Goal: Task Accomplishment & Management: Manage account settings

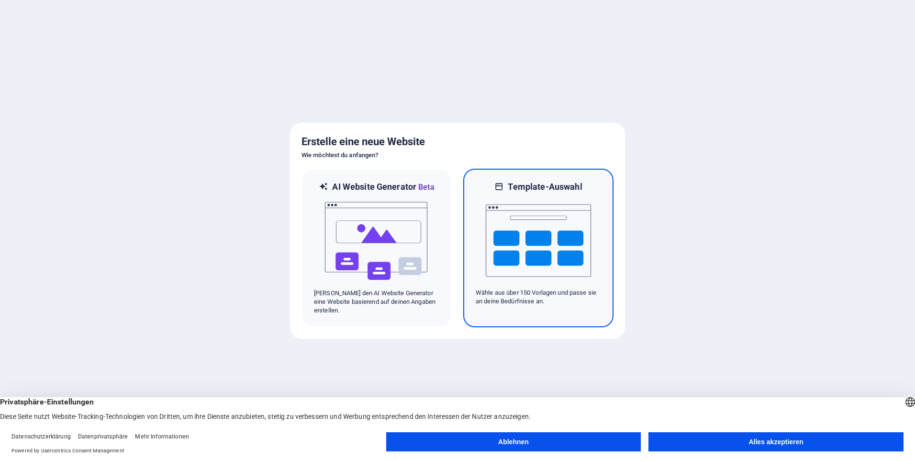
click at [533, 220] on img at bounding box center [538, 240] width 105 height 96
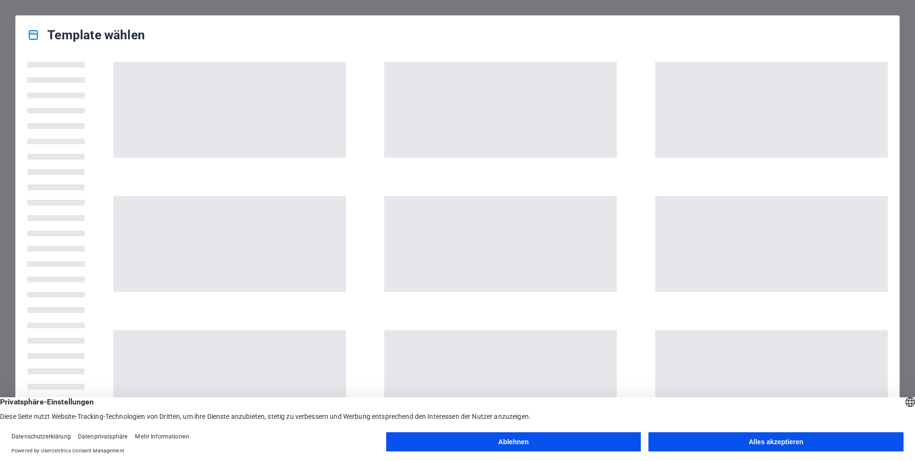
click at [791, 438] on button "Alles akzeptieren" at bounding box center [776, 441] width 255 height 19
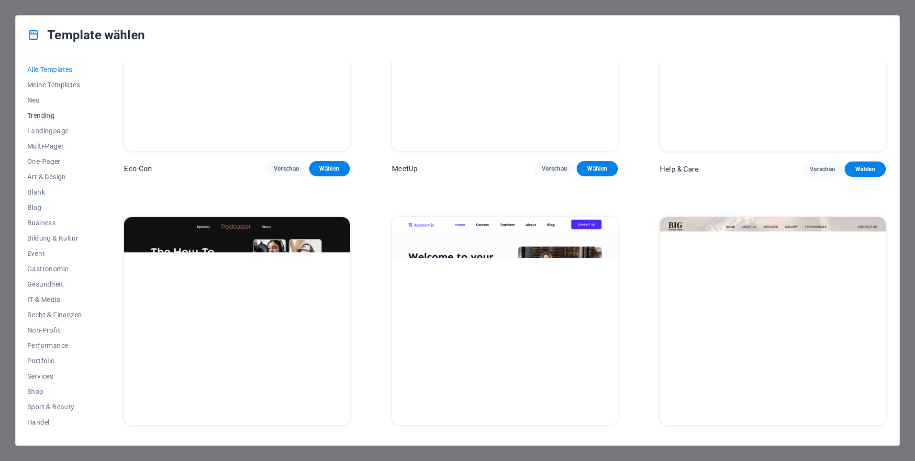
scroll to position [1484, 0]
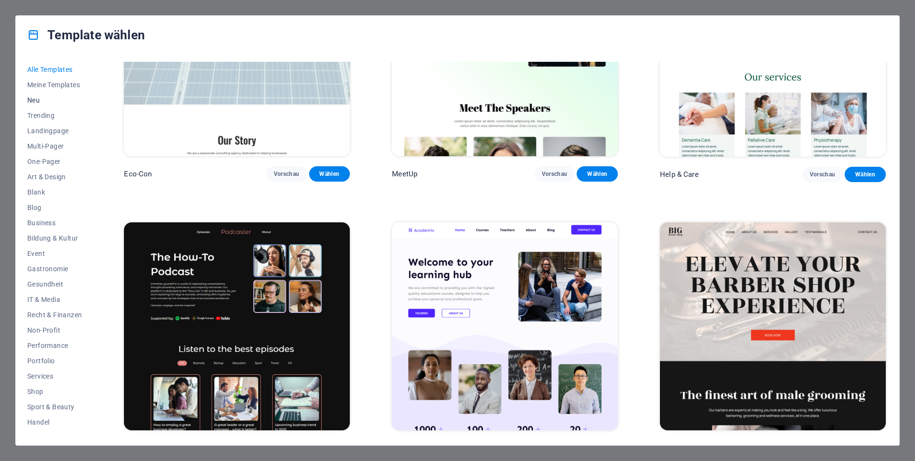
click at [34, 98] on span "Neu" at bounding box center [54, 100] width 55 height 8
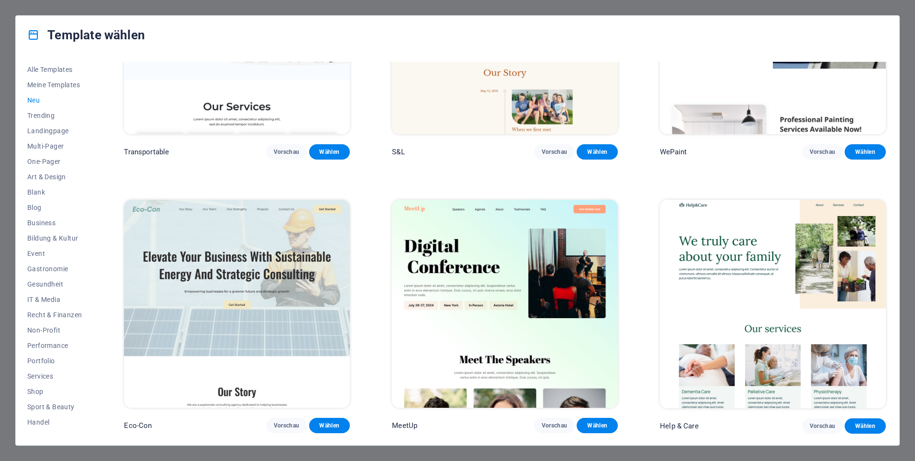
scroll to position [1226, 0]
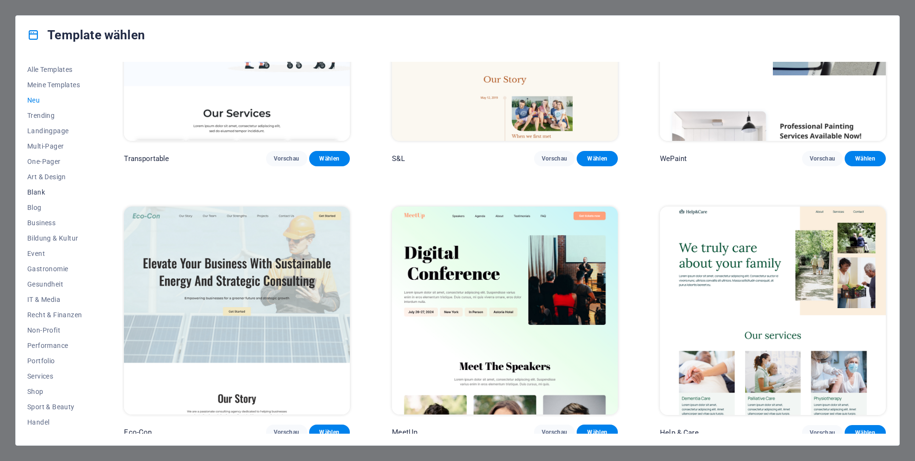
click at [38, 191] on span "Blank" at bounding box center [54, 192] width 55 height 8
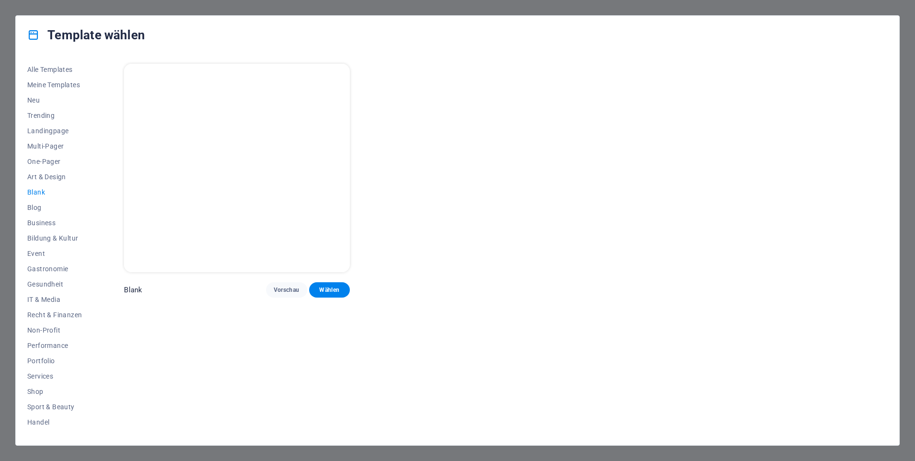
scroll to position [0, 0]
click at [332, 288] on span "Wählen" at bounding box center [330, 290] width 26 height 8
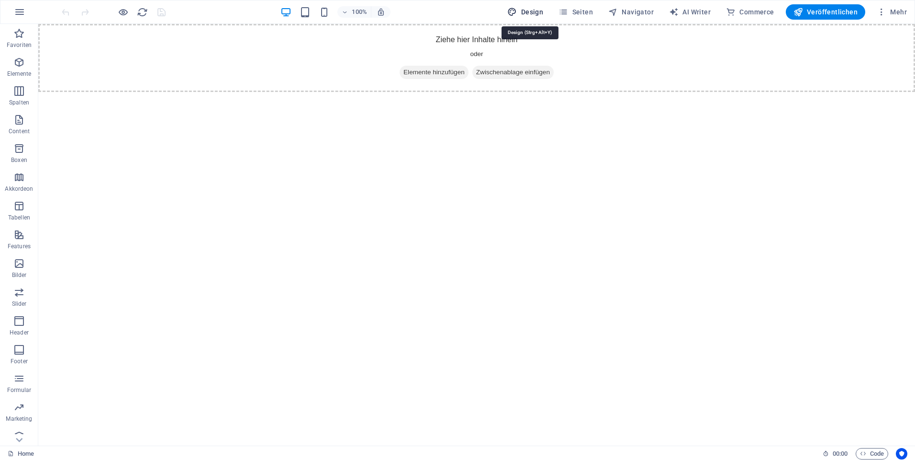
click at [530, 10] on span "Design" at bounding box center [525, 12] width 36 height 10
select select "px"
select select "400"
select select "px"
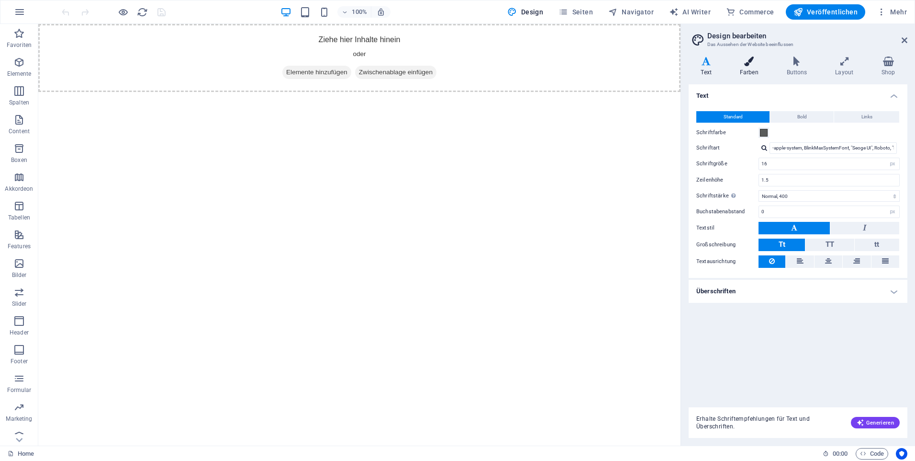
click at [757, 64] on icon at bounding box center [749, 61] width 43 height 10
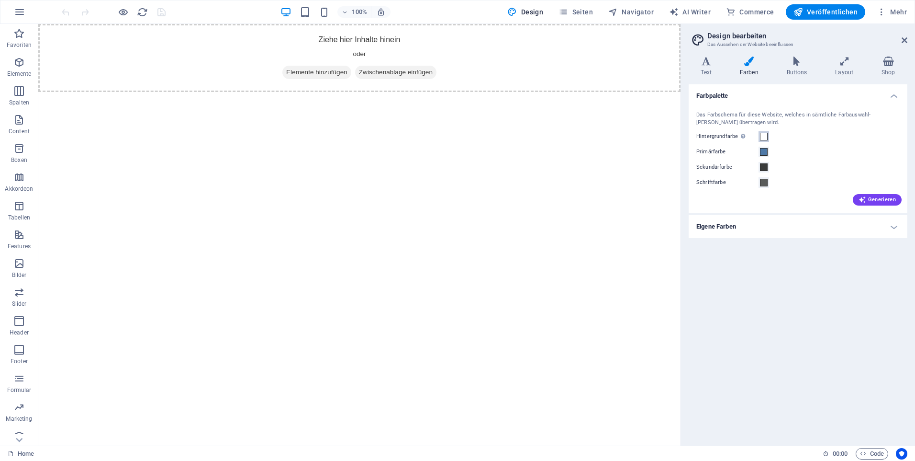
click at [763, 137] on span at bounding box center [764, 137] width 8 height 8
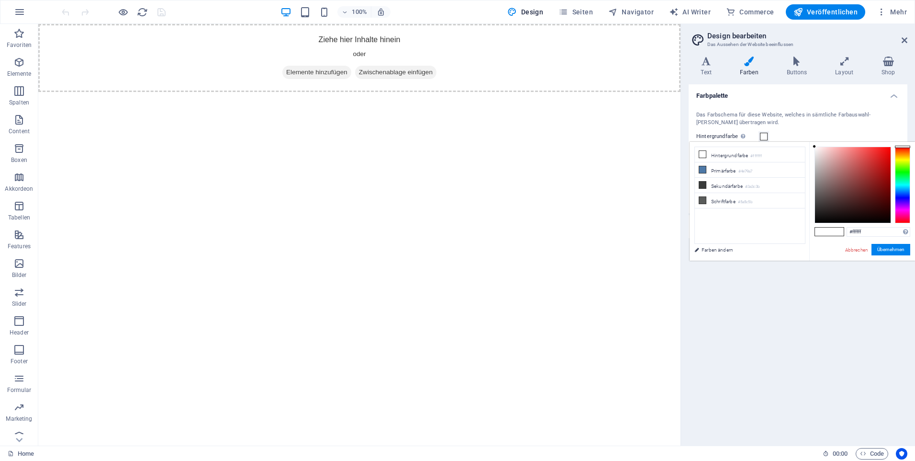
type input "#010000"
click at [886, 222] on div at bounding box center [853, 185] width 76 height 76
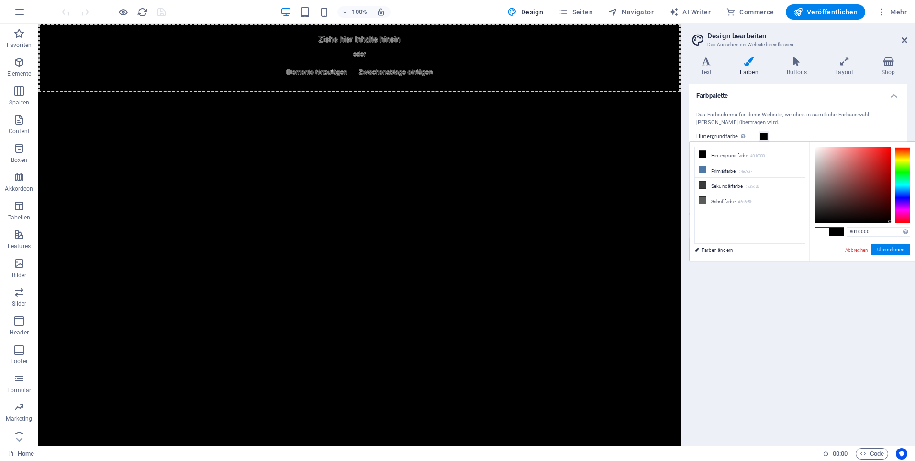
drag, startPoint x: 886, startPoint y: 222, endPoint x: 891, endPoint y: 222, distance: 5.3
click at [891, 222] on div at bounding box center [889, 221] width 3 height 3
click at [882, 249] on button "Übernehmen" at bounding box center [891, 249] width 39 height 11
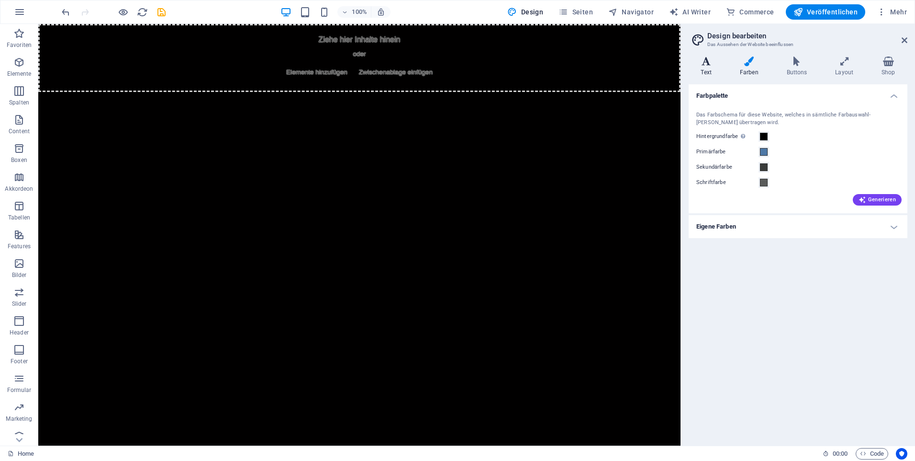
click at [706, 65] on icon at bounding box center [706, 61] width 35 height 10
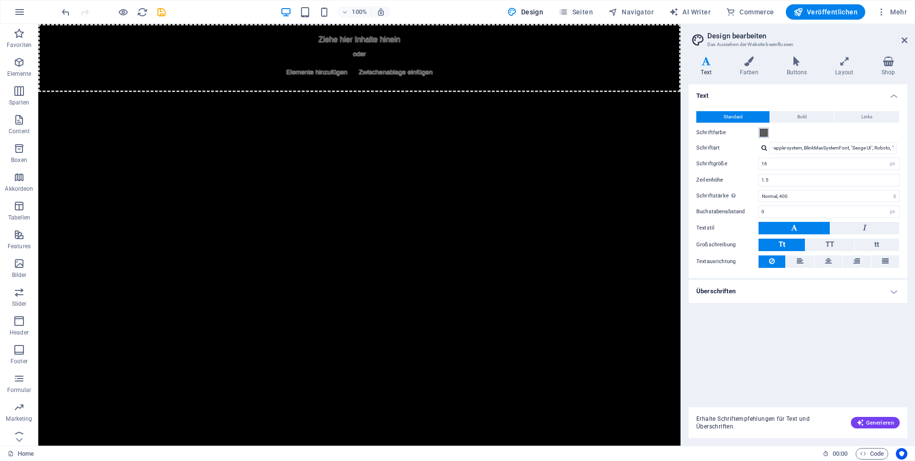
click at [765, 133] on span at bounding box center [764, 133] width 8 height 8
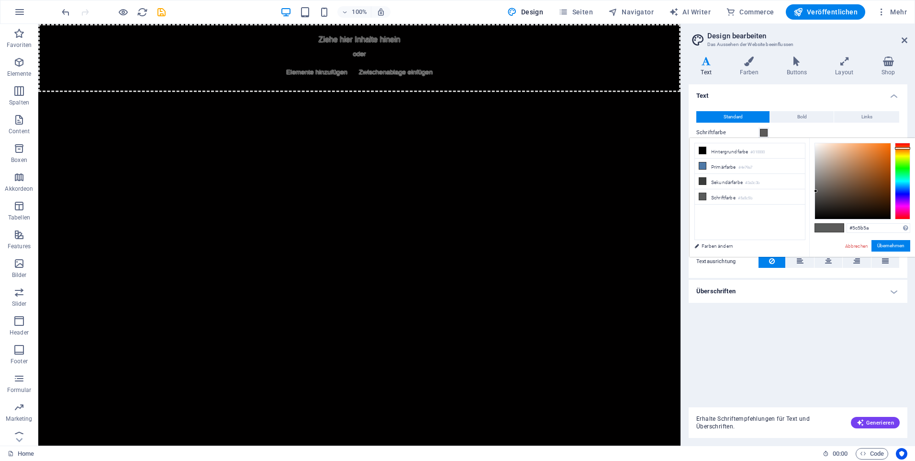
drag, startPoint x: 900, startPoint y: 173, endPoint x: 900, endPoint y: 148, distance: 24.9
click at [900, 148] on div at bounding box center [902, 148] width 15 height 2
type input "#ffffff"
drag, startPoint x: 818, startPoint y: 146, endPoint x: 806, endPoint y: 135, distance: 15.9
click at [806, 135] on body "capere.ch Home Favoriten Elemente Spalten Content Boxen Akkordeon Tabellen Feat…" at bounding box center [457, 230] width 915 height 461
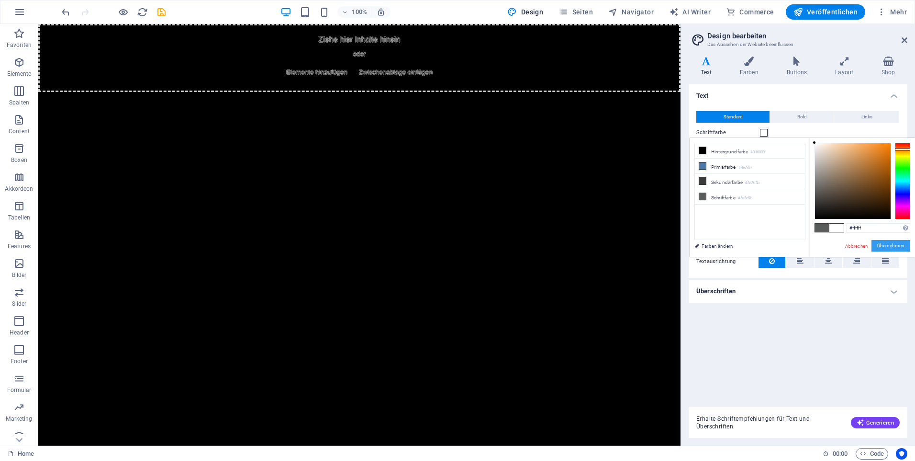
click at [884, 244] on button "Übernehmen" at bounding box center [891, 245] width 39 height 11
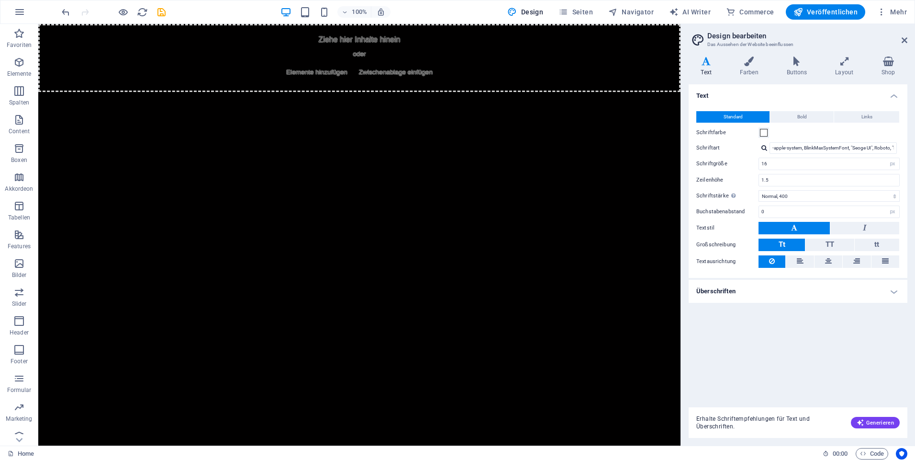
click at [166, 92] on html "Skip to main content Ziehe hier Inhalte hinein oder Elemente hinzufügen Zwische…" at bounding box center [359, 58] width 642 height 68
click at [745, 96] on h4 "Text" at bounding box center [798, 92] width 219 height 17
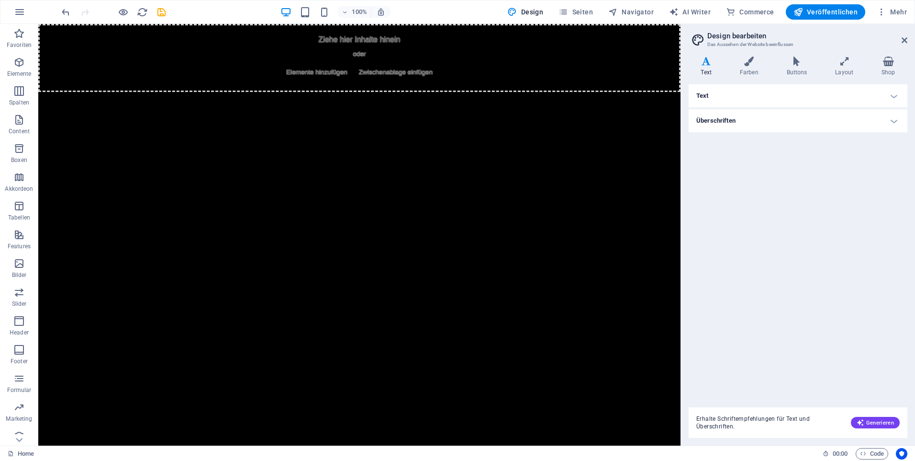
click at [774, 104] on h4 "Text" at bounding box center [798, 95] width 219 height 23
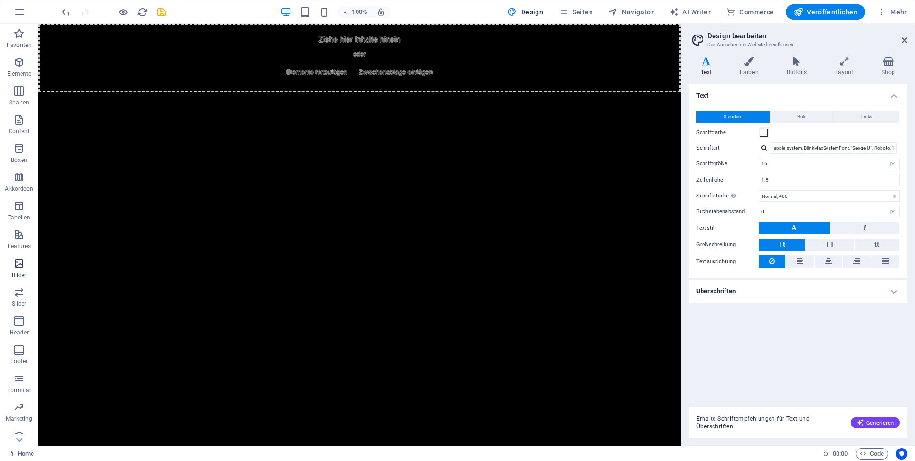
click at [20, 266] on icon "button" at bounding box center [18, 263] width 11 height 11
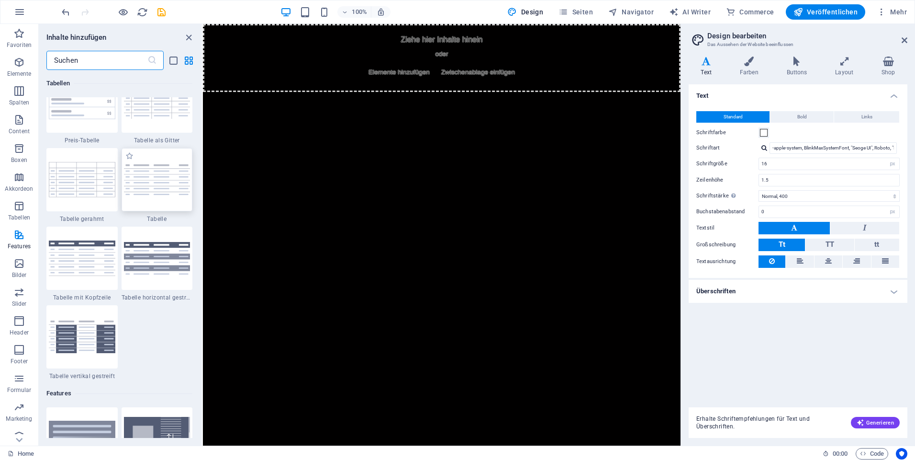
scroll to position [3418, 0]
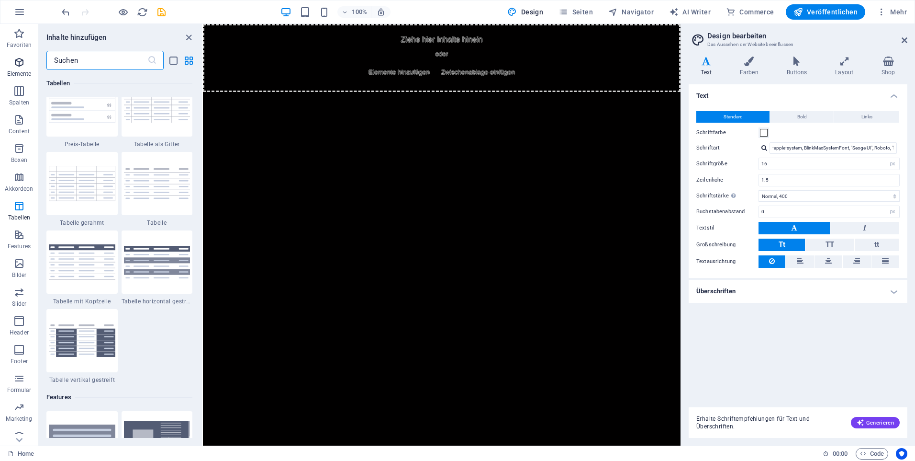
click at [21, 60] on icon "button" at bounding box center [18, 61] width 11 height 11
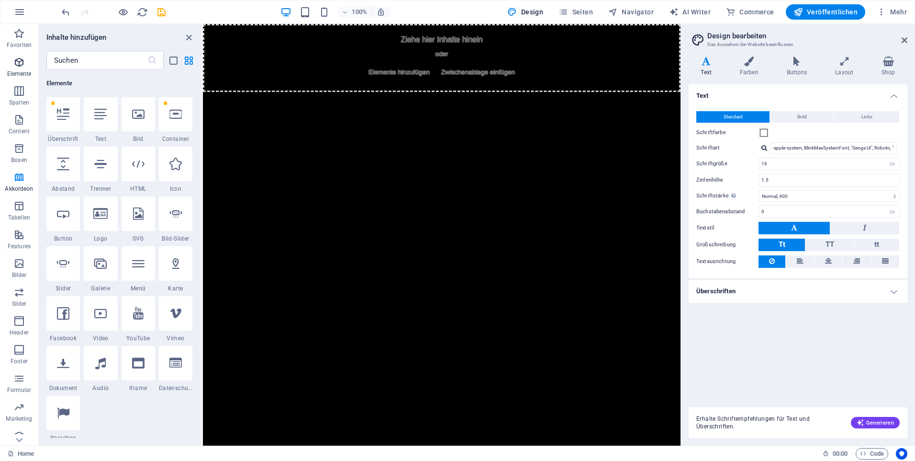
scroll to position [102, 0]
click at [105, 113] on icon at bounding box center [100, 114] width 12 height 12
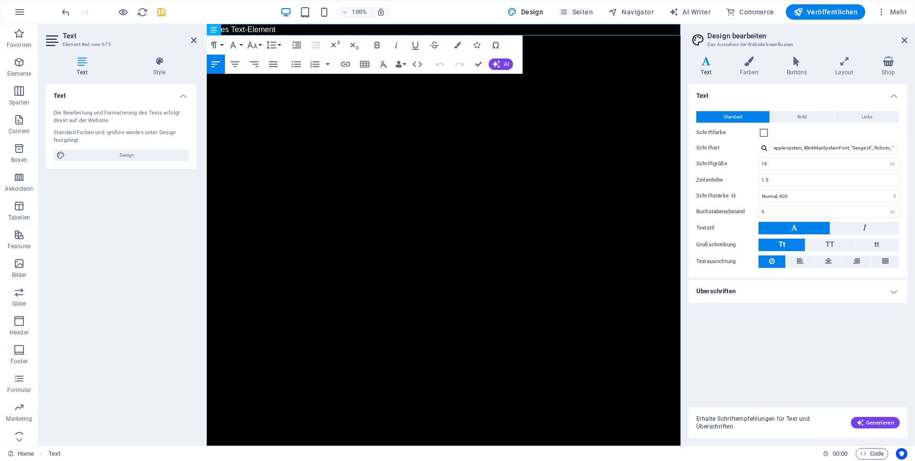
click at [277, 35] on html "Skip to main content Neues Text-Element" at bounding box center [444, 29] width 474 height 11
drag, startPoint x: 277, startPoint y: 105, endPoint x: 383, endPoint y: 196, distance: 139.9
click at [382, 35] on html "Skip to main content Neues Text-Element" at bounding box center [444, 29] width 474 height 11
click at [364, 35] on html "Skip to main content Neues Text-Element" at bounding box center [444, 29] width 474 height 11
click at [265, 27] on p "Neues Text-Element" at bounding box center [444, 29] width 474 height 11
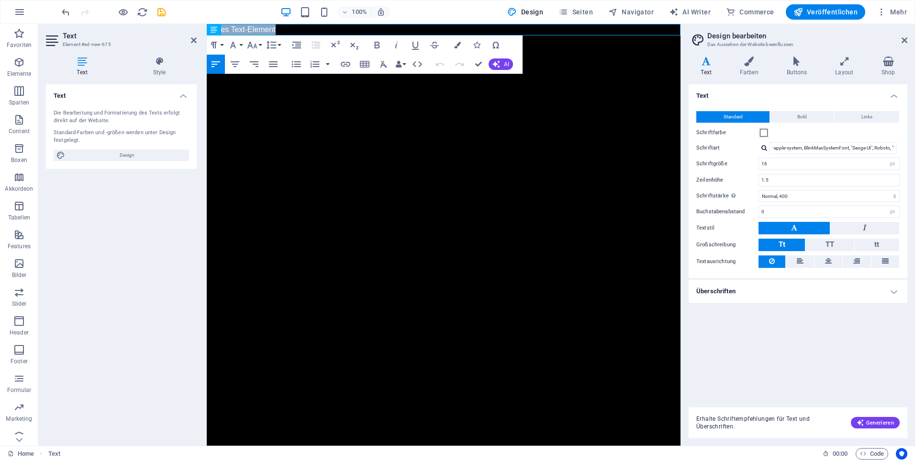
drag, startPoint x: 265, startPoint y: 32, endPoint x: 180, endPoint y: 33, distance: 85.2
click at [207, 33] on html "Skip to main content Neues Text-Element" at bounding box center [444, 29] width 474 height 11
click at [65, 10] on icon "undo" at bounding box center [65, 12] width 11 height 11
click at [64, 9] on icon "undo" at bounding box center [65, 12] width 11 height 11
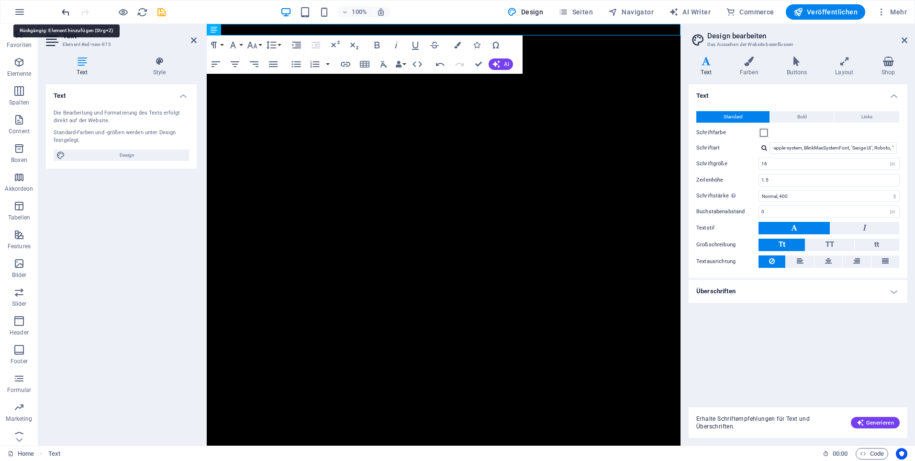
click at [63, 10] on icon "undo" at bounding box center [65, 12] width 11 height 11
click at [543, 9] on span "Design" at bounding box center [525, 12] width 36 height 10
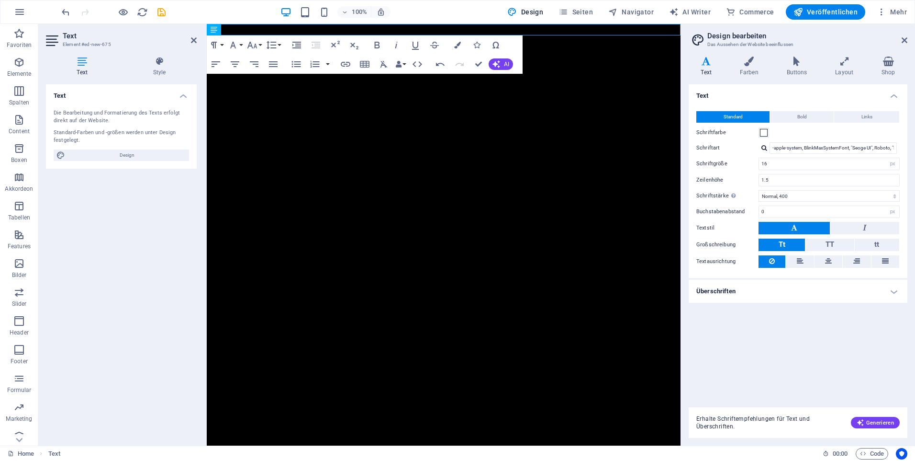
click at [444, 35] on html "Skip to main content" at bounding box center [444, 29] width 474 height 11
click at [24, 263] on icon "button" at bounding box center [18, 263] width 11 height 11
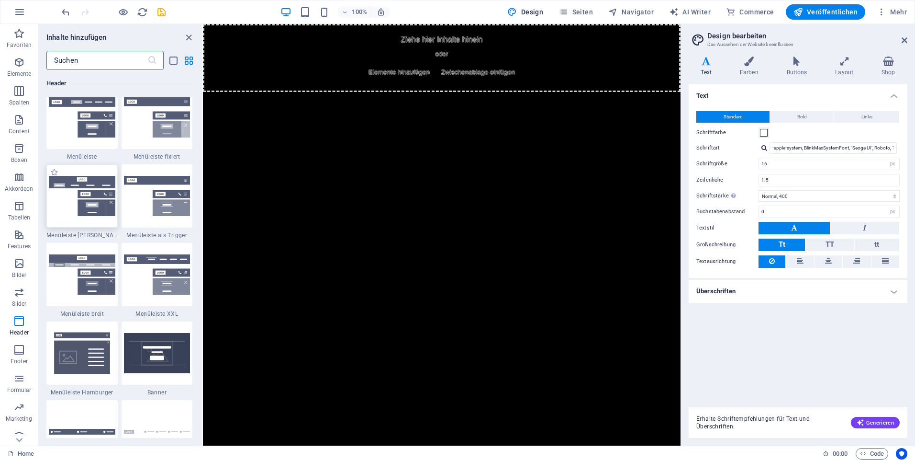
scroll to position [5955, 0]
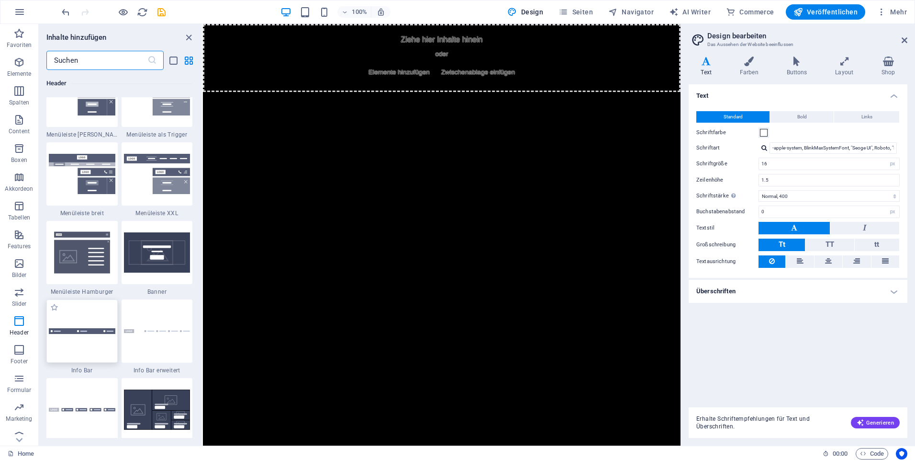
click at [72, 336] on div at bounding box center [81, 330] width 71 height 63
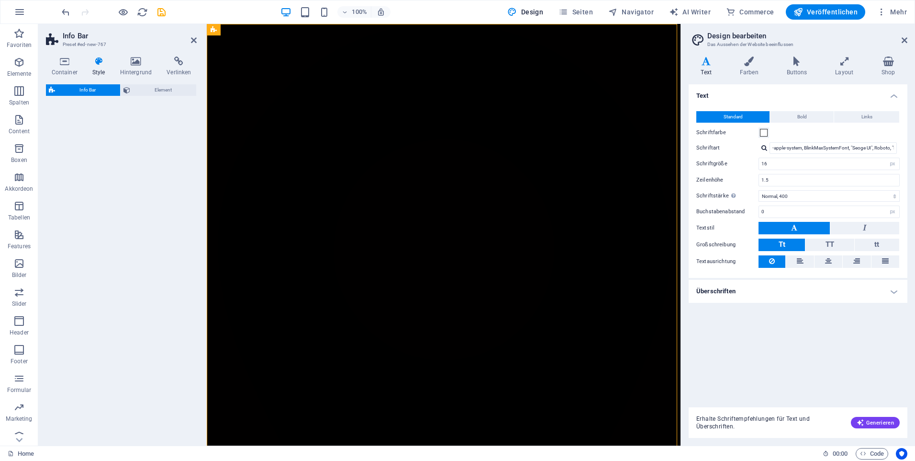
select select "rem"
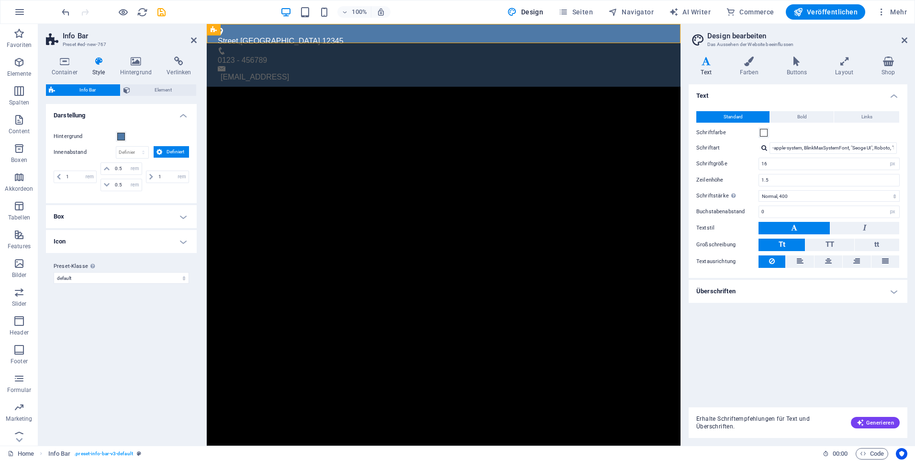
click at [142, 222] on h4 "Box" at bounding box center [121, 216] width 151 height 23
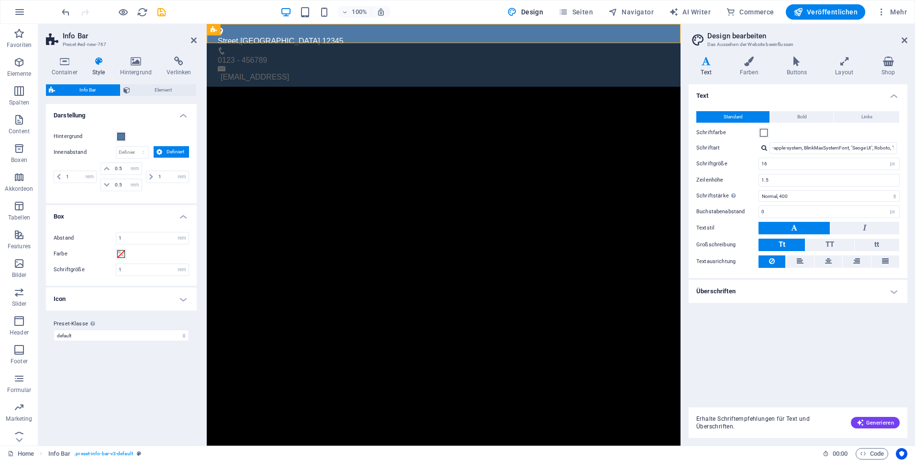
click at [142, 222] on div "Abstand 1 px rem % vh vw Farbe Schriftgröße 1 px rem % vh vw" at bounding box center [121, 253] width 155 height 63
click at [314, 32] on div "Street , Berlin 12345 0123 - 456789 6ba967614a3a4c67ead4f8fe2ff253@plesk.local" at bounding box center [444, 55] width 474 height 63
click at [273, 34] on div "Text" at bounding box center [261, 29] width 29 height 11
click at [18, 324] on icon "button" at bounding box center [18, 320] width 11 height 11
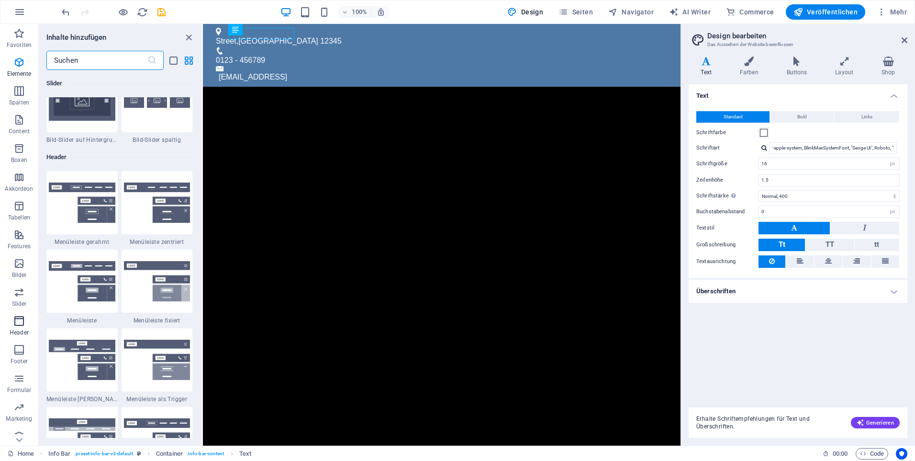
scroll to position [5764, 0]
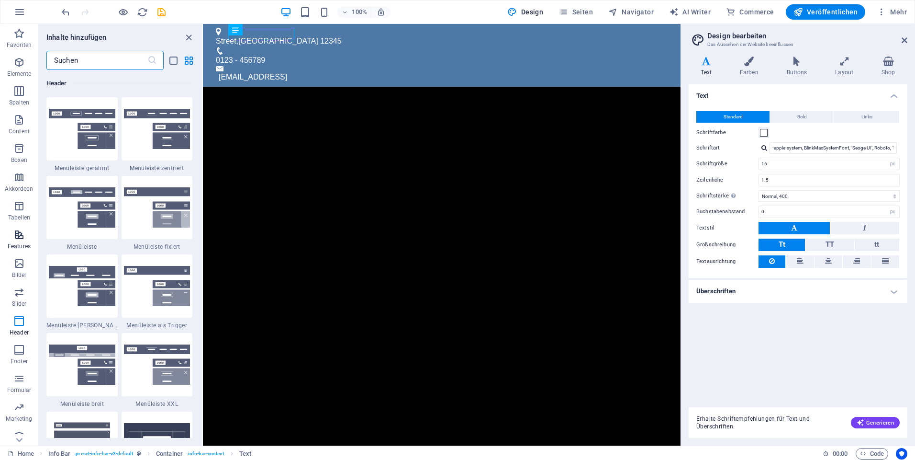
click at [22, 236] on icon "button" at bounding box center [18, 234] width 11 height 11
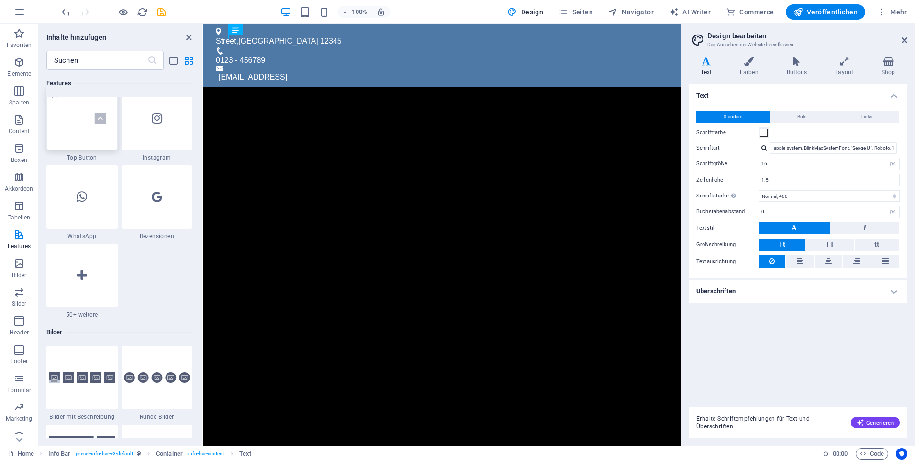
scroll to position [4689, 0]
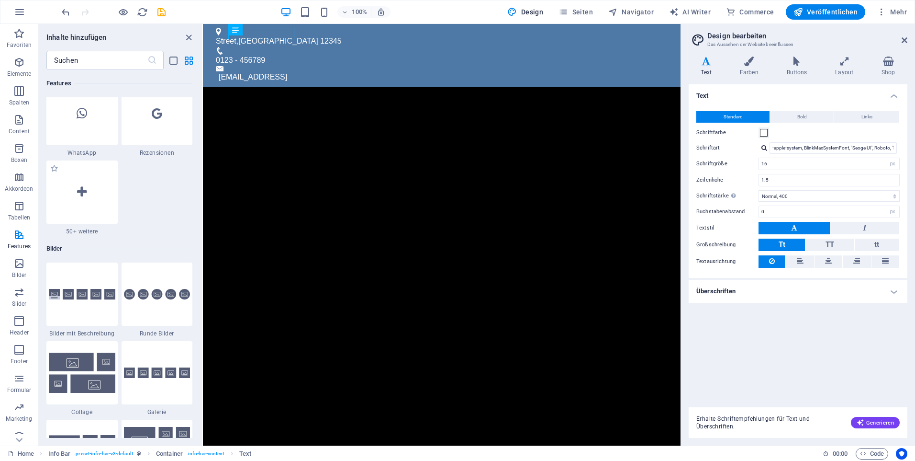
click at [85, 232] on span "50+ weitere" at bounding box center [81, 231] width 71 height 8
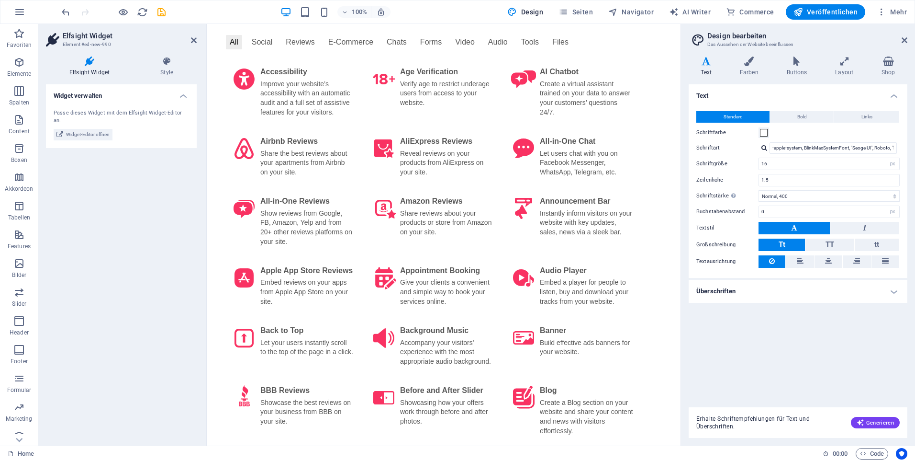
scroll to position [0, 0]
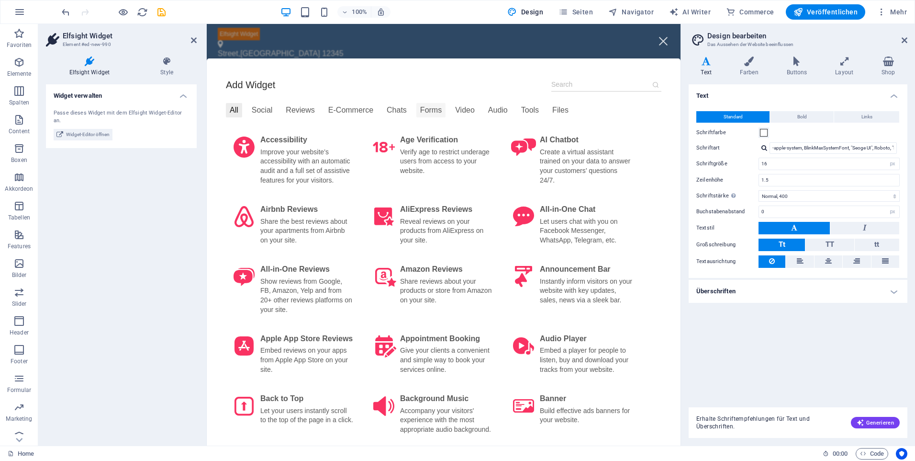
click at [428, 110] on div "Forms" at bounding box center [430, 110] width 29 height 14
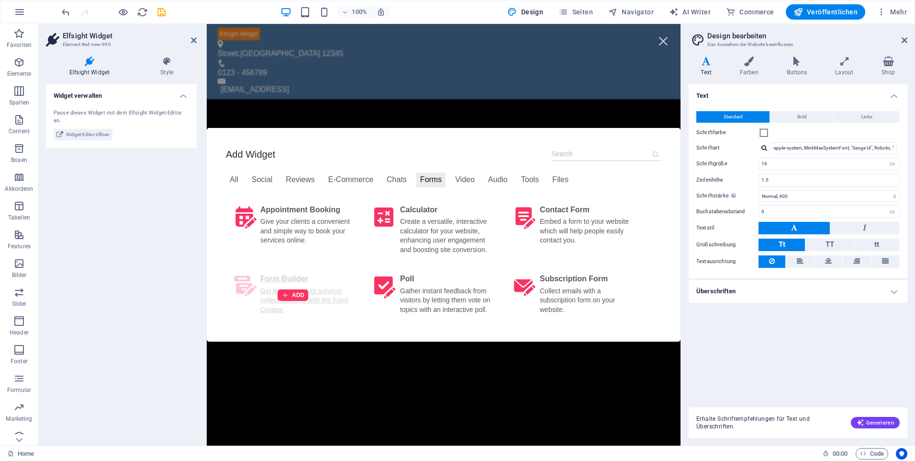
click at [311, 307] on div "ADD" at bounding box center [293, 295] width 134 height 54
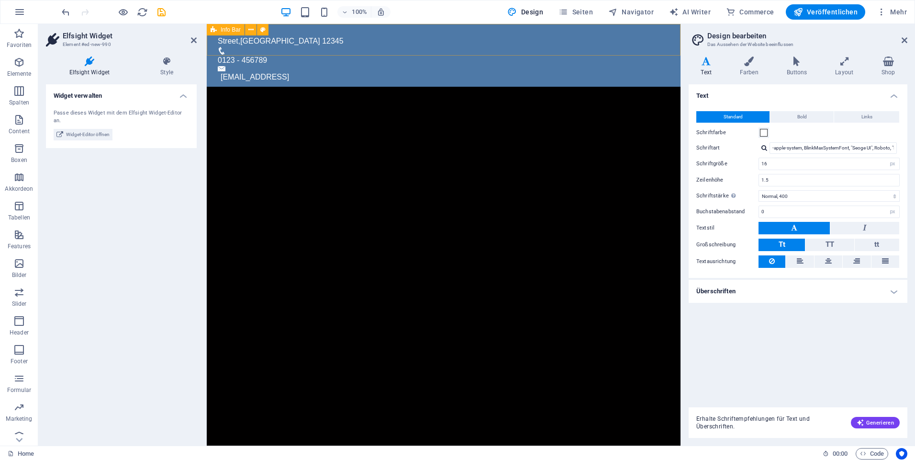
click at [541, 48] on html "Skip to main content Street , Berlin 12345 0123 - 456789 6ba967614a3a4c67ead4f8…" at bounding box center [444, 55] width 474 height 63
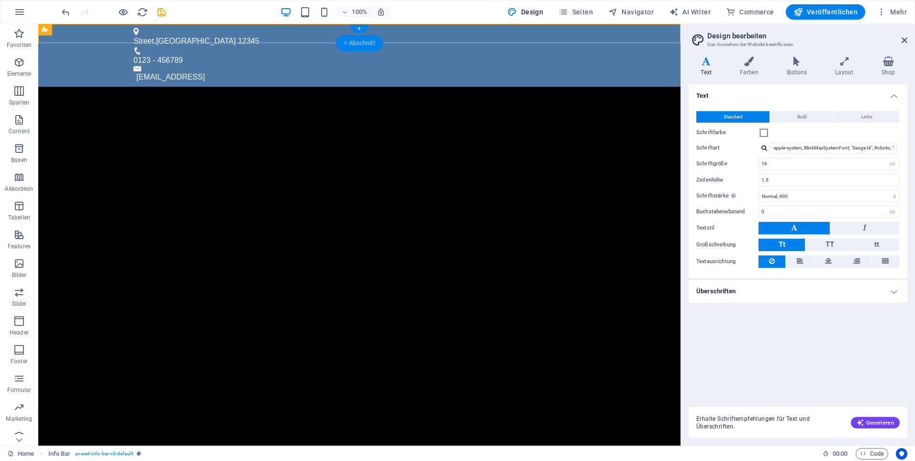
click at [362, 35] on div "+ Abschnitt" at bounding box center [359, 43] width 47 height 16
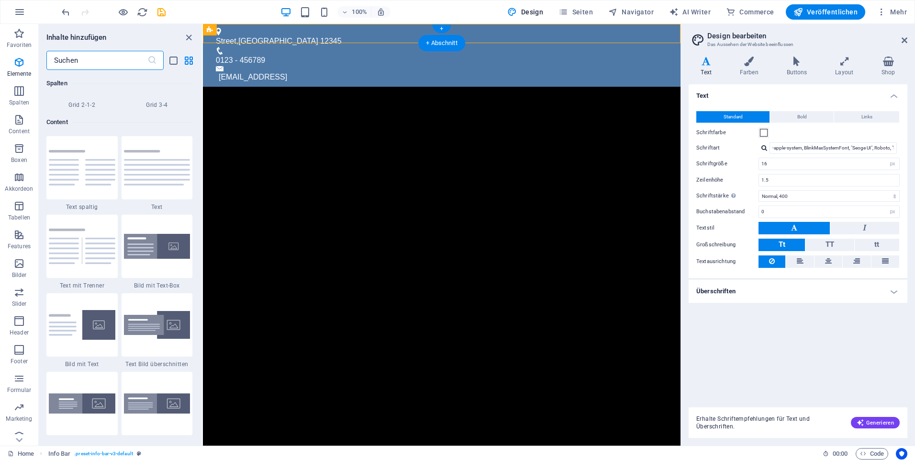
scroll to position [1675, 0]
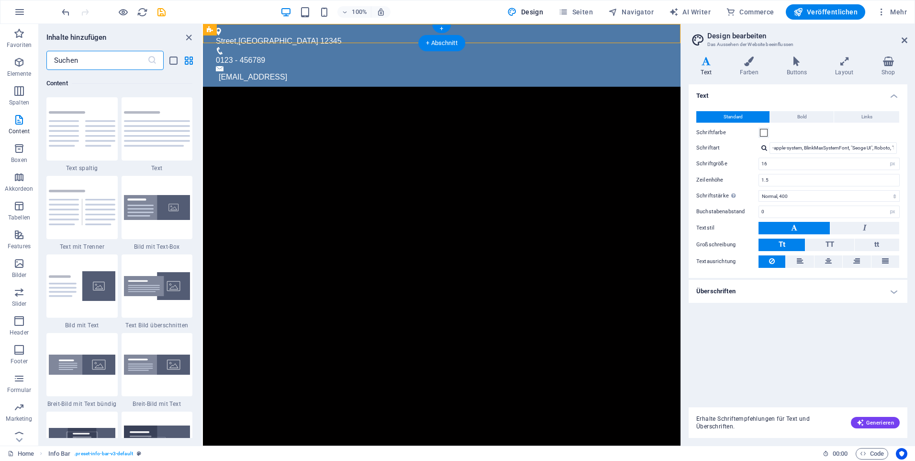
click at [329, 33] on div "Street , Berlin 12345 0123 - 456789 6ba967614a3a4c67ead4f8fe2ff253@plesk.local" at bounding box center [442, 55] width 478 height 63
click at [280, 33] on icon at bounding box center [280, 30] width 5 height 10
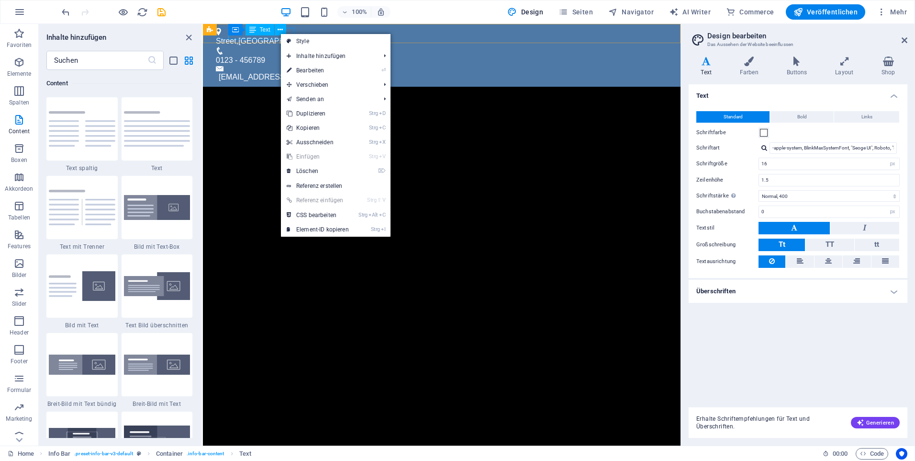
click at [265, 29] on span "Text" at bounding box center [265, 30] width 11 height 6
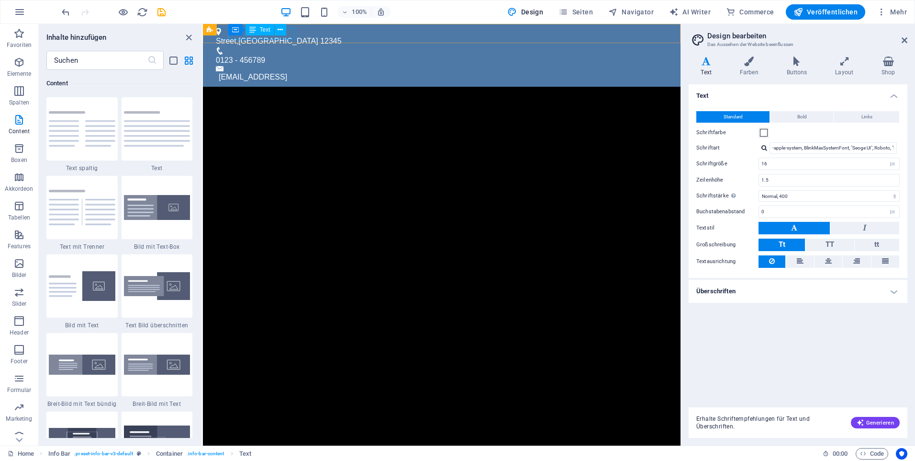
click at [265, 29] on span "Text" at bounding box center [265, 30] width 11 height 6
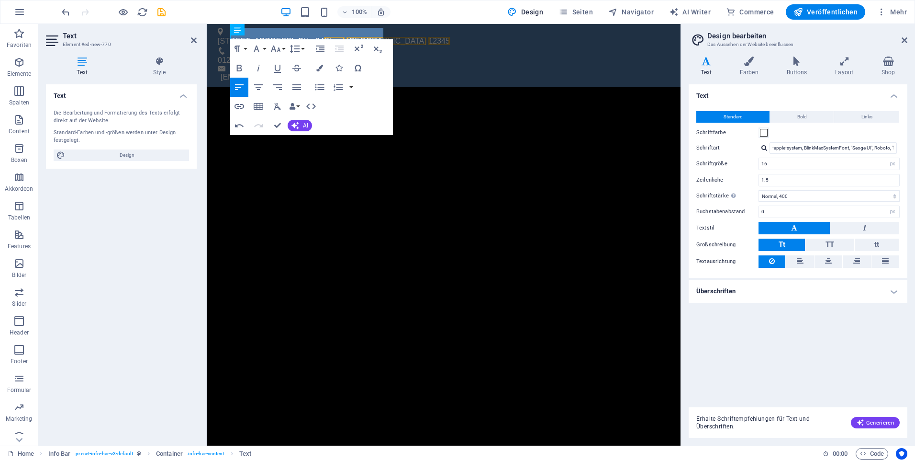
click at [491, 87] on html "Skip to main content Wasenstrasse 28; CH - 94 Street , Berlin 12345 0123 - 4567…" at bounding box center [444, 55] width 474 height 63
click at [403, 31] on div "Wasenstrasse 28; CH - 94 Street , Berlin 12345 0123 - 456789 6ba967614a3a4c67ea…" at bounding box center [444, 55] width 474 height 63
select select "rem"
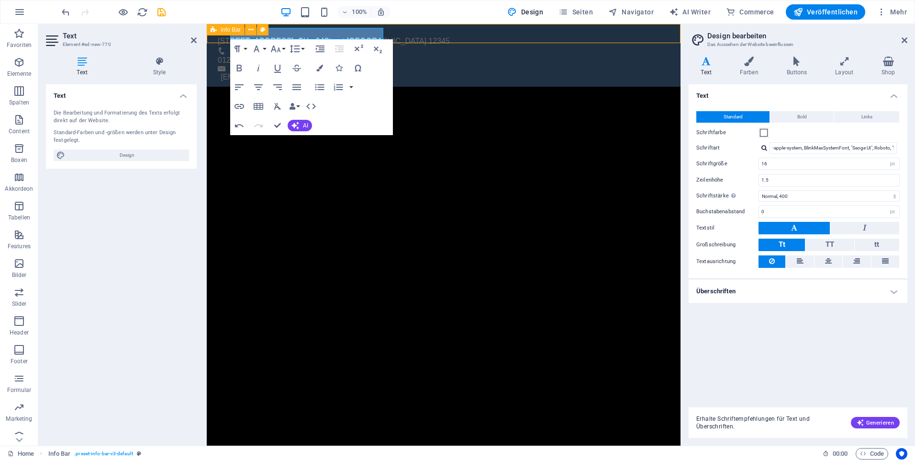
select select "rem"
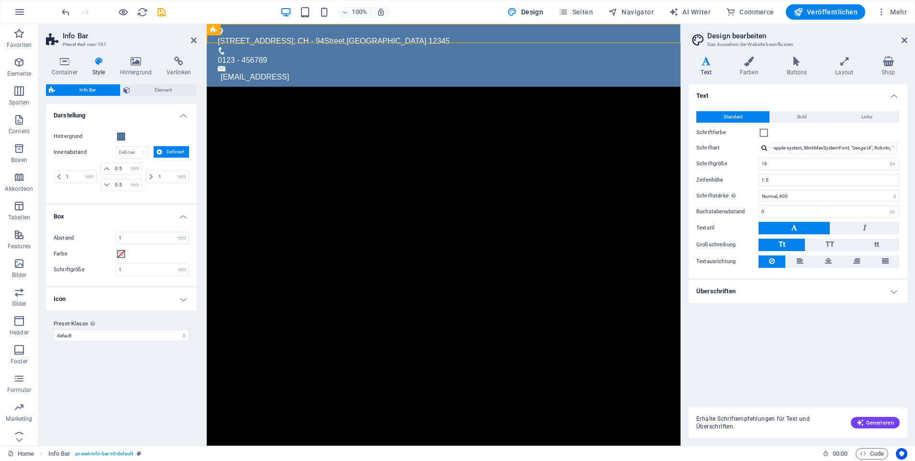
drag, startPoint x: 404, startPoint y: 33, endPoint x: 401, endPoint y: 69, distance: 36.6
click at [401, 74] on html "Skip to main content Wasenstrasse 28; CH - 94 Street , Berlin 12345 0123 - 4567…" at bounding box center [444, 55] width 474 height 63
drag, startPoint x: 397, startPoint y: 32, endPoint x: 395, endPoint y: 87, distance: 55.1
click at [395, 87] on html "Skip to main content Wasenstrasse 28; CH - 94 Street , Berlin 12345 0123 - 4567…" at bounding box center [444, 55] width 474 height 63
click at [400, 35] on div "Wasenstrasse 28; CH - 94 Street , Berlin 12345 0123 - 456789 6ba967614a3a4c67ea…" at bounding box center [444, 55] width 474 height 63
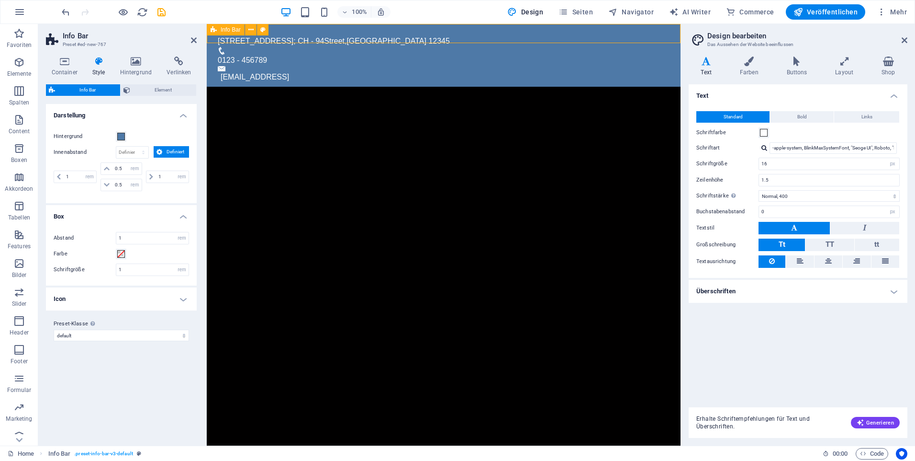
click at [401, 30] on div "Wasenstrasse 28; CH - 94 Street , Berlin 12345 0123 - 456789 6ba967614a3a4c67ea…" at bounding box center [444, 55] width 474 height 63
click at [423, 45] on html "Skip to main content Wasenstrasse 28; CH - 94 Street , Berlin 12345 0123 - 4567…" at bounding box center [444, 55] width 474 height 63
click at [427, 41] on div "Wasenstrasse 28; CH - 94 Street , Berlin 12345 0123 - 456789 6ba967614a3a4c67ea…" at bounding box center [444, 55] width 474 height 63
click at [0, 0] on div "Container Text" at bounding box center [0, 0] width 0 height 0
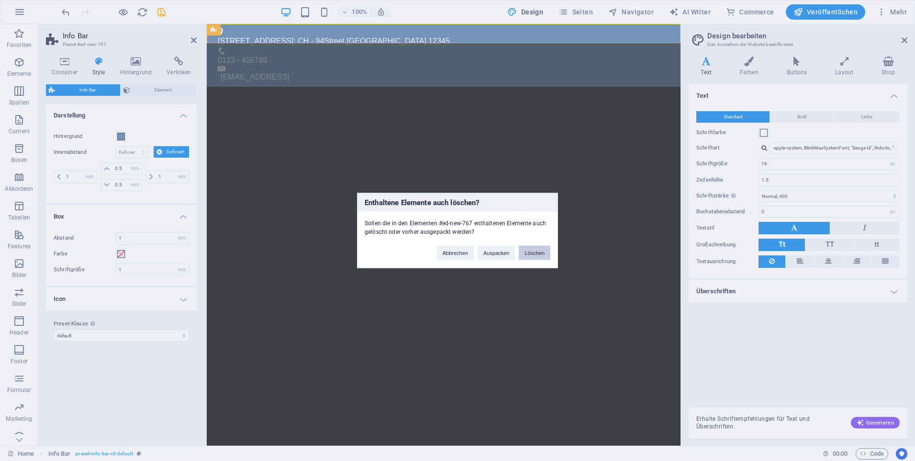
click at [529, 254] on button "Löschen" at bounding box center [535, 253] width 32 height 14
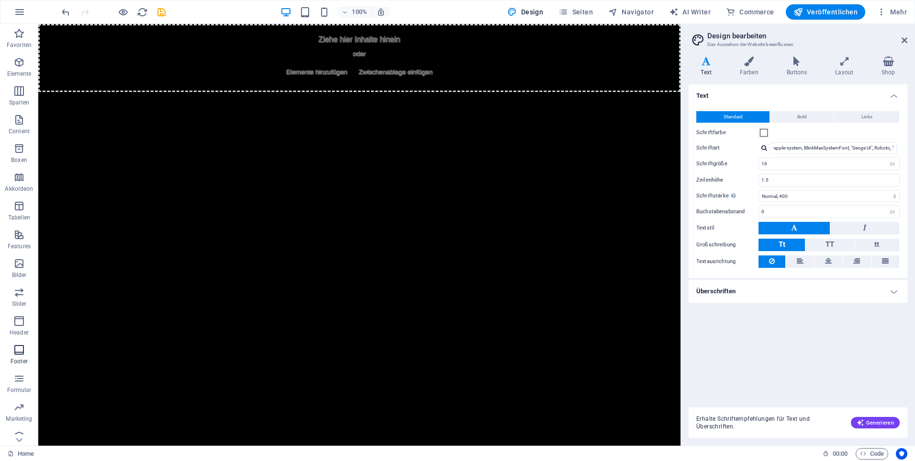
click at [24, 348] on icon "button" at bounding box center [18, 349] width 11 height 11
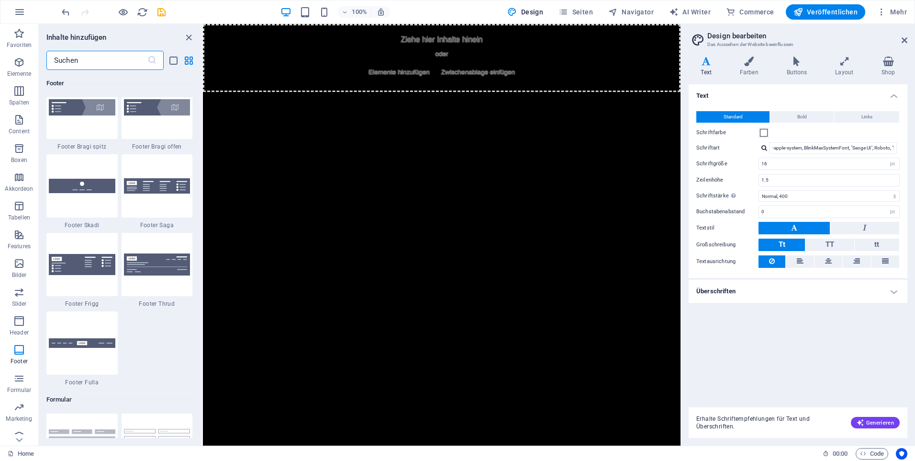
scroll to position [6625, 0]
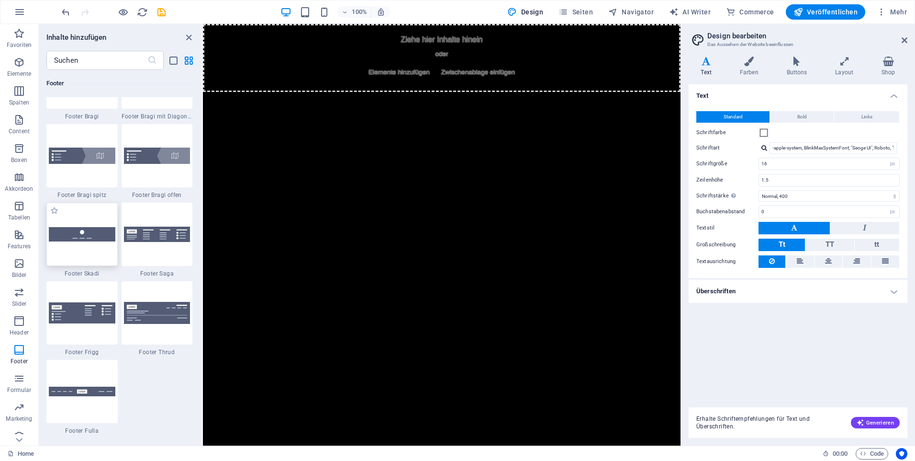
click at [86, 236] on img at bounding box center [82, 234] width 67 height 14
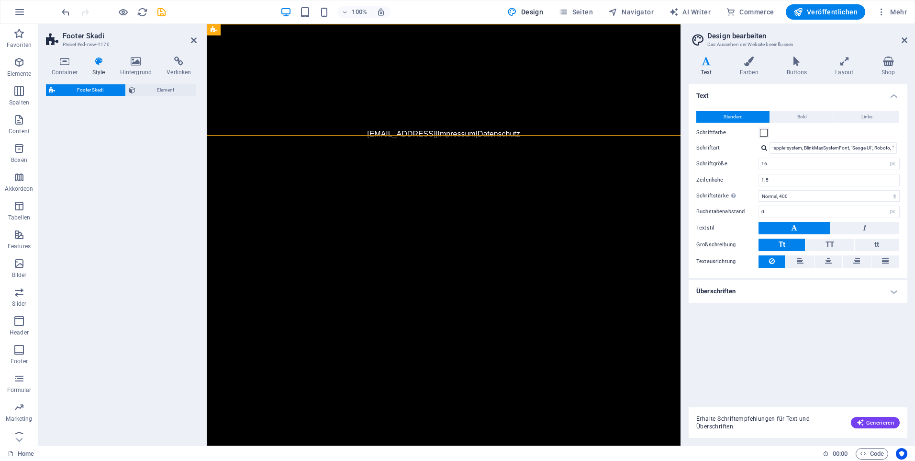
select select "rem"
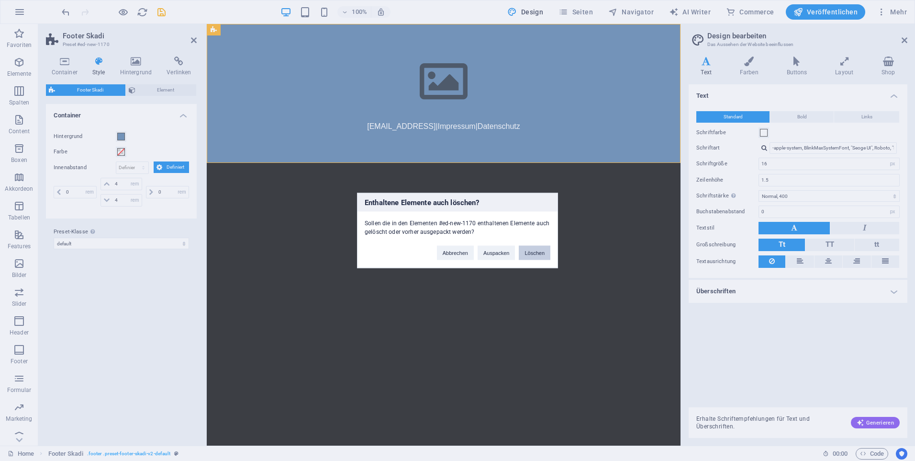
click at [538, 253] on button "Löschen" at bounding box center [535, 253] width 32 height 14
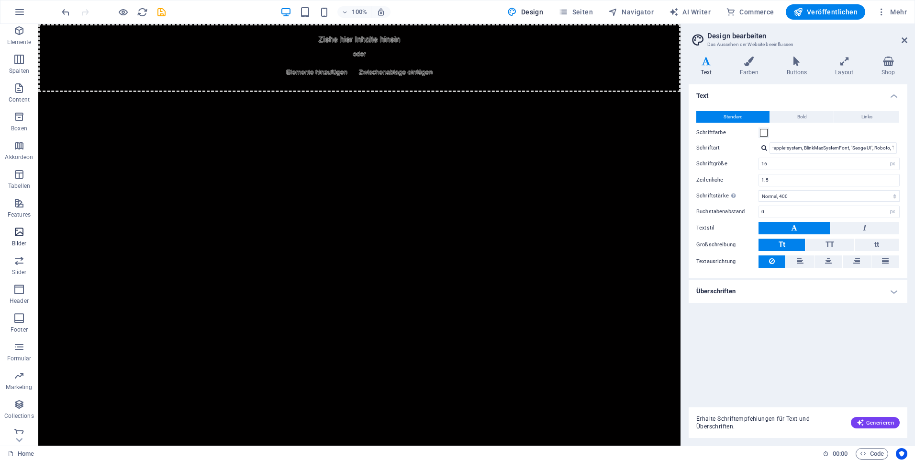
scroll to position [38, 0]
click at [19, 225] on icon "button" at bounding box center [18, 224] width 11 height 11
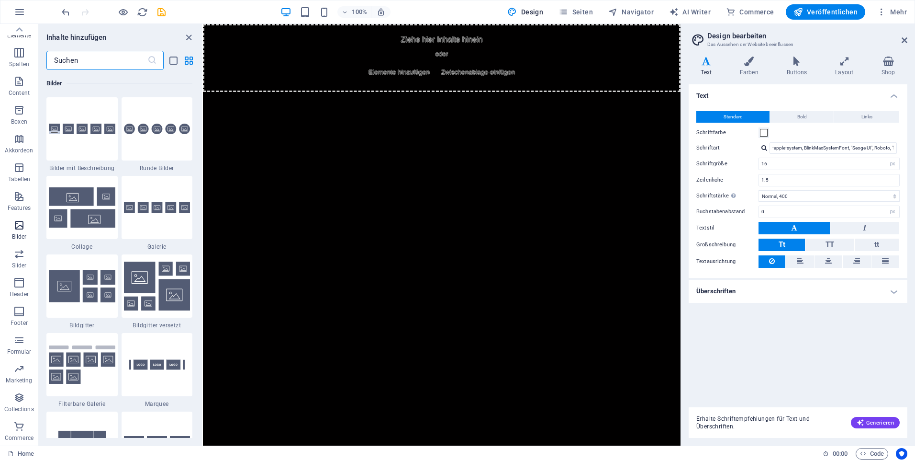
scroll to position [4854, 0]
click at [87, 133] on img at bounding box center [82, 129] width 67 height 11
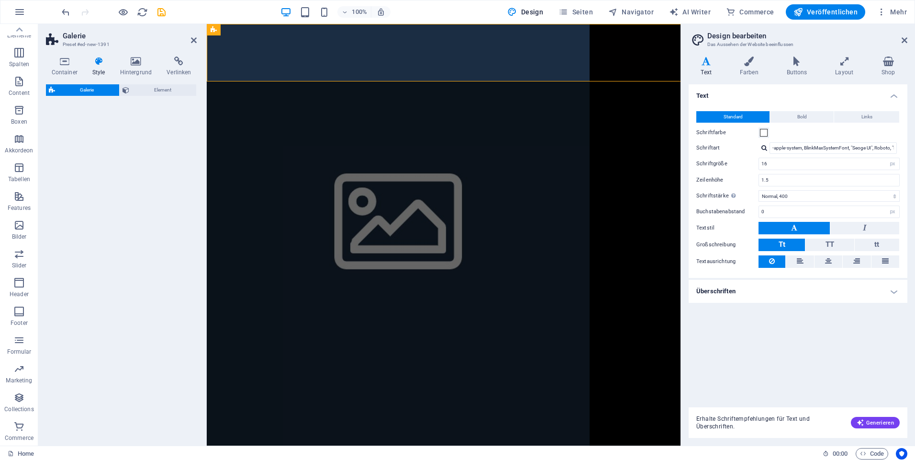
select select "rem"
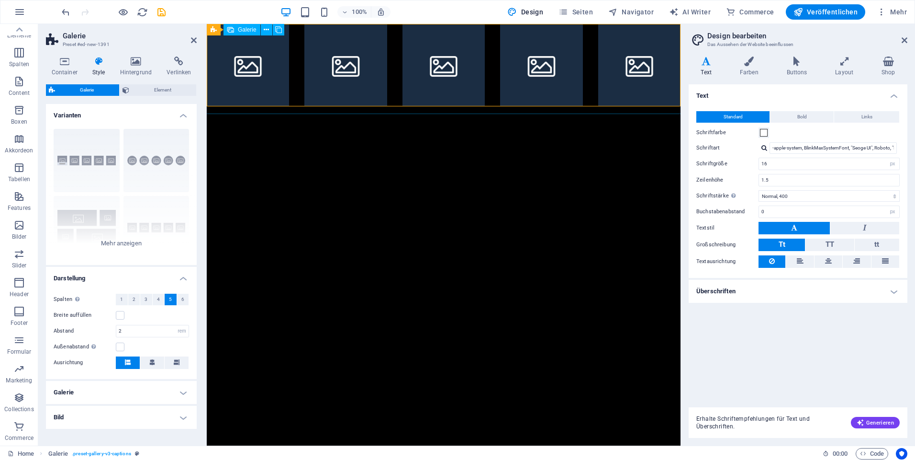
click at [409, 71] on li at bounding box center [444, 65] width 82 height 82
click at [406, 106] on html "Skip to main content" at bounding box center [444, 65] width 474 height 82
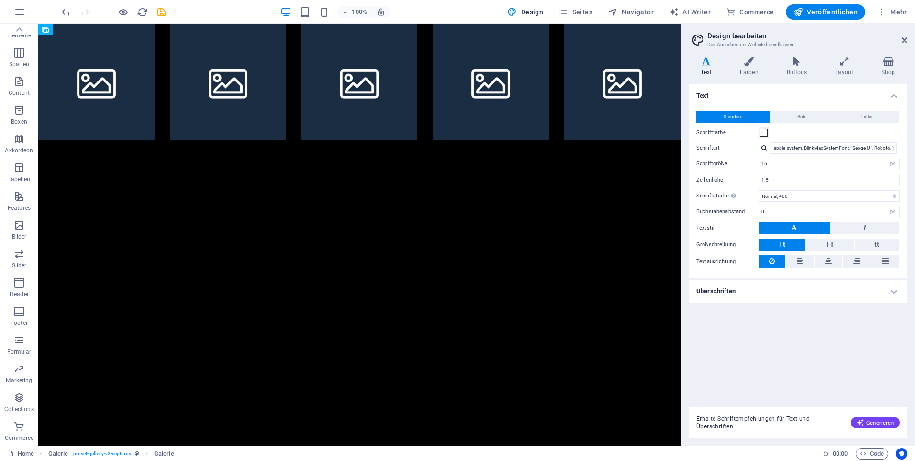
drag, startPoint x: 195, startPoint y: 99, endPoint x: 335, endPoint y: 157, distance: 151.7
click at [344, 140] on html "Skip to main content" at bounding box center [359, 82] width 642 height 116
drag, startPoint x: 344, startPoint y: 123, endPoint x: 367, endPoint y: 123, distance: 22.5
click at [348, 140] on html "Skip to main content" at bounding box center [359, 82] width 642 height 116
drag, startPoint x: 396, startPoint y: 168, endPoint x: 378, endPoint y: 275, distance: 109.2
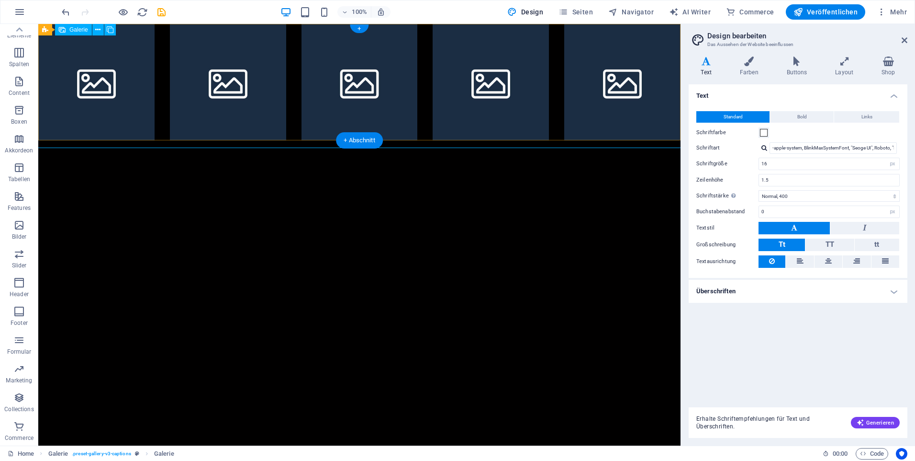
drag, startPoint x: 407, startPoint y: 124, endPoint x: 408, endPoint y: 119, distance: 5.4
click at [407, 123] on li at bounding box center [360, 82] width 116 height 116
click at [408, 119] on li at bounding box center [360, 82] width 116 height 116
drag, startPoint x: 410, startPoint y: 106, endPoint x: 410, endPoint y: 96, distance: 10.1
click at [410, 100] on li at bounding box center [360, 82] width 116 height 116
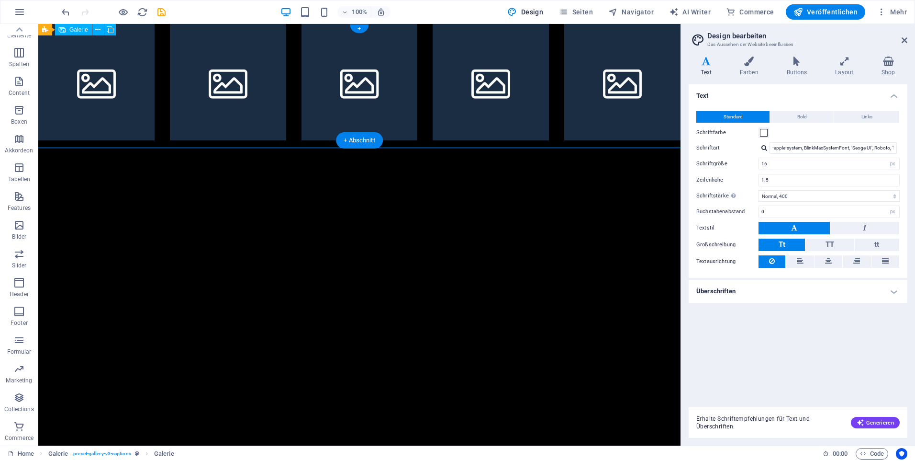
drag, startPoint x: 410, startPoint y: 96, endPoint x: 410, endPoint y: 89, distance: 7.2
click at [410, 93] on li at bounding box center [360, 82] width 116 height 116
drag, startPoint x: 413, startPoint y: 84, endPoint x: 428, endPoint y: 278, distance: 195.0
click at [428, 140] on html "Skip to main content" at bounding box center [359, 82] width 642 height 116
drag, startPoint x: 427, startPoint y: 247, endPoint x: 417, endPoint y: 242, distance: 10.5
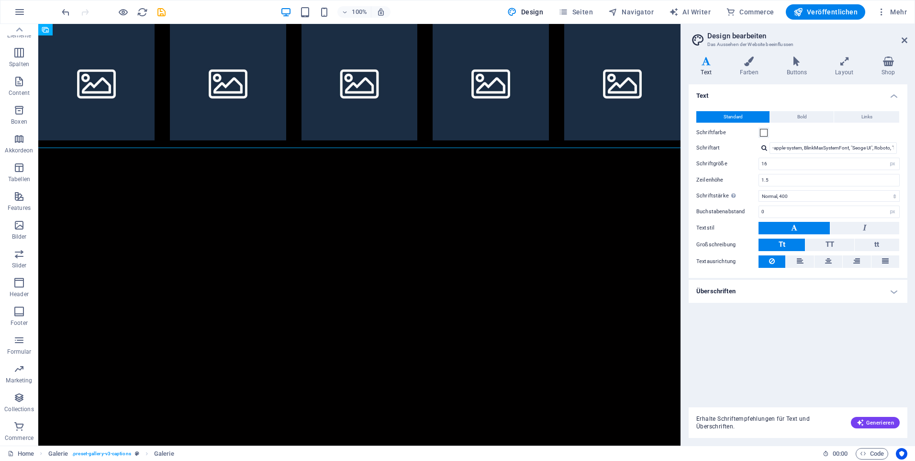
click at [425, 140] on html "Skip to main content" at bounding box center [359, 82] width 642 height 116
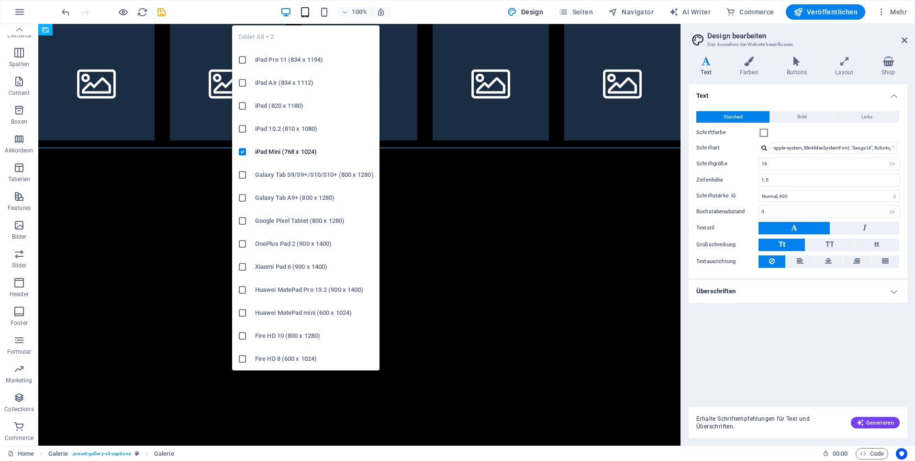
click at [307, 15] on icon "button" at bounding box center [305, 12] width 11 height 11
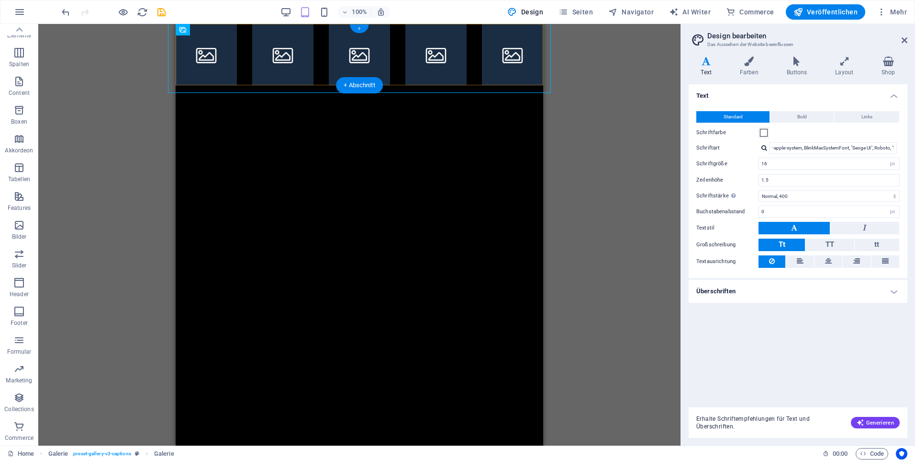
click at [361, 25] on div "+" at bounding box center [359, 28] width 19 height 9
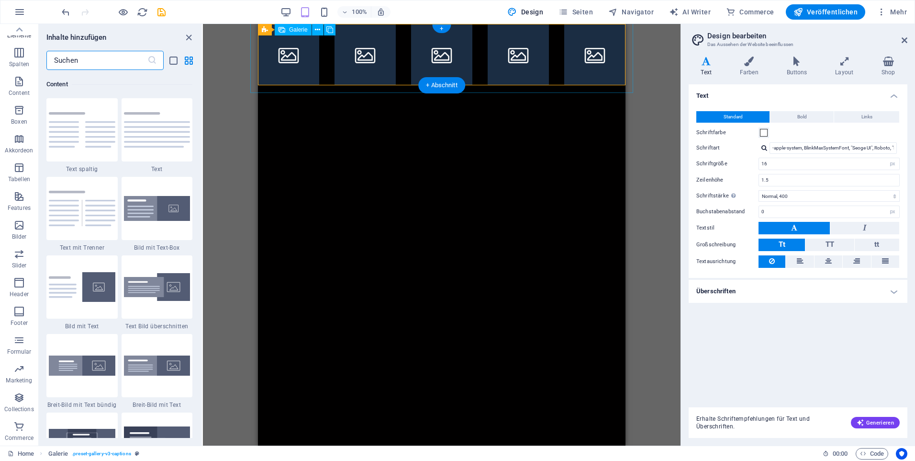
scroll to position [1675, 0]
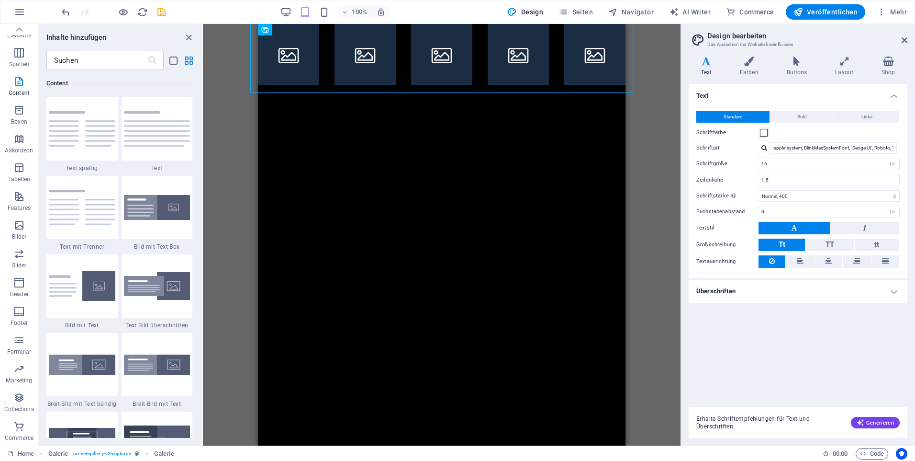
drag, startPoint x: 405, startPoint y: 47, endPoint x: 436, endPoint y: 105, distance: 64.9
click at [423, 85] on html "Skip to main content" at bounding box center [442, 54] width 368 height 61
drag, startPoint x: 698, startPoint y: 53, endPoint x: 441, endPoint y: 153, distance: 276.0
click at [441, 85] on html "Skip to main content" at bounding box center [442, 54] width 368 height 61
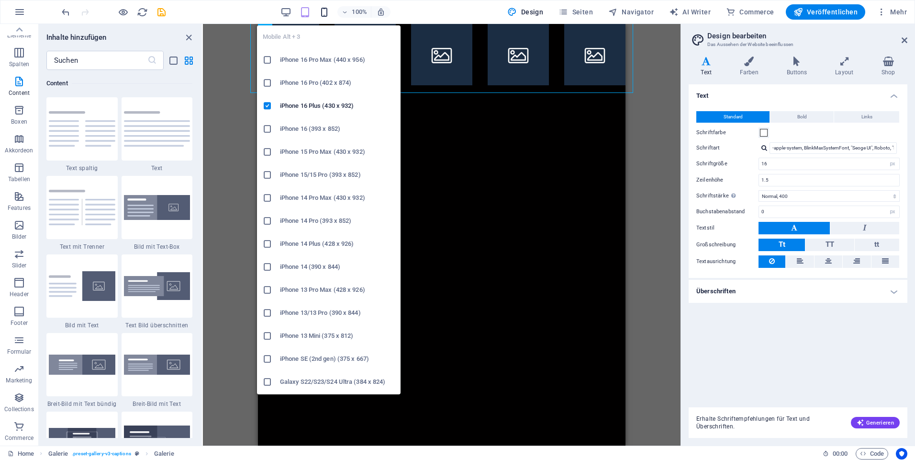
click at [321, 13] on icon "button" at bounding box center [324, 12] width 11 height 11
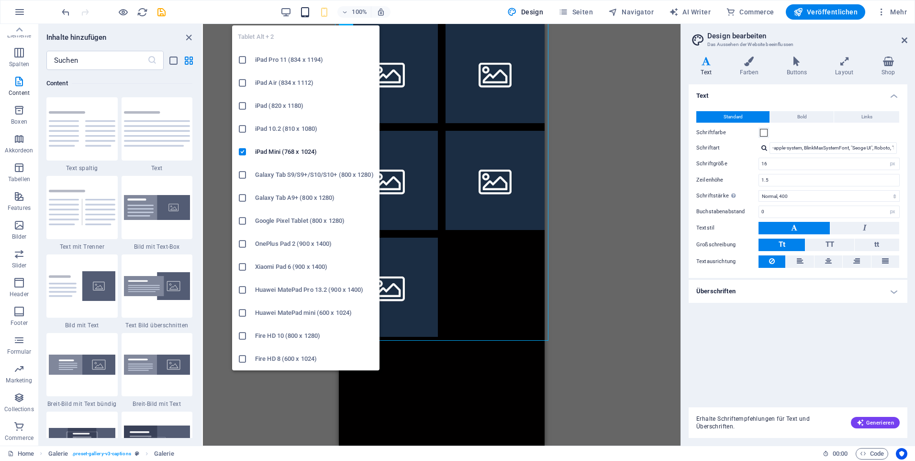
click at [308, 12] on icon "button" at bounding box center [305, 12] width 11 height 11
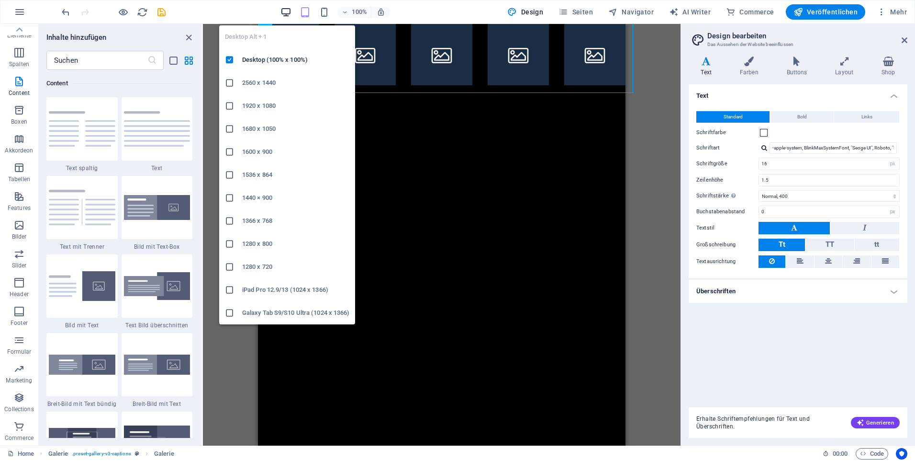
click at [290, 8] on icon "button" at bounding box center [286, 12] width 11 height 11
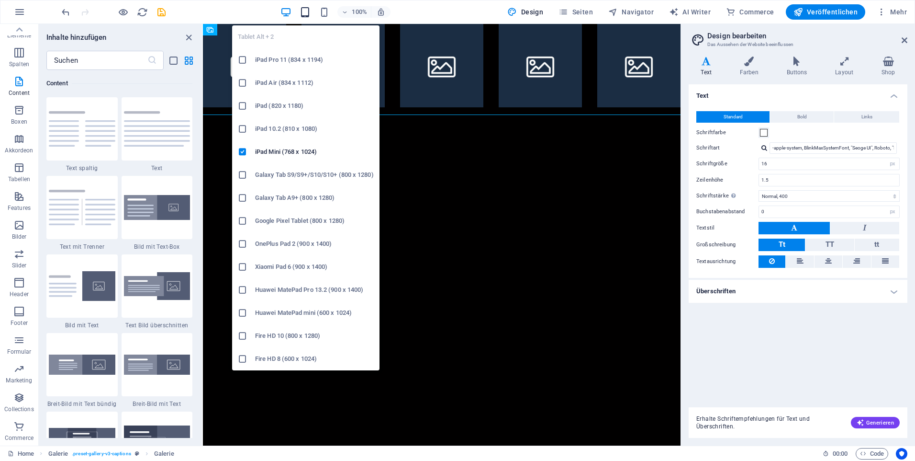
click at [305, 8] on icon "button" at bounding box center [305, 12] width 11 height 11
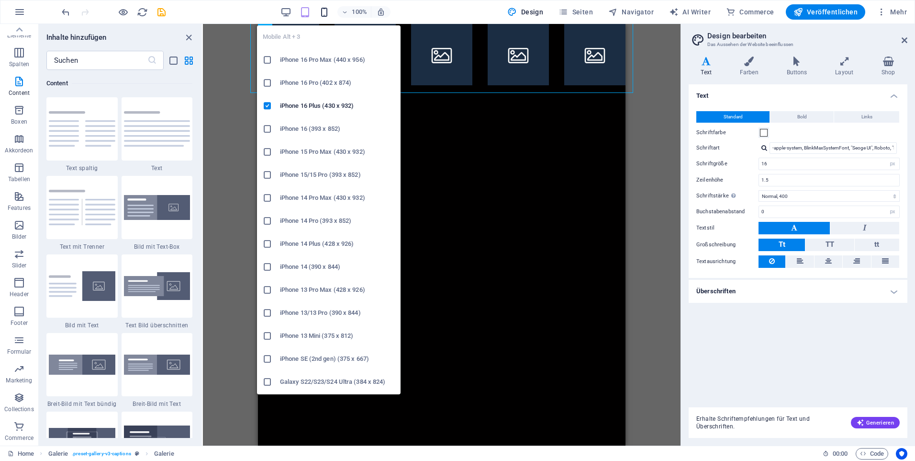
click at [324, 10] on icon "button" at bounding box center [324, 12] width 11 height 11
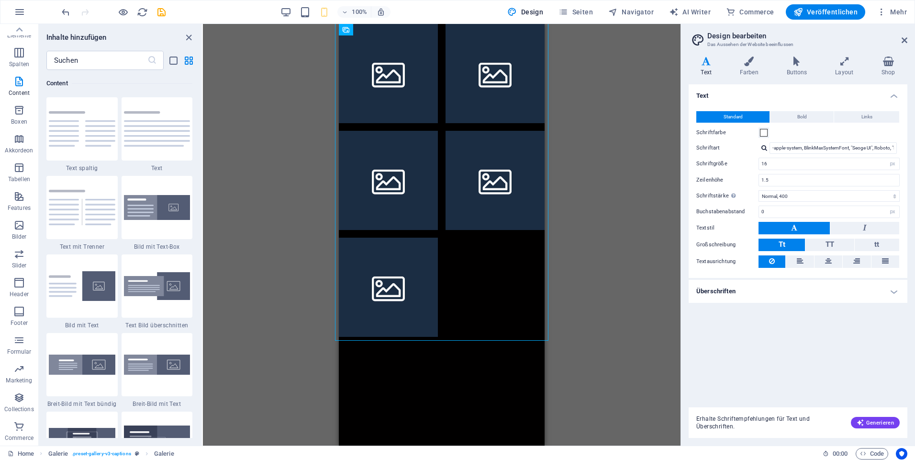
click at [561, 191] on div "Ziehe hier rein, um den vorhandenen Inhalt zu ersetzen. Drücke "Strg", wenn du …" at bounding box center [442, 234] width 478 height 421
click at [420, 250] on li at bounding box center [388, 286] width 99 height 99
click at [418, 250] on li at bounding box center [388, 286] width 99 height 99
select select "4"
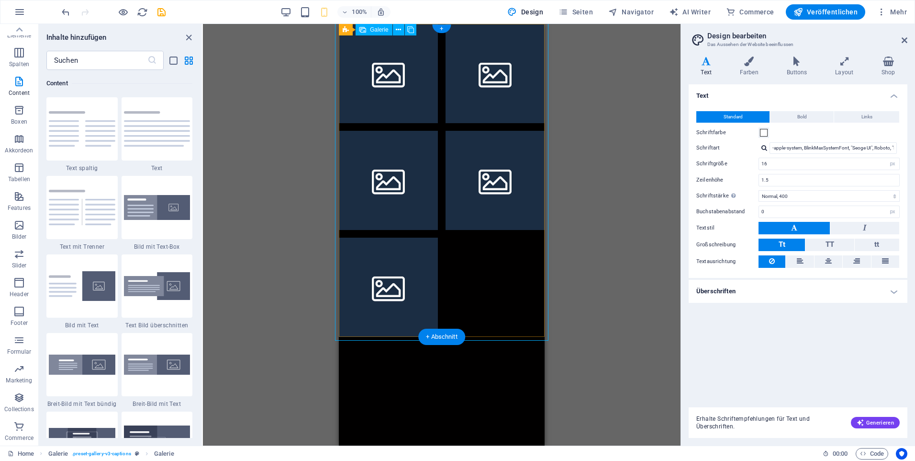
select select "px"
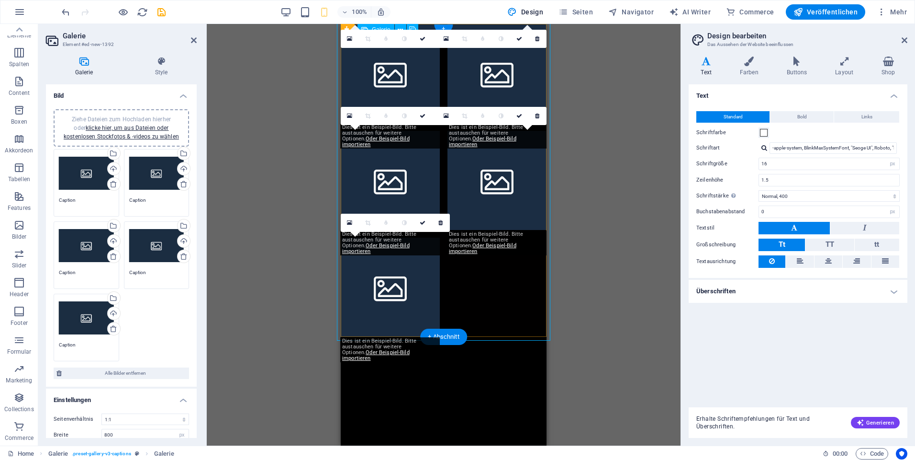
click at [420, 250] on li at bounding box center [390, 286] width 99 height 99
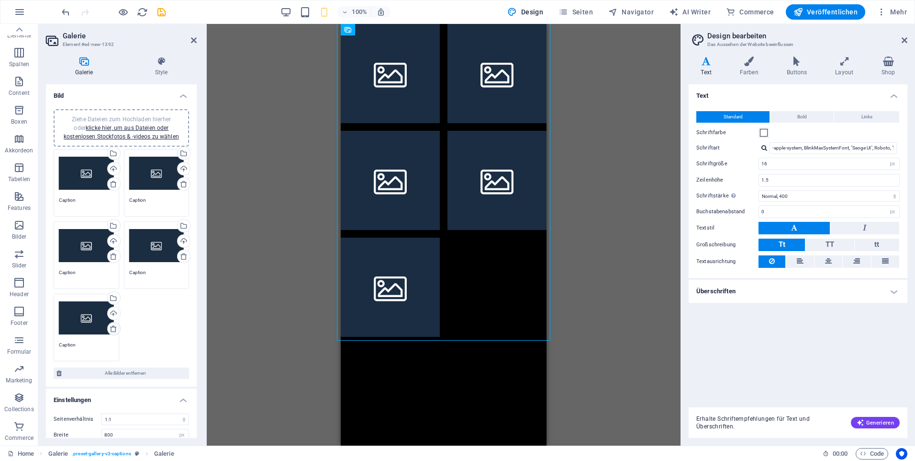
click at [111, 330] on icon at bounding box center [114, 329] width 8 height 8
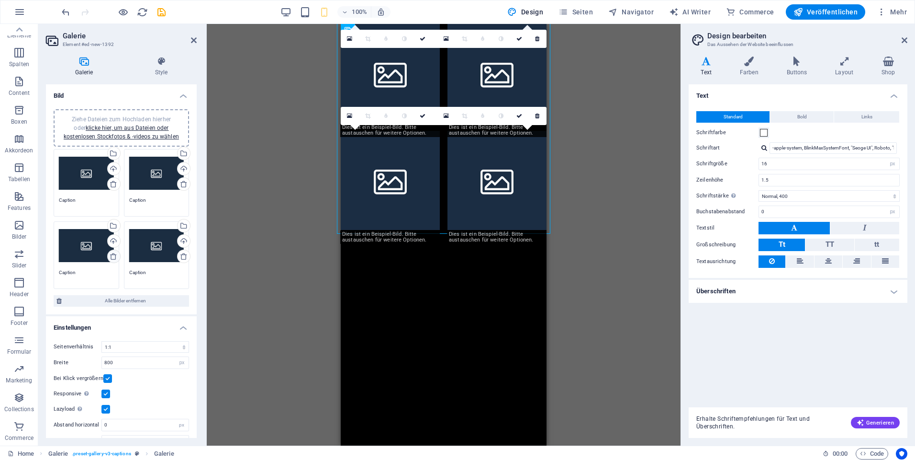
click at [112, 257] on icon at bounding box center [114, 256] width 8 height 8
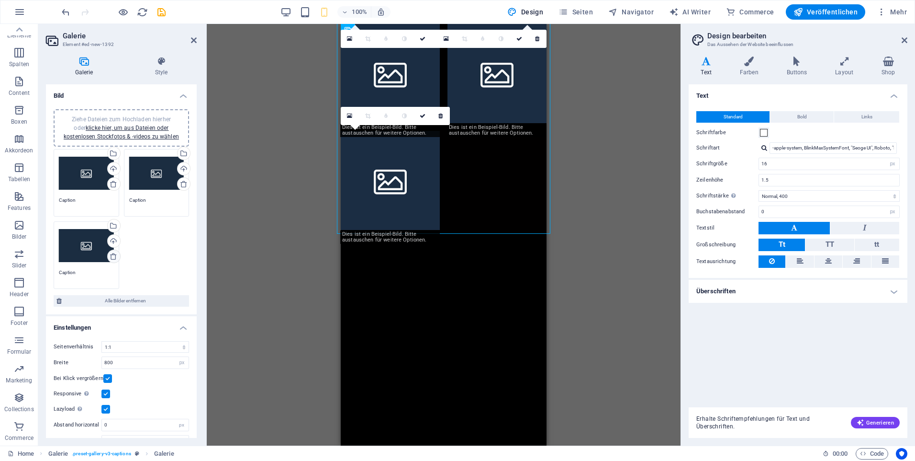
click at [113, 257] on icon at bounding box center [114, 256] width 8 height 8
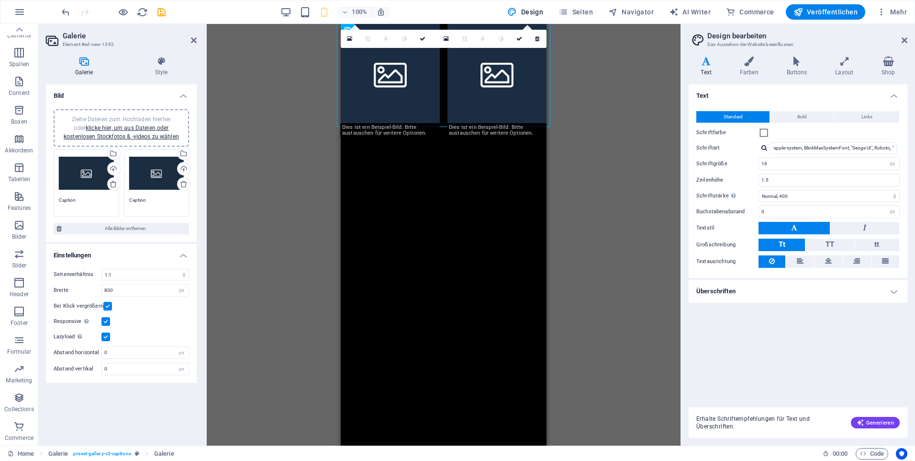
click at [308, 196] on div "Ziehe eine Datei hier rein, um sie hinzuzufügen Platzhalter Text Info Bar Conta…" at bounding box center [444, 234] width 474 height 421
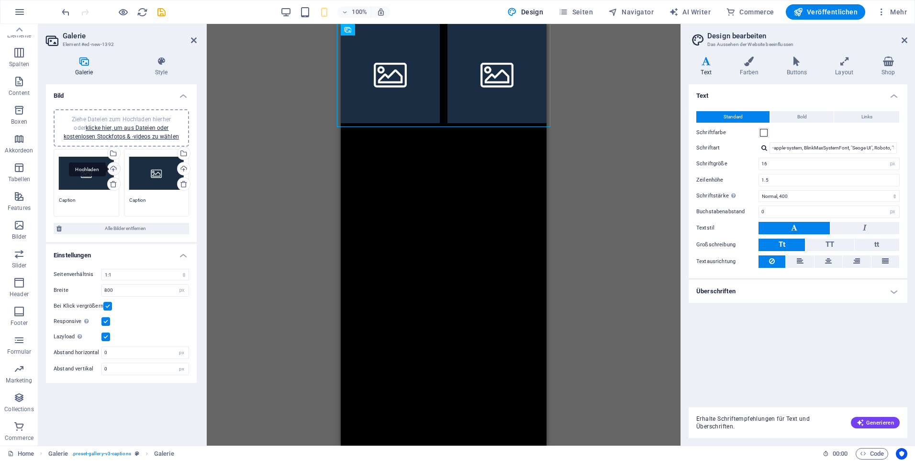
click at [115, 167] on div "Hochladen" at bounding box center [113, 169] width 14 height 14
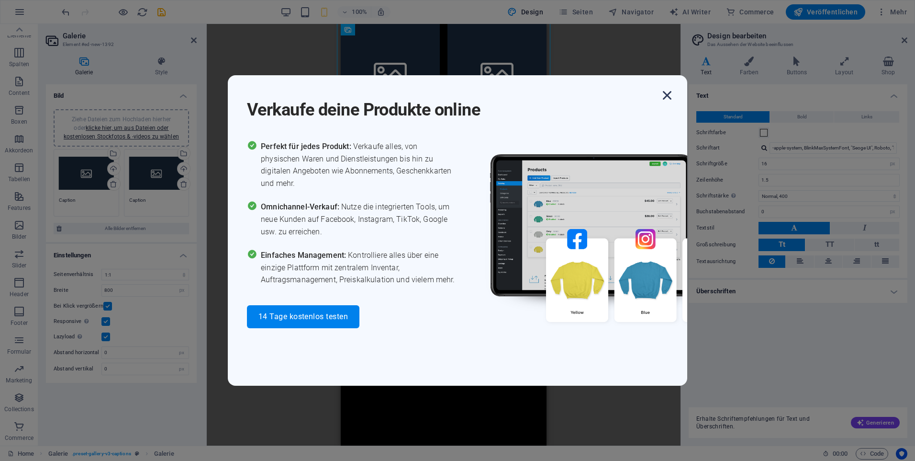
click at [664, 101] on icon "button" at bounding box center [667, 95] width 17 height 17
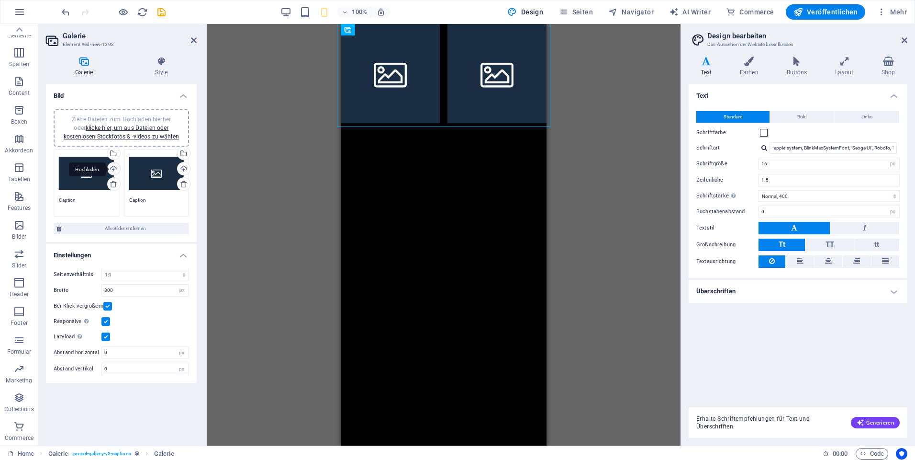
click at [115, 170] on div "Hochladen" at bounding box center [113, 169] width 14 height 14
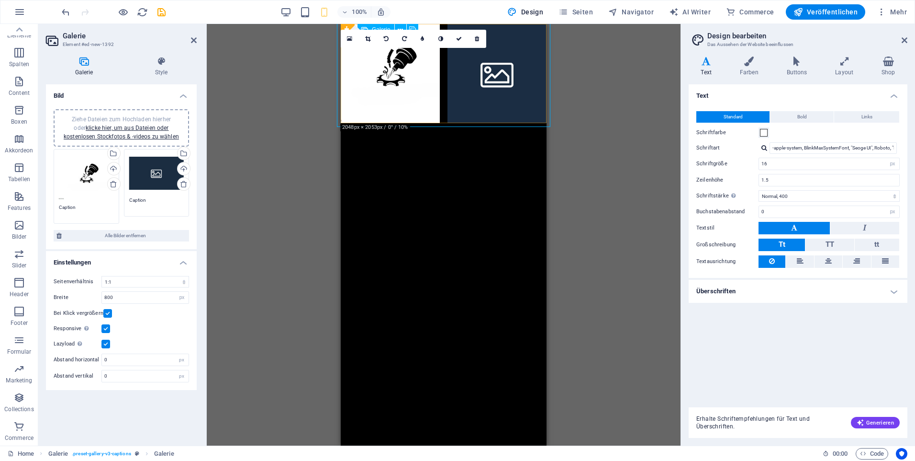
click at [390, 96] on li at bounding box center [390, 73] width 99 height 99
click at [162, 182] on div "Ziehe Dateien zum Hochladen hierher oder klicke hier, um aus Dateien oder koste…" at bounding box center [156, 173] width 55 height 38
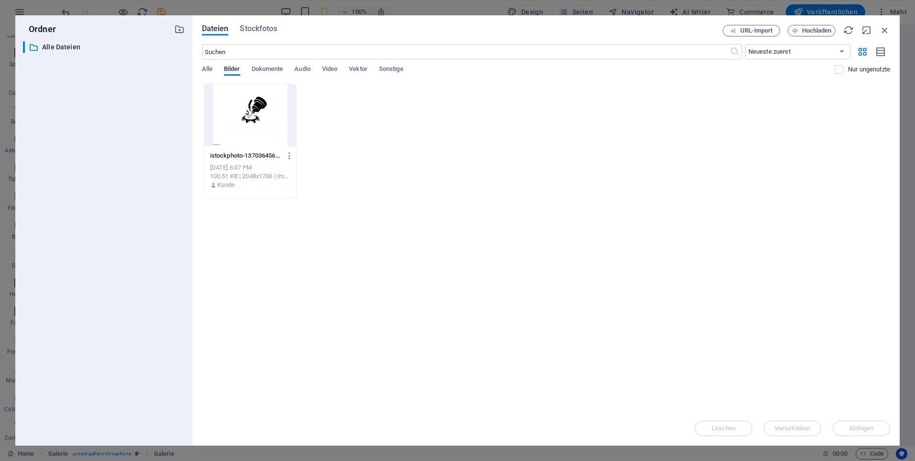
click at [235, 137] on div at bounding box center [250, 115] width 92 height 62
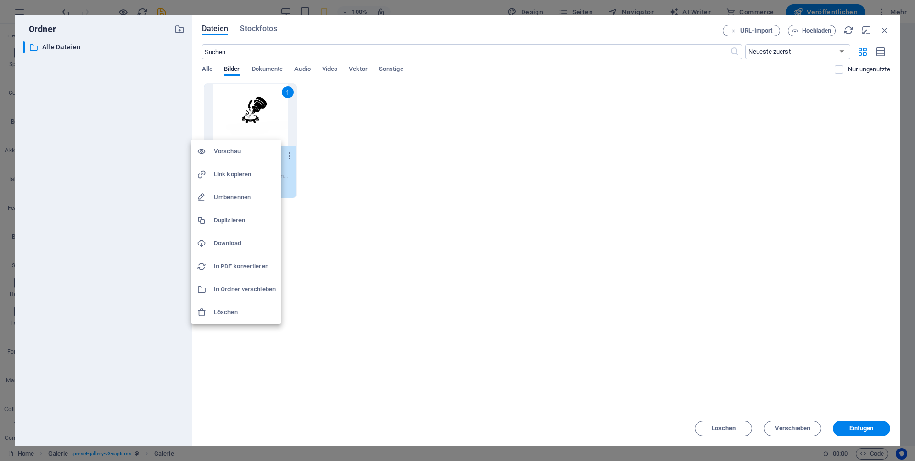
click at [257, 265] on h6 "In PDF konvertieren" at bounding box center [245, 265] width 62 height 11
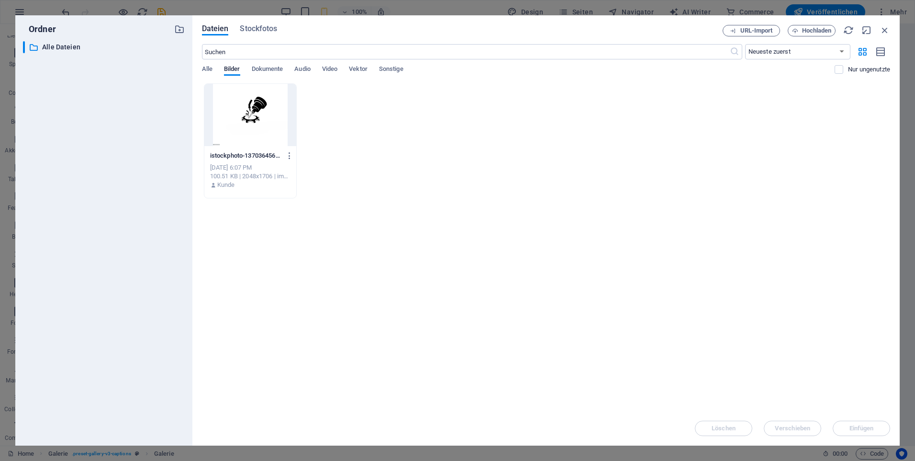
click at [260, 255] on div "Lege Dateien hier ab, um sie sofort hochzuladen istockphoto-1370364560-2048x204…" at bounding box center [546, 246] width 688 height 327
click at [249, 139] on div at bounding box center [250, 115] width 92 height 62
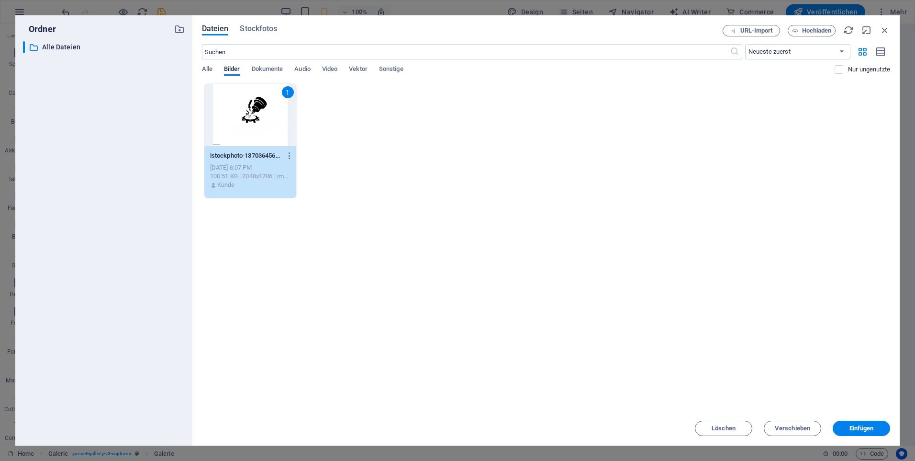
click at [249, 139] on div "1" at bounding box center [250, 115] width 92 height 62
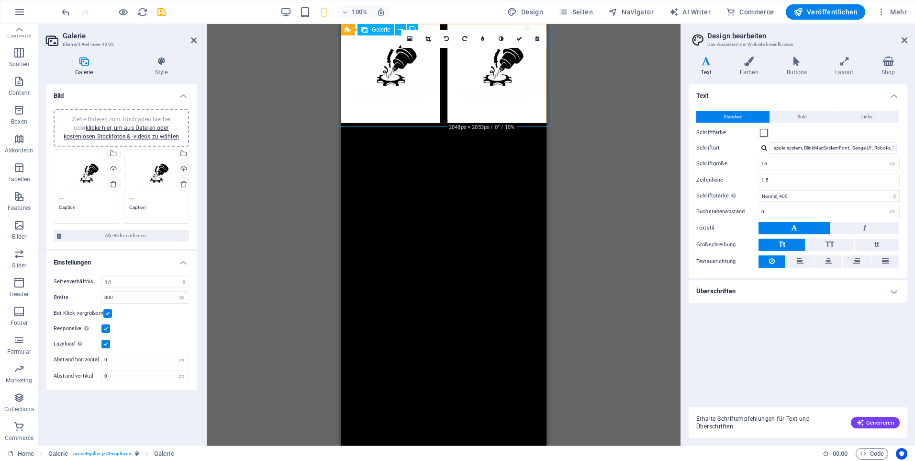
click at [506, 109] on li at bounding box center [497, 73] width 99 height 99
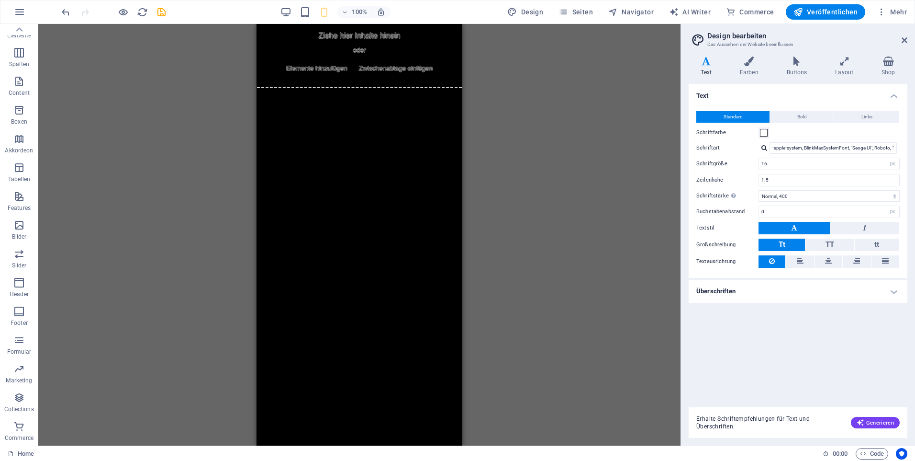
click at [66, 18] on div at bounding box center [113, 11] width 107 height 15
click at [66, 15] on icon "undo" at bounding box center [65, 12] width 11 height 11
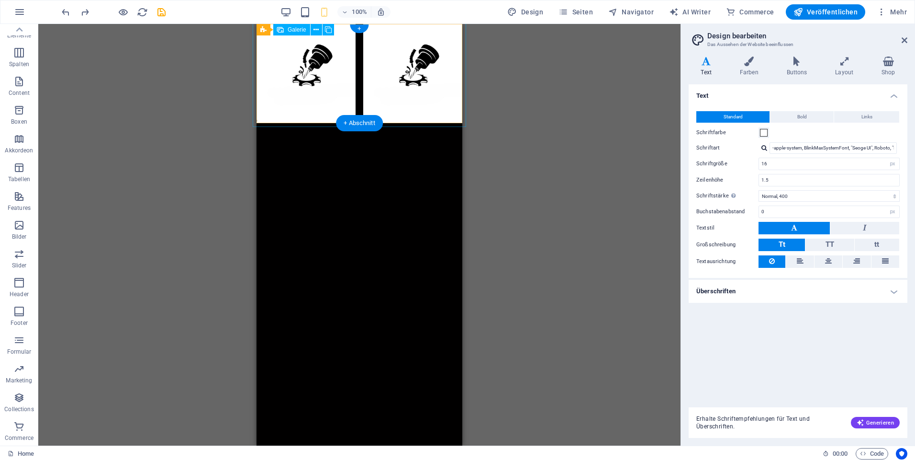
click at [392, 72] on li at bounding box center [412, 73] width 99 height 99
select select "4"
select select "px"
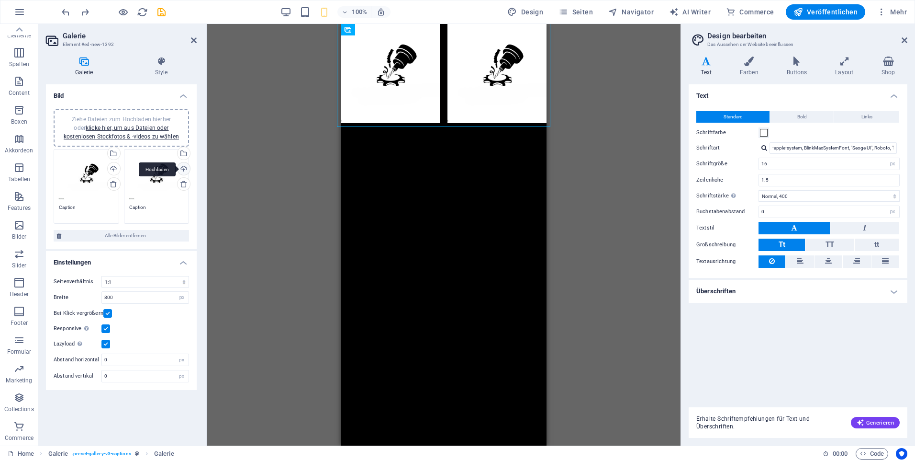
click at [187, 169] on div "Hochladen" at bounding box center [183, 169] width 14 height 14
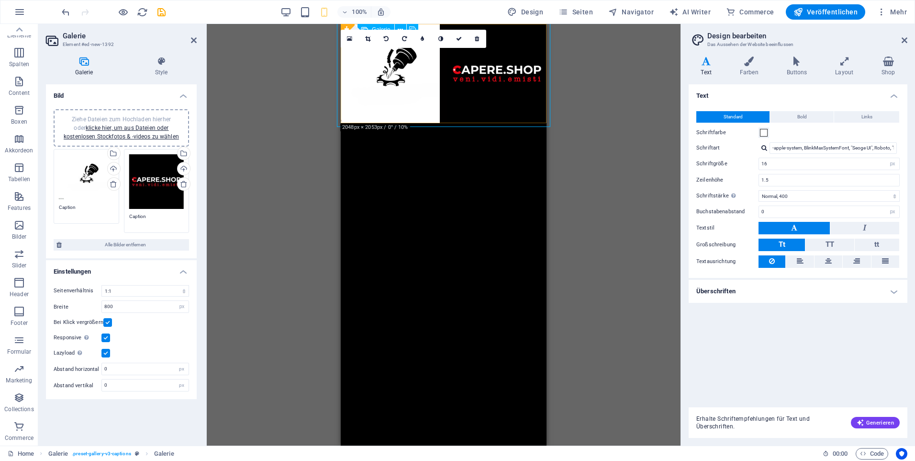
click at [390, 97] on li at bounding box center [390, 73] width 99 height 99
click at [182, 168] on div "Hochladen" at bounding box center [183, 169] width 14 height 14
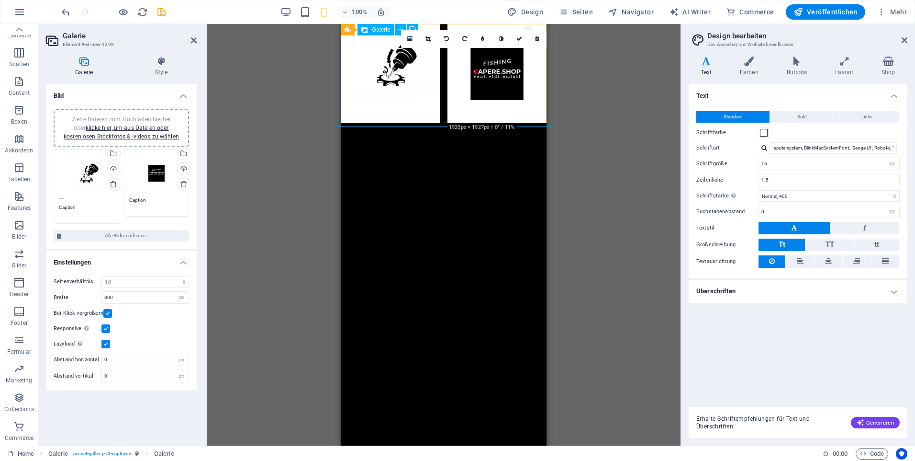
click at [506, 80] on li at bounding box center [497, 73] width 99 height 99
click at [498, 68] on li at bounding box center [497, 73] width 99 height 99
click at [165, 183] on div "Ziehe Dateien zum Hochladen hierher oder klicke hier, um aus Dateien oder koste…" at bounding box center [156, 173] width 55 height 38
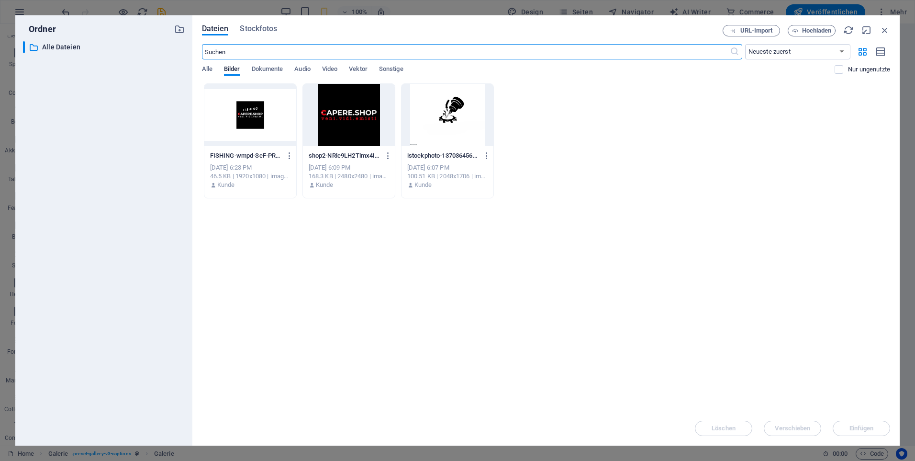
click at [237, 119] on div at bounding box center [250, 115] width 92 height 62
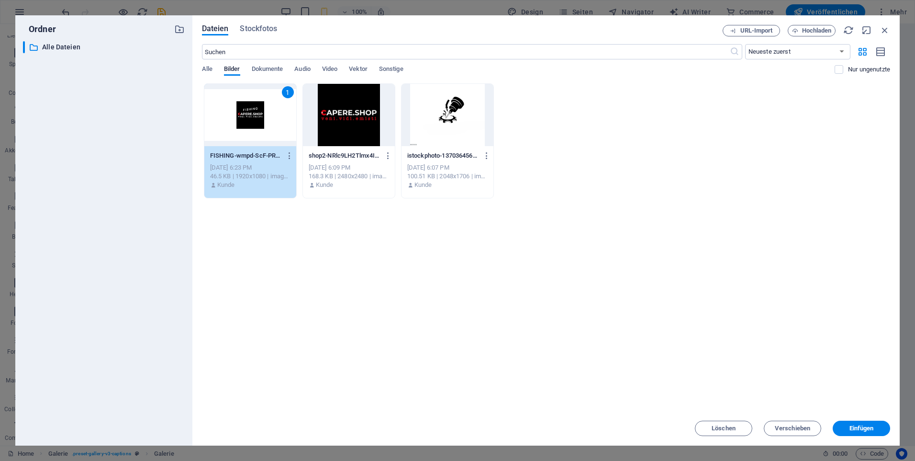
click at [237, 119] on div "1" at bounding box center [250, 115] width 92 height 62
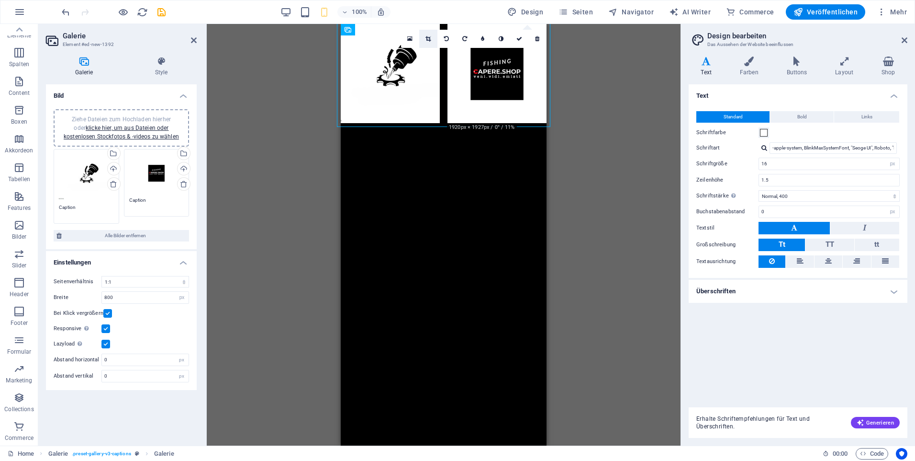
click at [429, 43] on link at bounding box center [428, 39] width 18 height 18
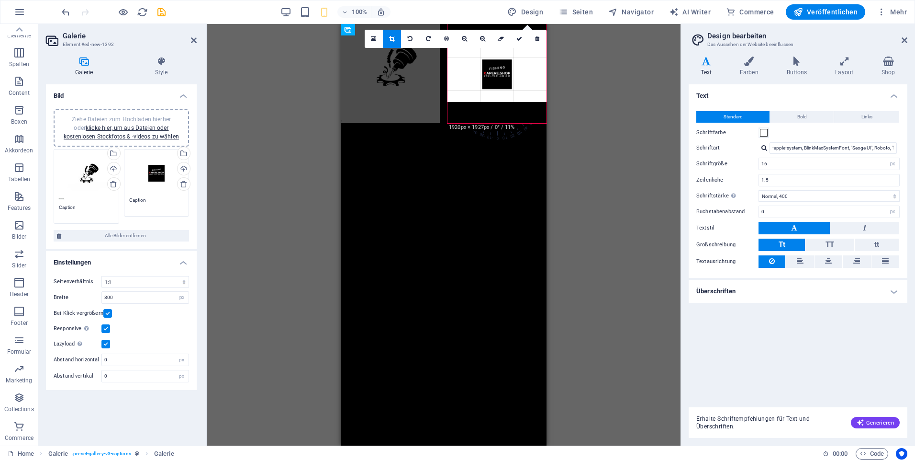
drag, startPoint x: 492, startPoint y: 133, endPoint x: 506, endPoint y: 92, distance: 43.6
click at [506, 92] on div at bounding box center [497, 74] width 99 height 56
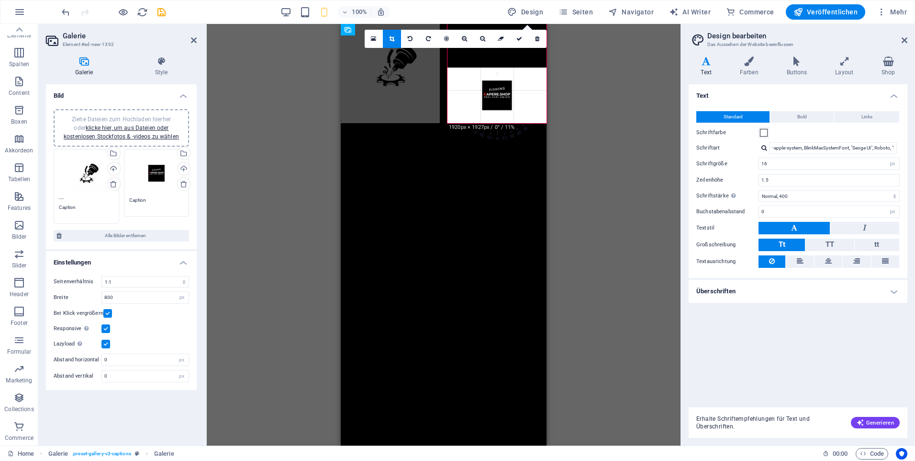
click at [591, 191] on div "Ziehe eine Datei hier rein, um sie hinzuzufügen Platzhalter Text Info Bar Conta…" at bounding box center [444, 234] width 474 height 421
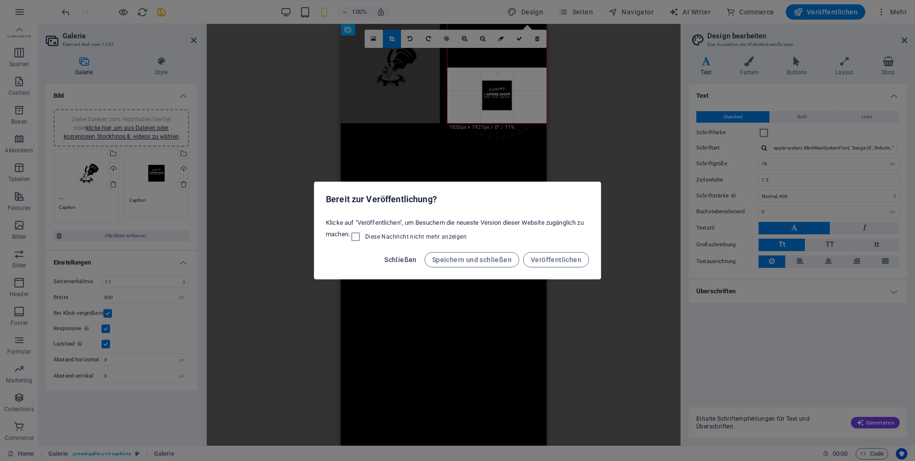
click at [409, 258] on span "Schließen" at bounding box center [400, 260] width 33 height 8
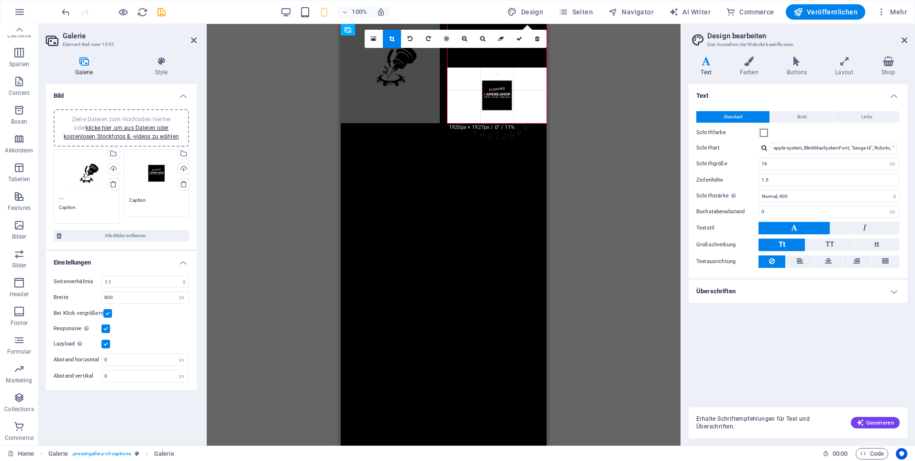
drag, startPoint x: 565, startPoint y: 233, endPoint x: 573, endPoint y: 230, distance: 8.8
click at [565, 233] on div "Ziehe eine Datei hier rein, um sie hinzuzufügen Platzhalter Text Info Bar Conta…" at bounding box center [444, 234] width 474 height 421
click at [533, 8] on span "Design" at bounding box center [525, 12] width 36 height 10
click at [408, 94] on li at bounding box center [390, 73] width 99 height 99
click at [406, 90] on li at bounding box center [390, 73] width 99 height 99
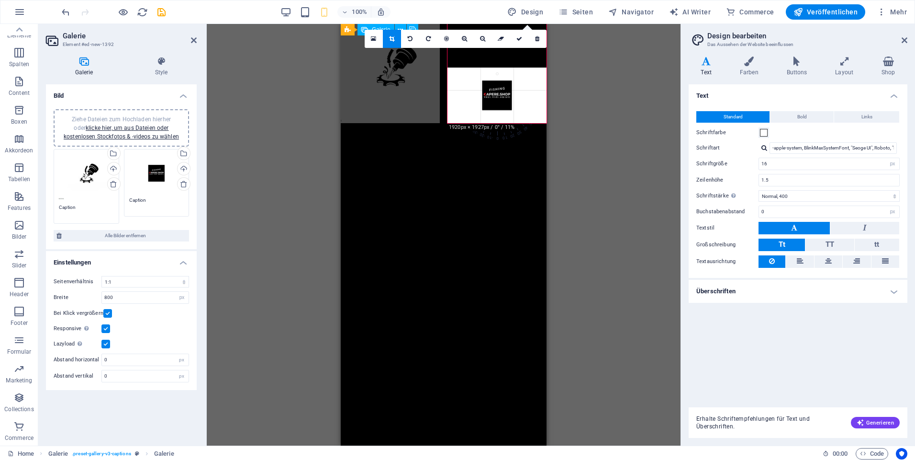
click at [406, 90] on li at bounding box center [390, 73] width 99 height 99
click at [116, 169] on div "Hochladen" at bounding box center [113, 169] width 14 height 14
click at [113, 169] on div "Hochladen" at bounding box center [113, 169] width 14 height 14
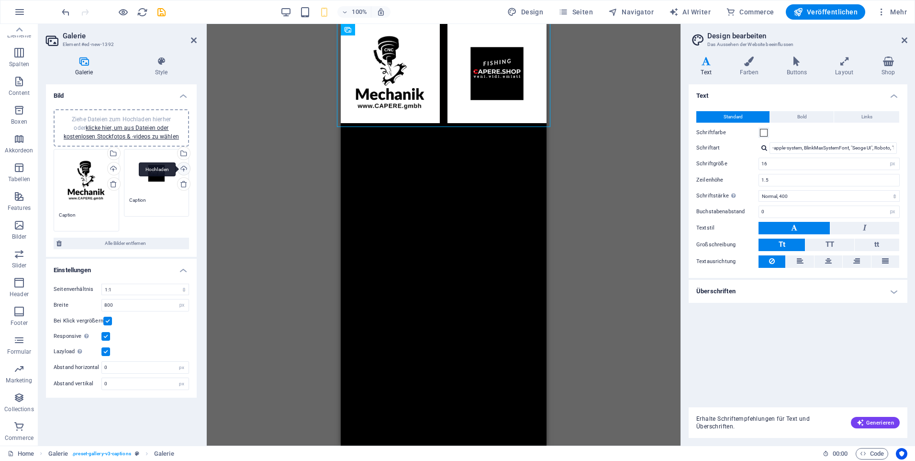
click at [183, 169] on div "Hochladen" at bounding box center [183, 169] width 14 height 14
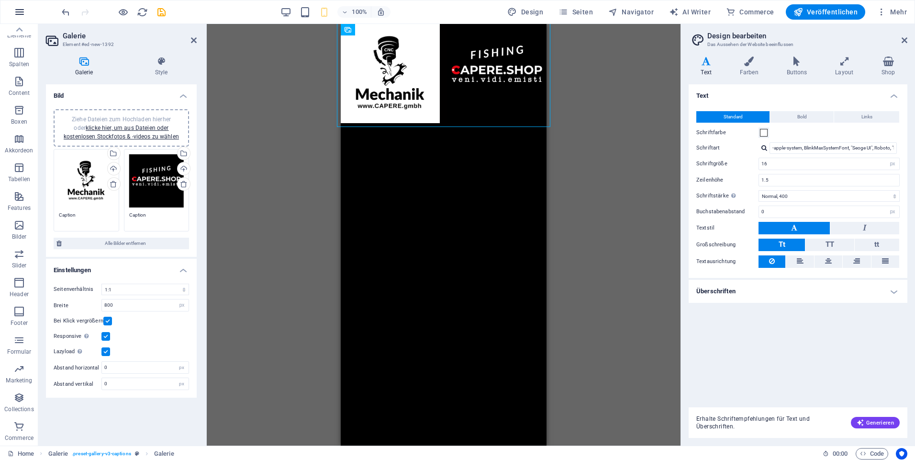
click at [22, 13] on icon "button" at bounding box center [19, 11] width 11 height 11
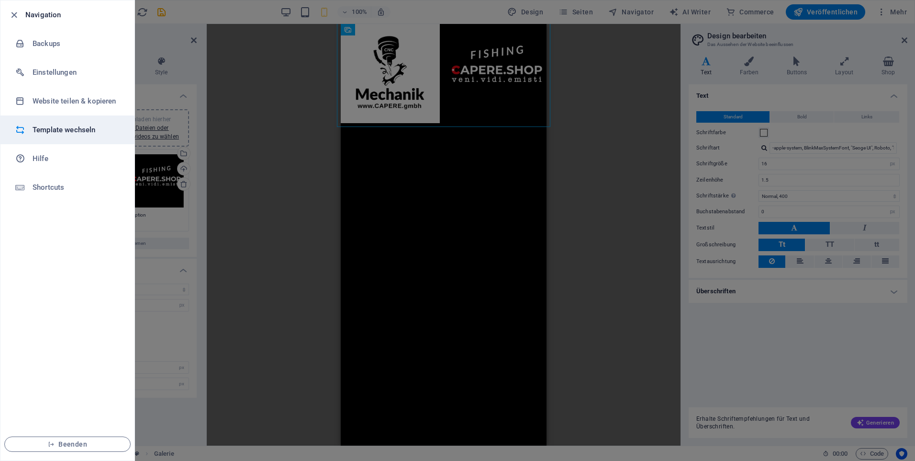
click at [86, 131] on h6 "Template wechseln" at bounding box center [77, 129] width 89 height 11
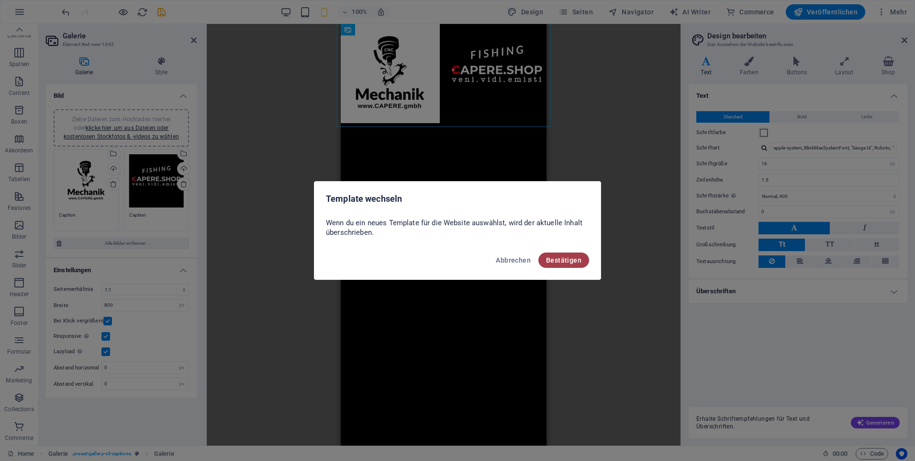
click at [563, 262] on span "Bestätigen" at bounding box center [563, 260] width 35 height 8
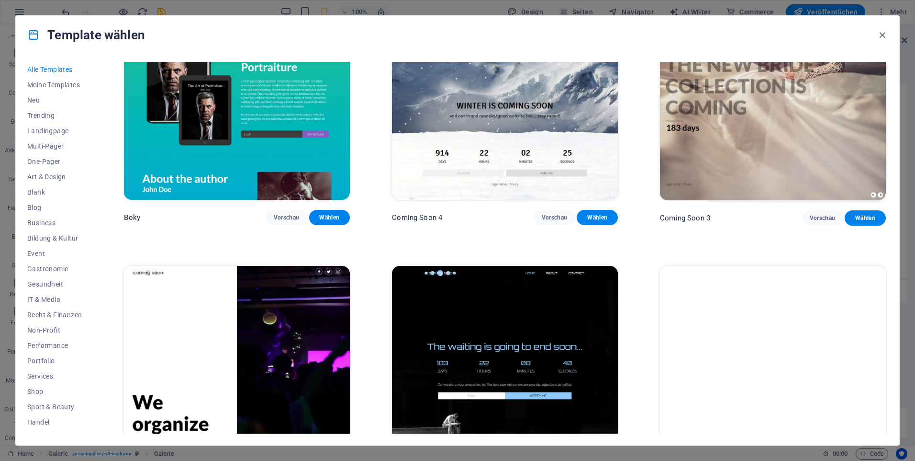
scroll to position [27, 0]
click at [41, 425] on span "Wireframe" at bounding box center [54, 426] width 55 height 8
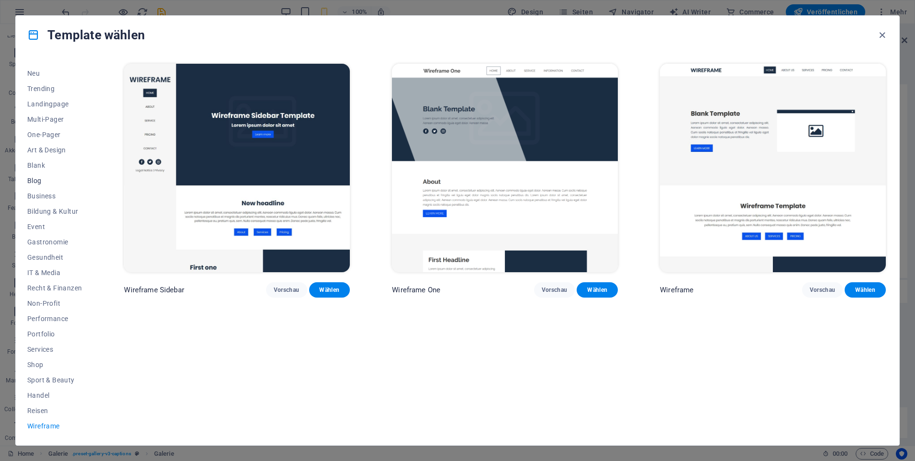
click at [37, 174] on button "Blog" at bounding box center [54, 180] width 55 height 15
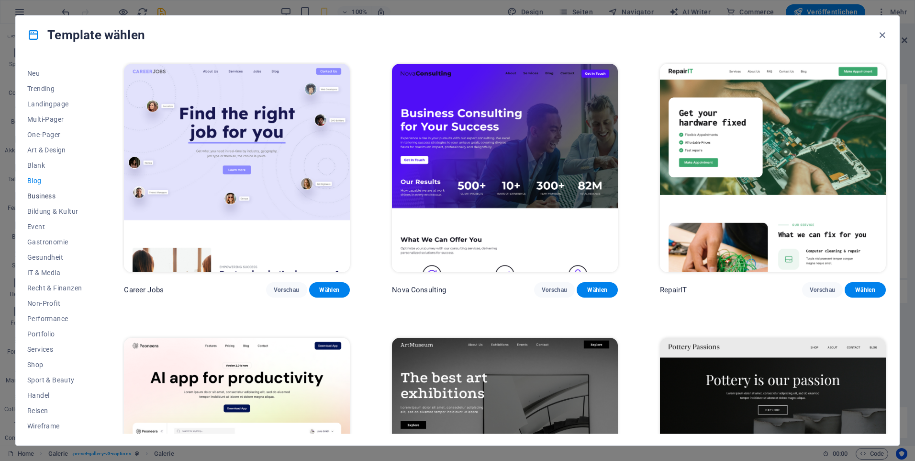
click at [45, 196] on span "Business" at bounding box center [54, 196] width 55 height 8
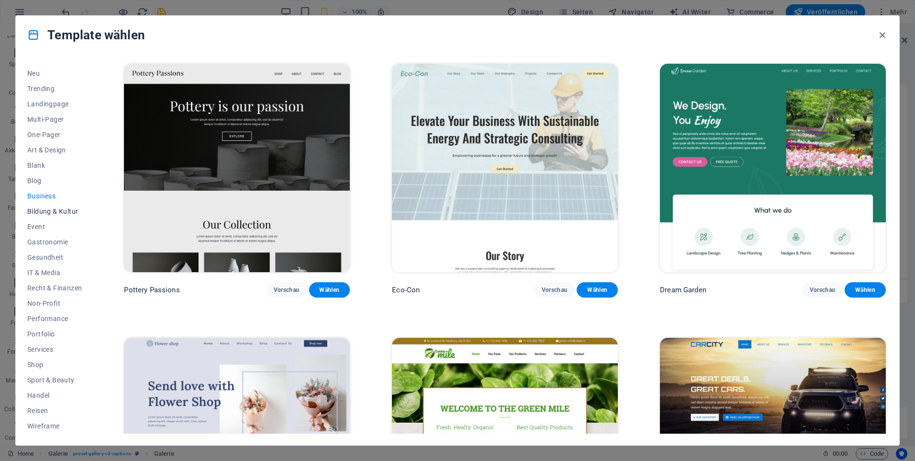
click at [51, 211] on span "Bildung & Kultur" at bounding box center [54, 211] width 55 height 8
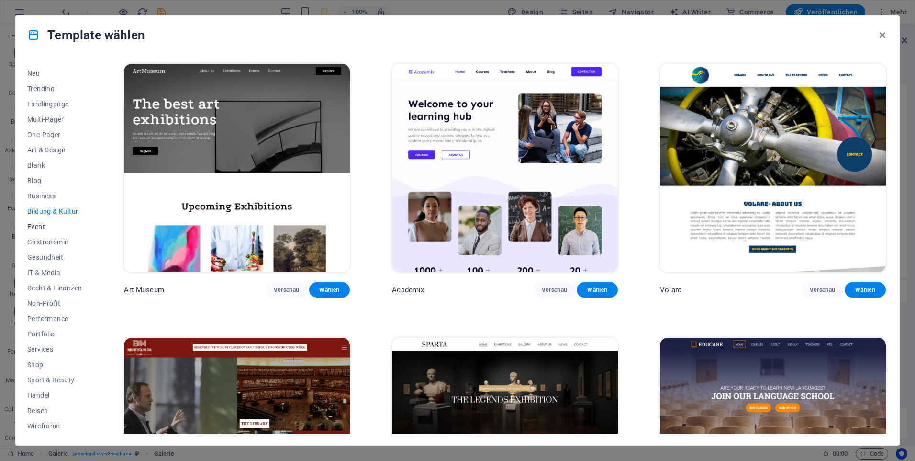
click at [39, 224] on span "Event" at bounding box center [54, 227] width 55 height 8
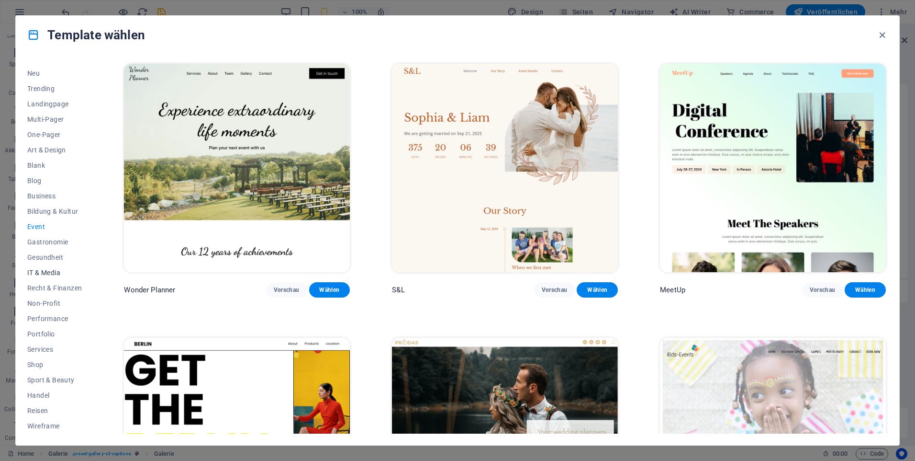
click at [56, 269] on button "IT & Media" at bounding box center [54, 272] width 55 height 15
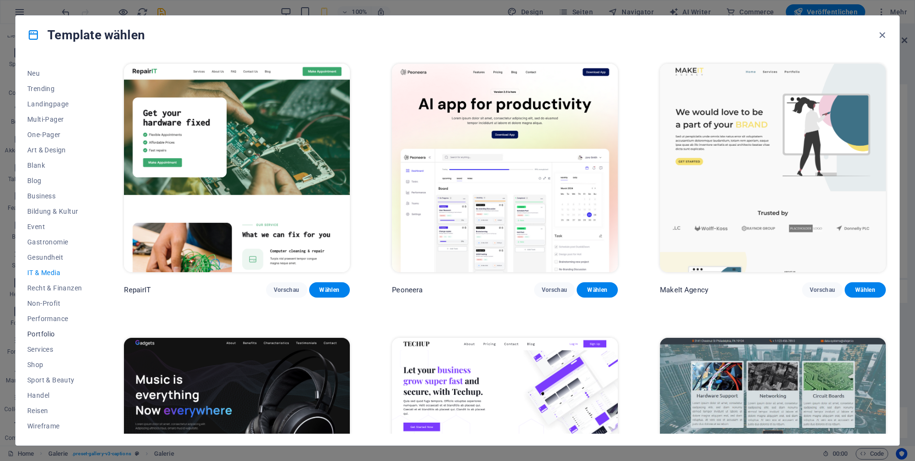
click at [55, 332] on span "Portfolio" at bounding box center [54, 334] width 55 height 8
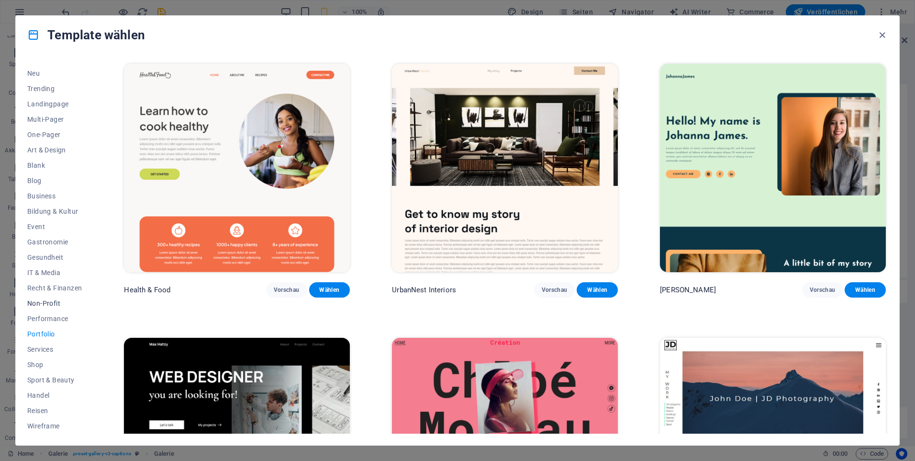
click at [58, 302] on span "Non-Profit" at bounding box center [54, 303] width 55 height 8
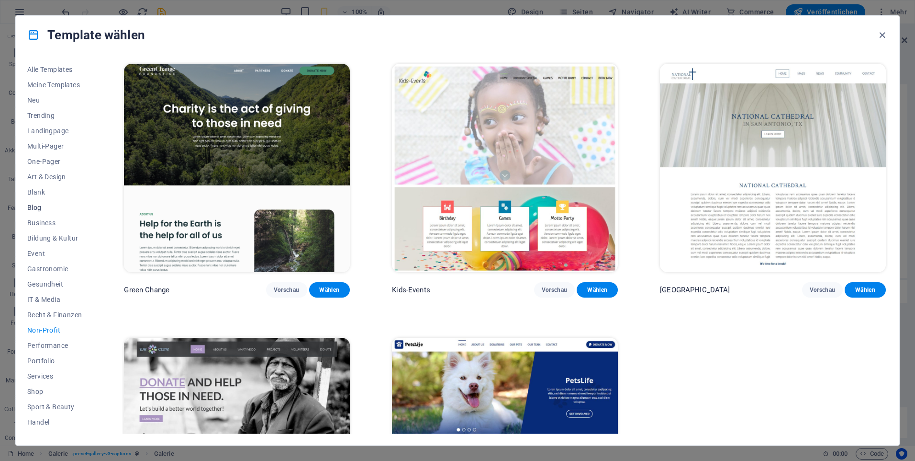
click at [36, 210] on span "Blog" at bounding box center [54, 207] width 55 height 8
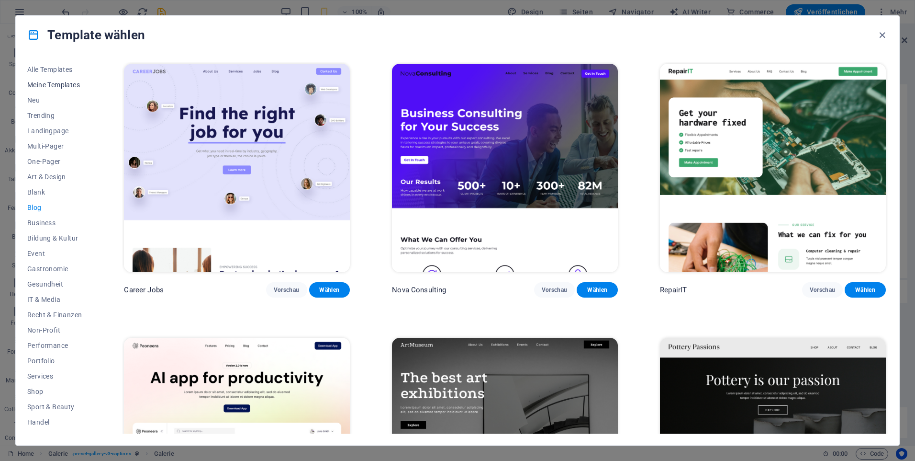
click at [60, 84] on span "Meine Templates" at bounding box center [54, 85] width 55 height 8
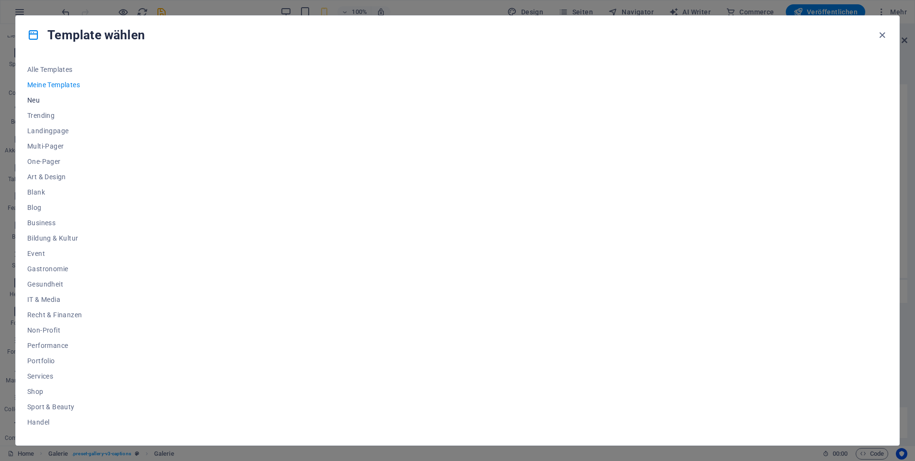
click at [36, 99] on span "Neu" at bounding box center [54, 100] width 55 height 8
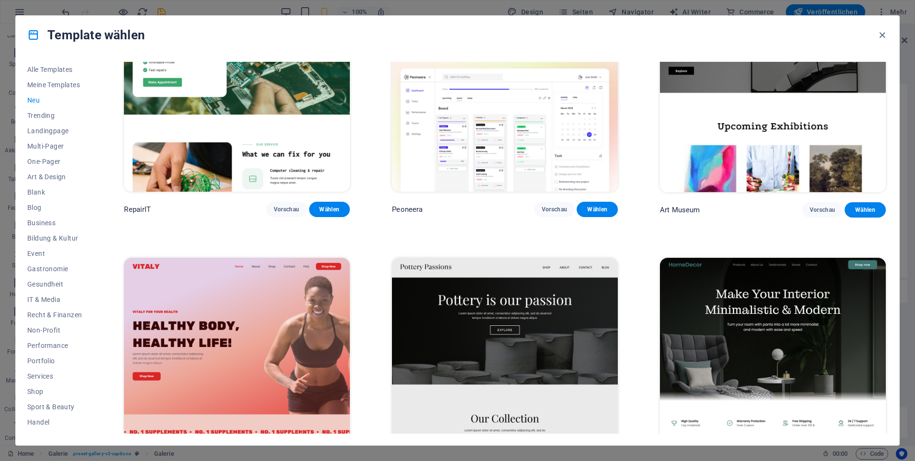
scroll to position [239, 0]
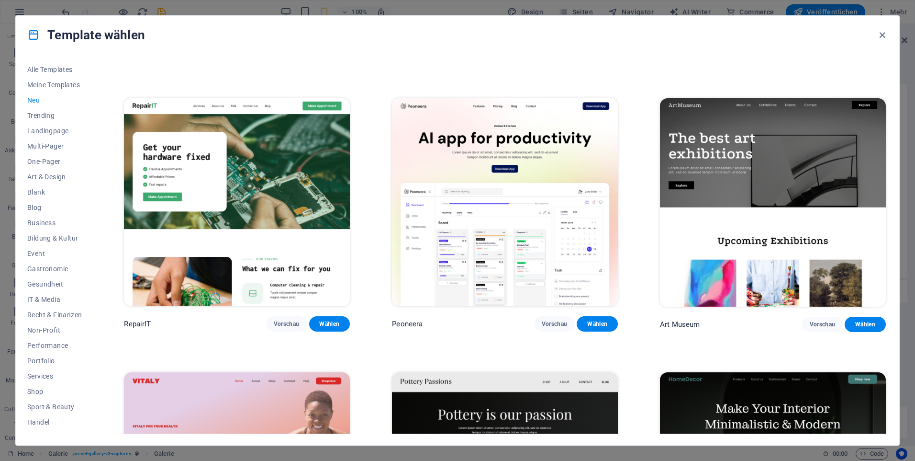
click at [759, 273] on img at bounding box center [773, 202] width 226 height 208
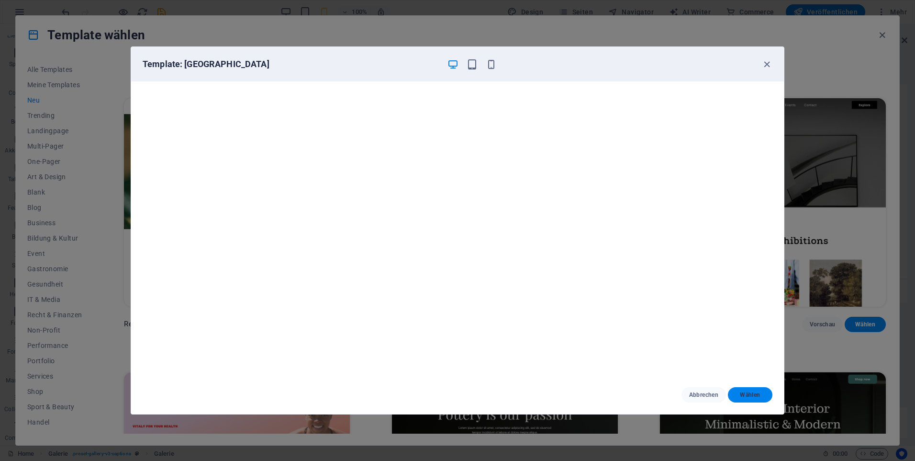
click at [753, 393] on span "Wählen" at bounding box center [750, 395] width 29 height 8
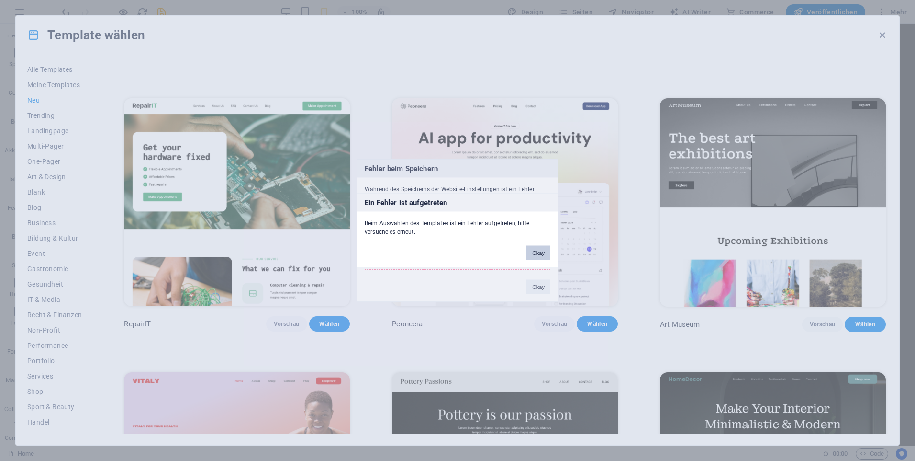
click at [534, 252] on button "Okay" at bounding box center [539, 253] width 24 height 14
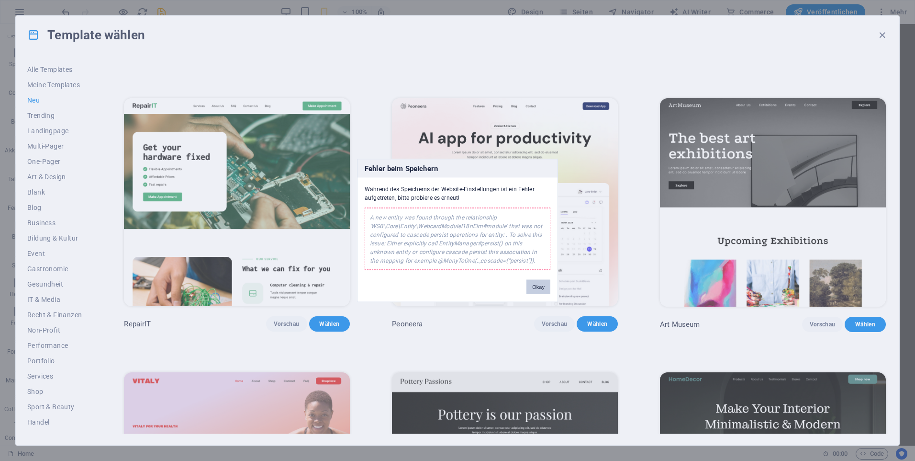
click at [532, 286] on button "Okay" at bounding box center [539, 287] width 24 height 14
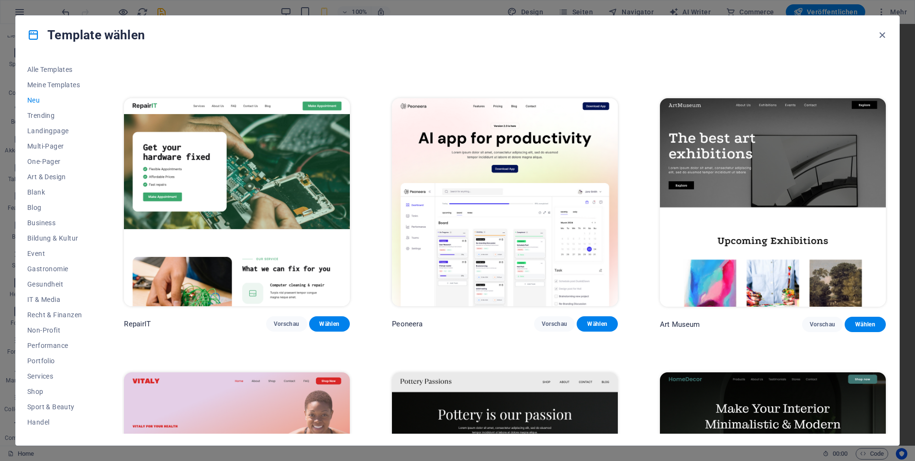
click at [784, 166] on img at bounding box center [773, 202] width 226 height 208
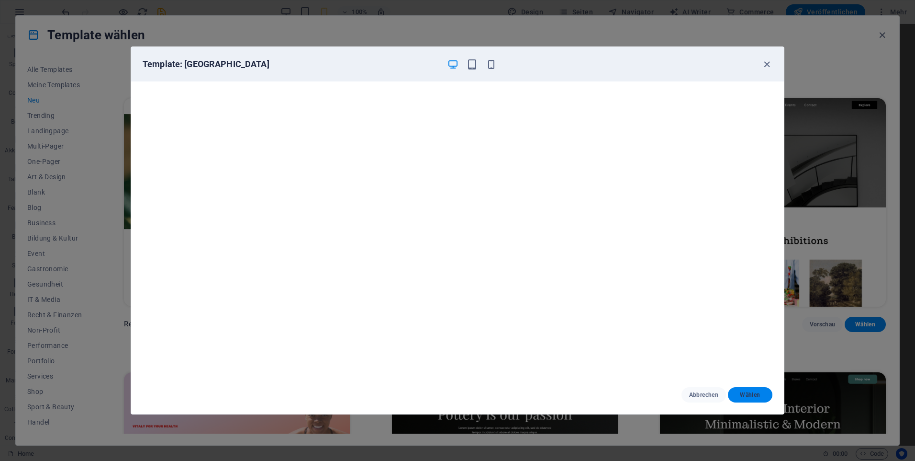
click at [744, 392] on span "Wählen" at bounding box center [750, 395] width 29 height 8
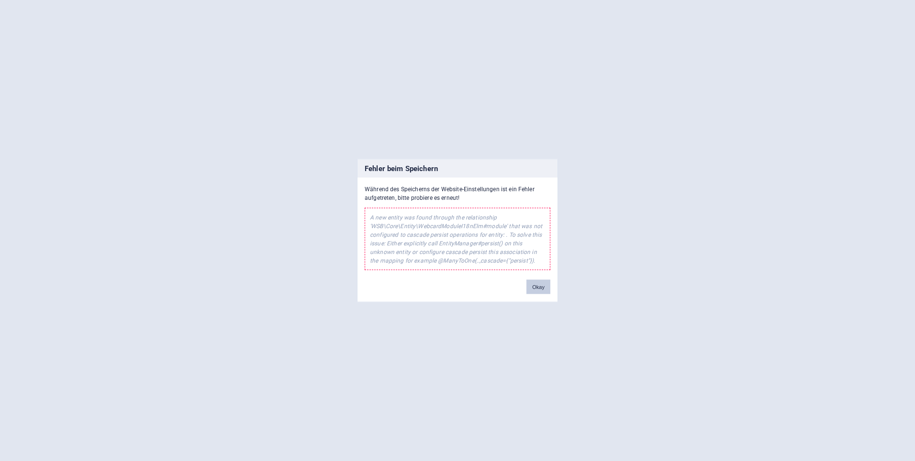
click at [543, 285] on button "Okay" at bounding box center [539, 287] width 24 height 14
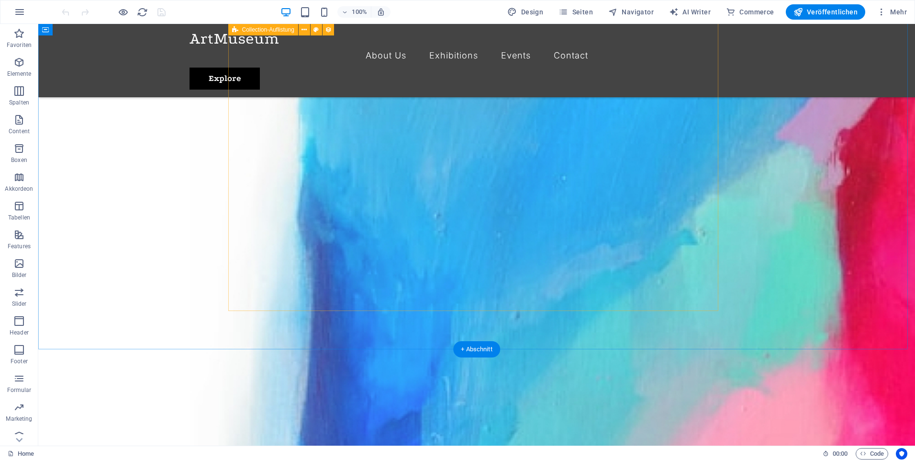
scroll to position [1149, 0]
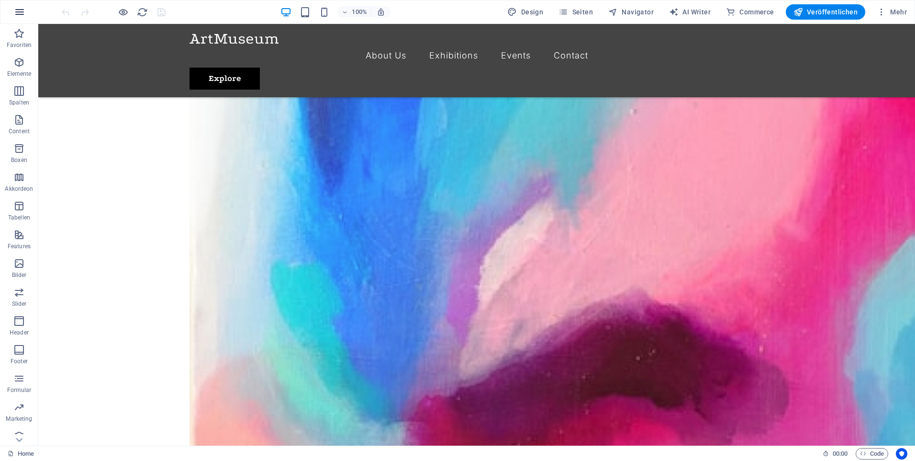
click at [17, 11] on icon "button" at bounding box center [19, 11] width 11 height 11
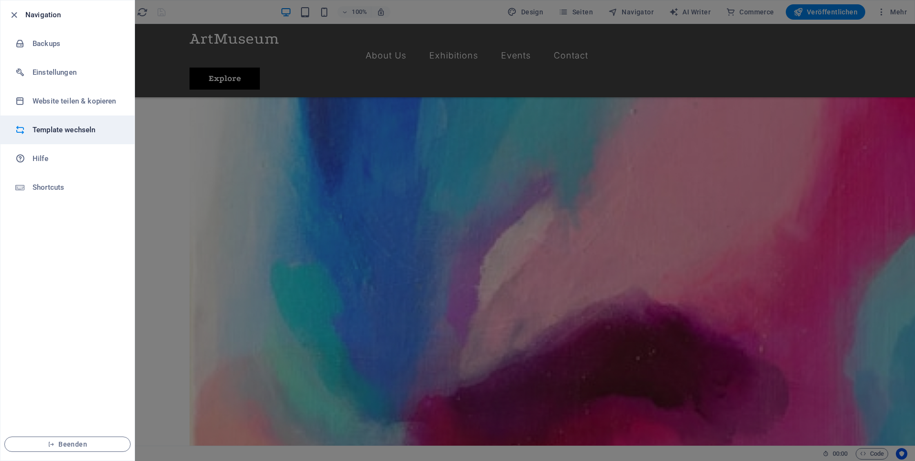
click at [86, 132] on h6 "Template wechseln" at bounding box center [77, 129] width 89 height 11
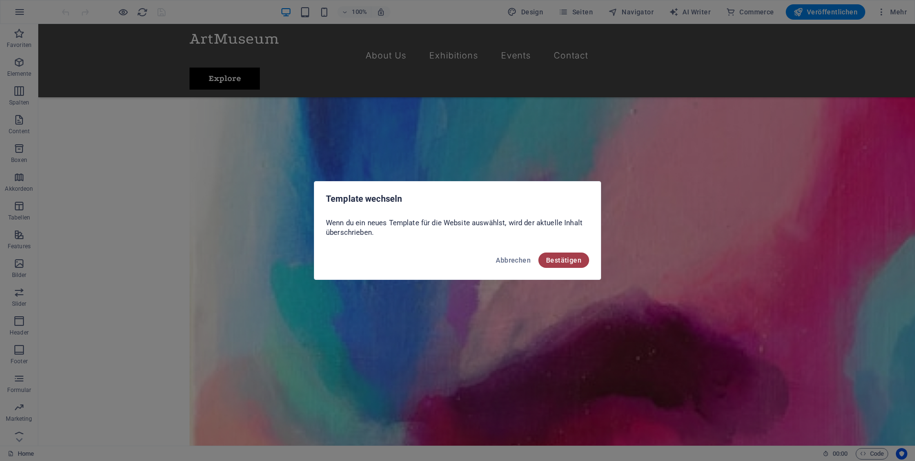
click at [565, 262] on span "Bestätigen" at bounding box center [563, 260] width 35 height 8
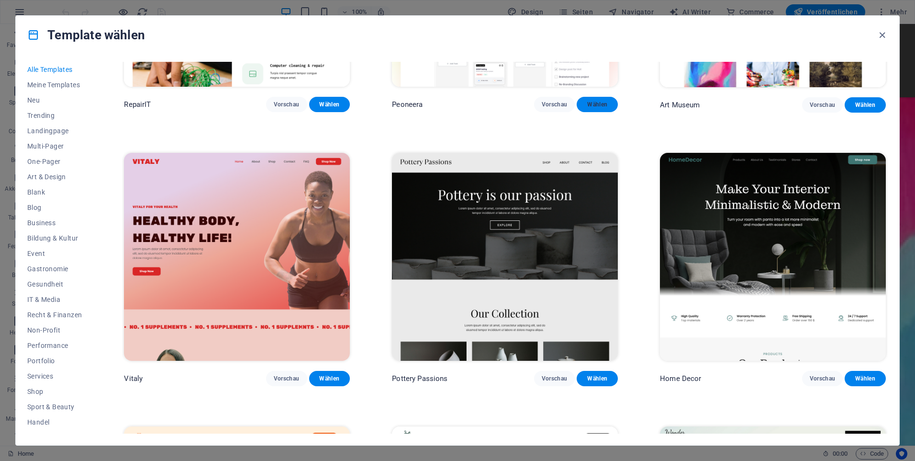
scroll to position [527, 0]
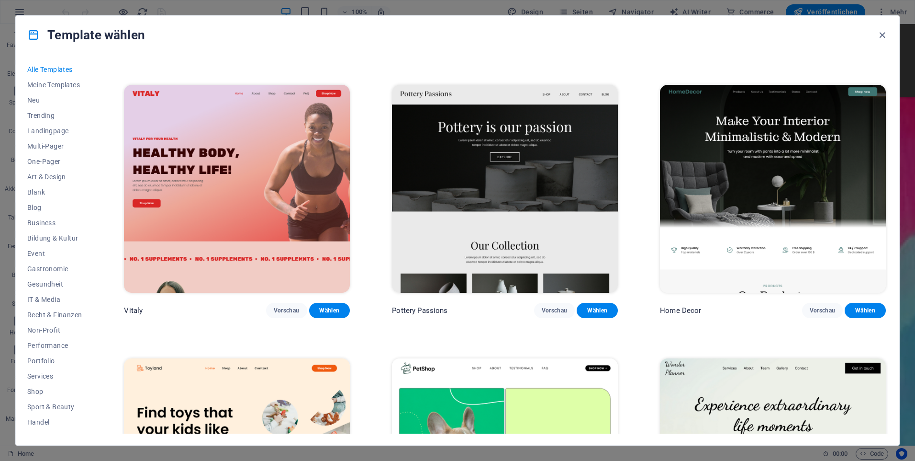
click at [579, 175] on img at bounding box center [505, 189] width 226 height 208
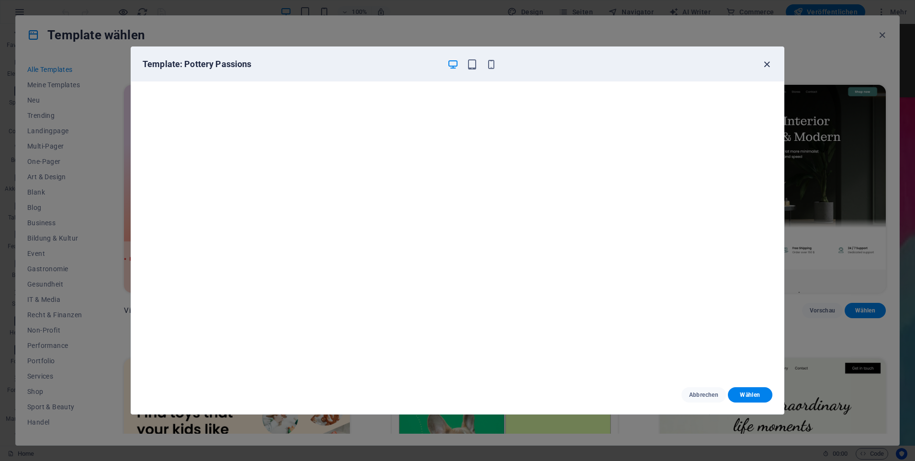
click at [769, 66] on icon "button" at bounding box center [767, 64] width 11 height 11
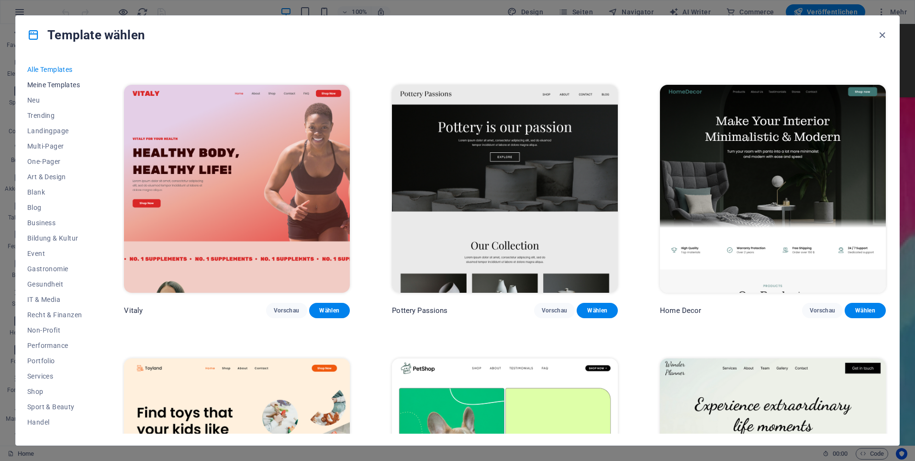
click at [66, 86] on span "Meine Templates" at bounding box center [54, 85] width 55 height 8
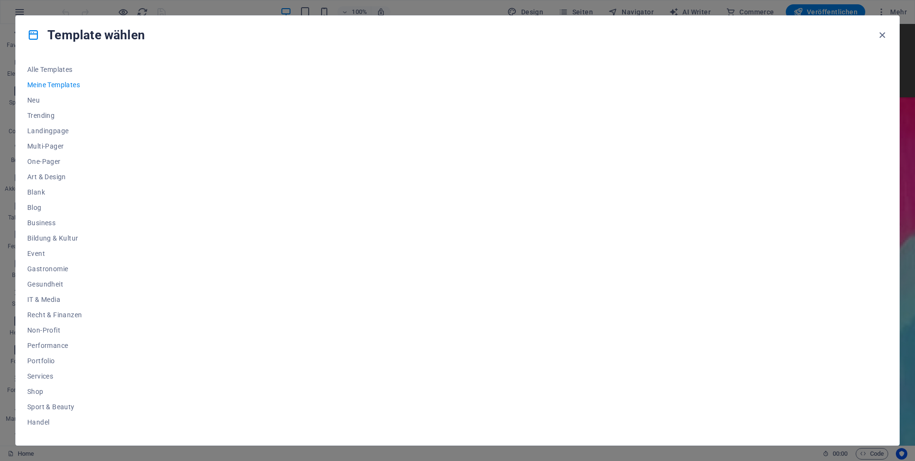
click at [26, 98] on div "Alle Templates Meine Templates Neu Trending Landingpage Multi-Pager One-Pager A…" at bounding box center [458, 249] width 884 height 391
click at [32, 98] on span "Neu" at bounding box center [54, 100] width 55 height 8
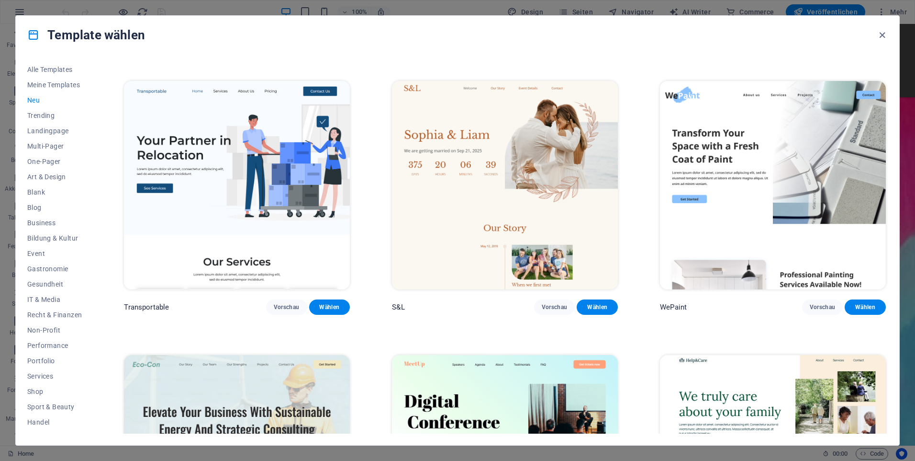
scroll to position [910, 0]
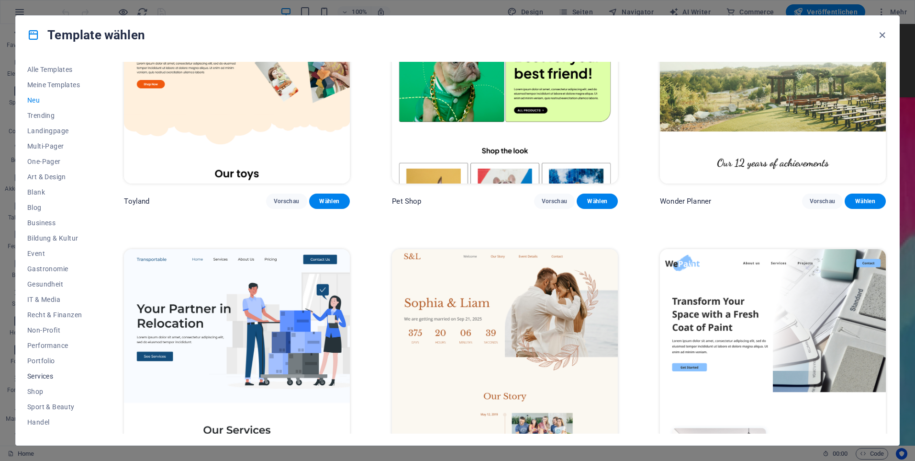
click at [48, 375] on span "Services" at bounding box center [54, 376] width 55 height 8
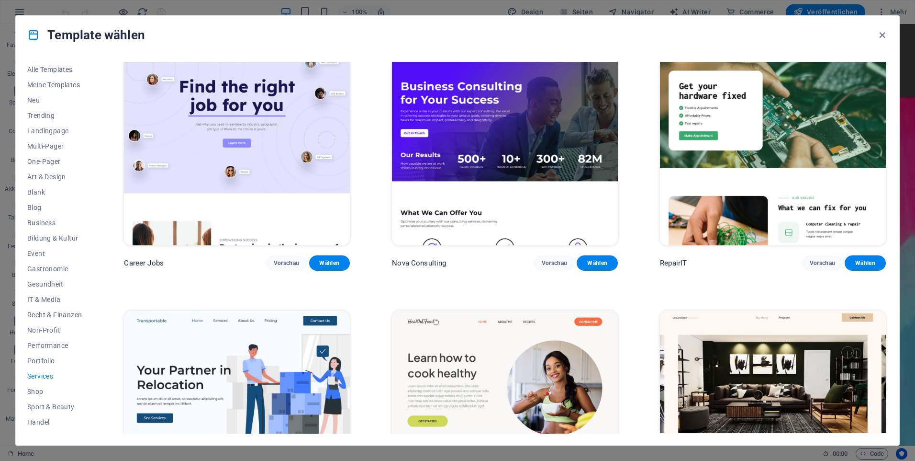
scroll to position [0, 0]
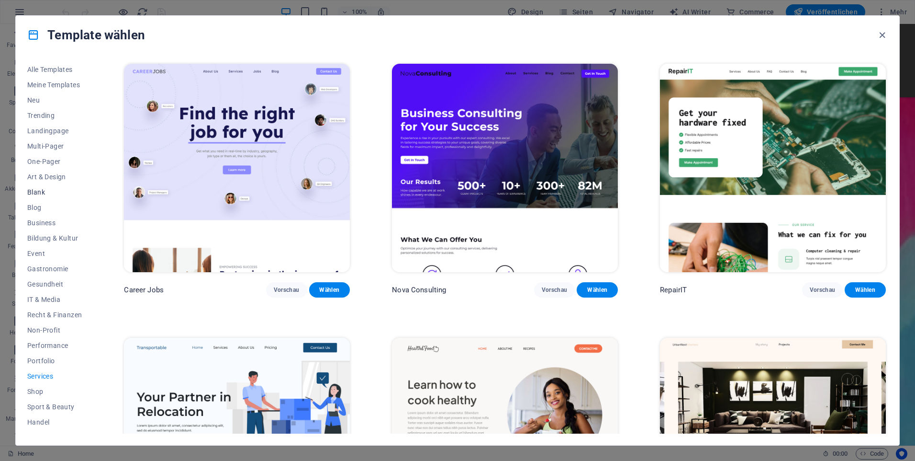
click at [43, 191] on span "Blank" at bounding box center [54, 192] width 55 height 8
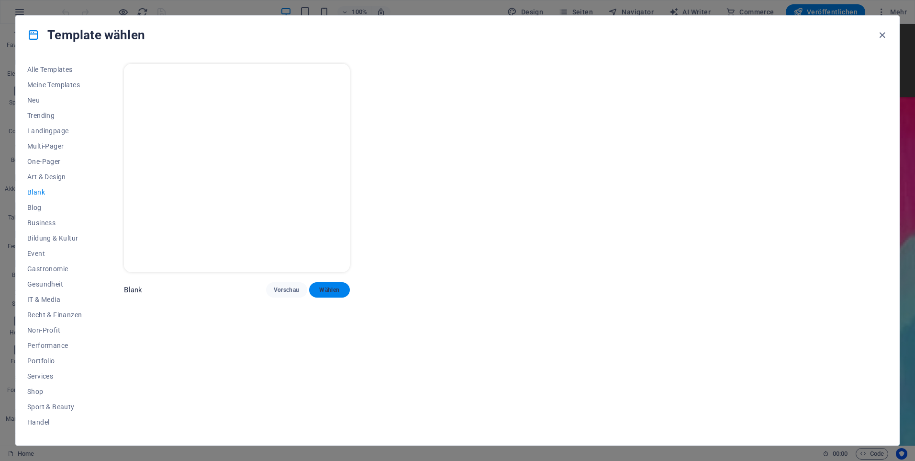
click at [332, 287] on span "Wählen" at bounding box center [330, 290] width 26 height 8
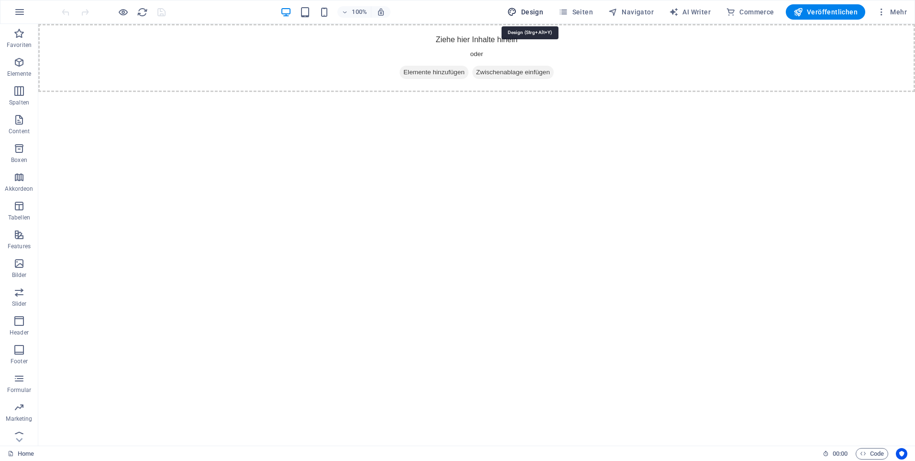
click at [536, 15] on span "Design" at bounding box center [525, 12] width 36 height 10
select select "px"
select select "400"
select select "px"
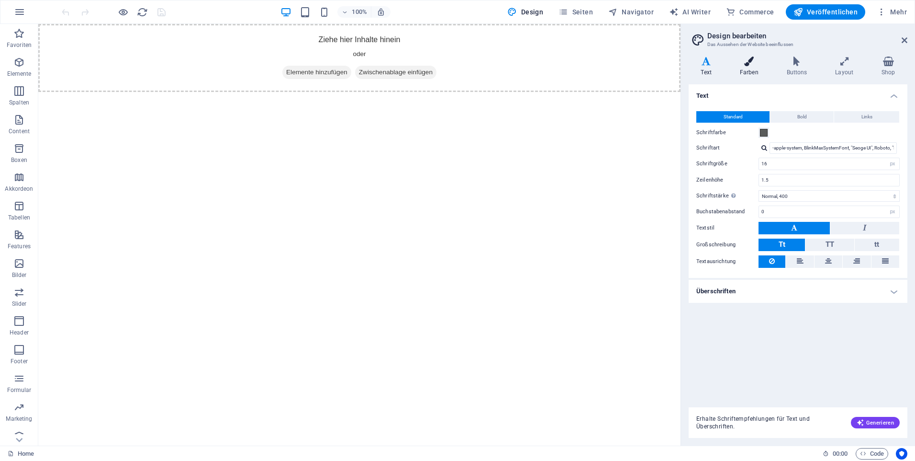
click at [753, 71] on h4 "Farben" at bounding box center [751, 66] width 47 height 20
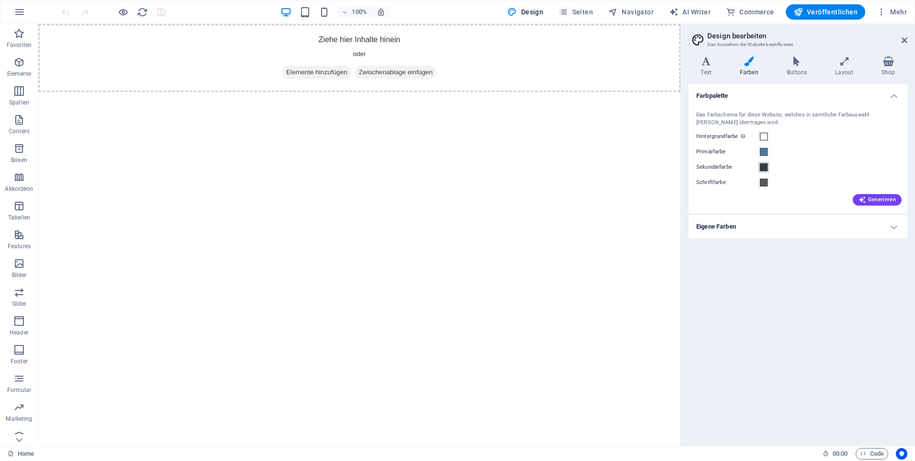
click at [764, 168] on span at bounding box center [764, 167] width 8 height 8
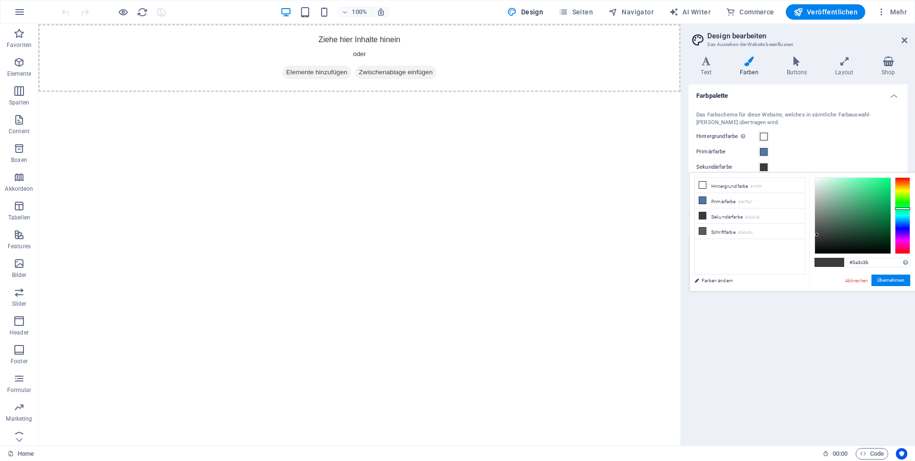
click at [764, 168] on span at bounding box center [764, 167] width 8 height 8
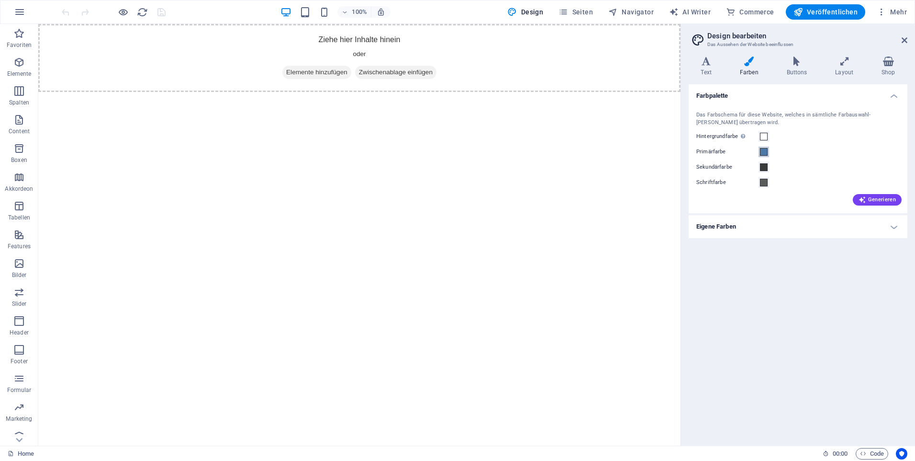
click at [766, 151] on span at bounding box center [764, 152] width 8 height 8
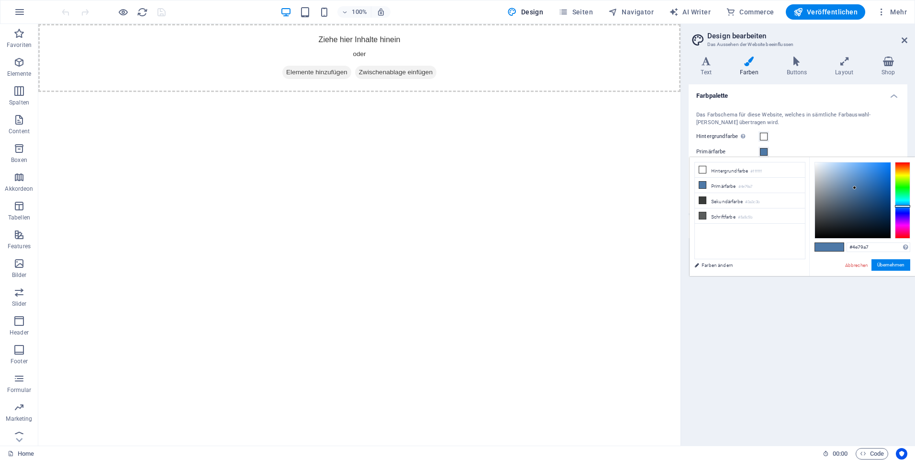
click at [764, 130] on div "Das Farbschema für diese Website, welches in sämtliche Farbauswahl-Felder übert…" at bounding box center [798, 157] width 223 height 112
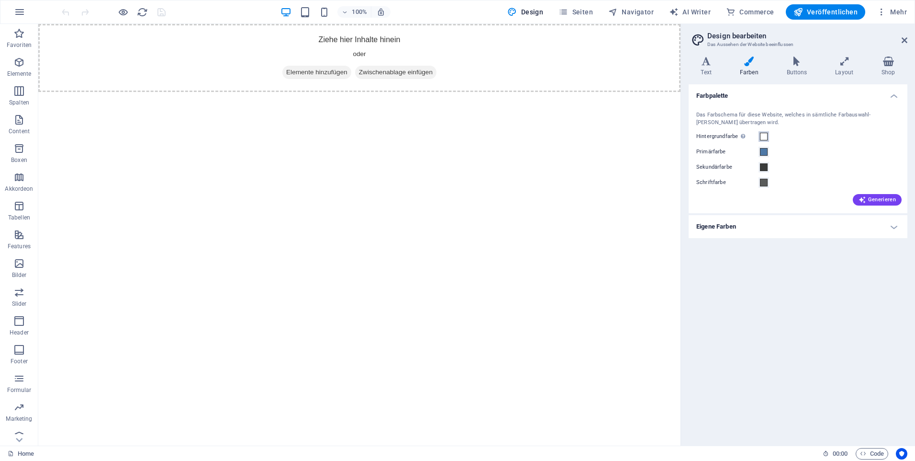
click at [762, 136] on span at bounding box center [764, 137] width 8 height 8
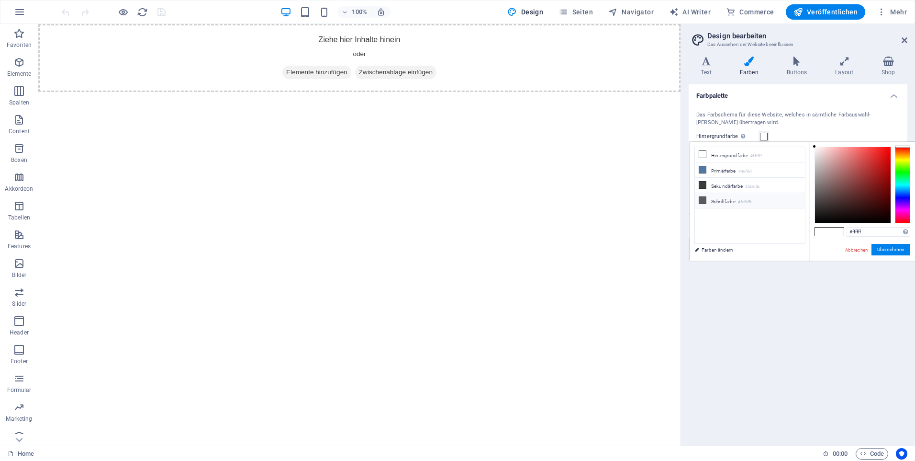
click at [704, 197] on icon at bounding box center [702, 200] width 7 height 7
type input "#5a5c5b"
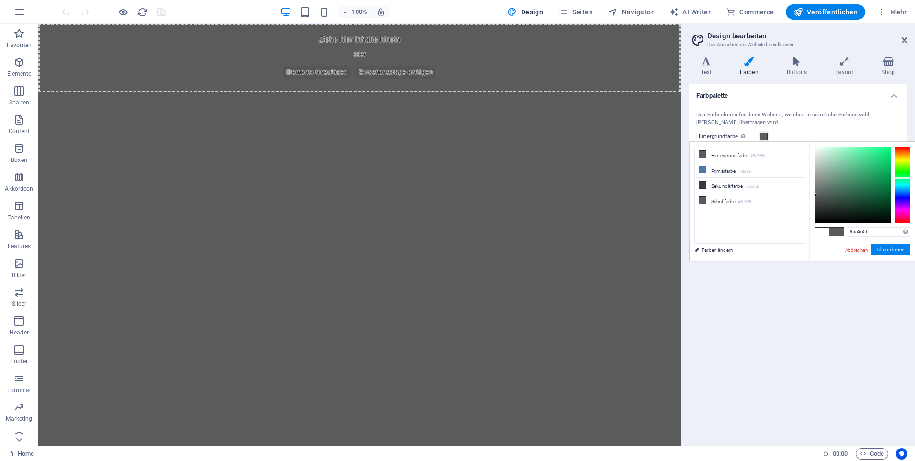
click at [803, 113] on div "Das Farbschema für diese Website, welches in sämtliche Farbauswahl-Felder übert…" at bounding box center [798, 119] width 203 height 16
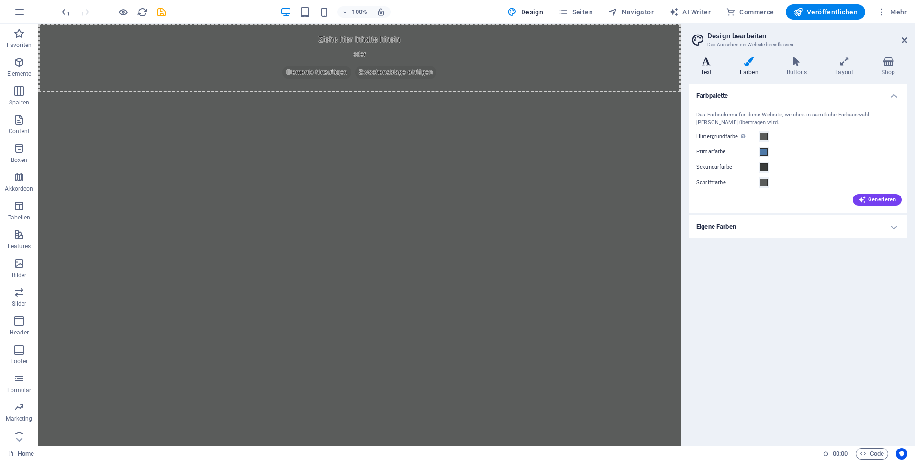
click at [707, 69] on h4 "Text" at bounding box center [708, 66] width 39 height 20
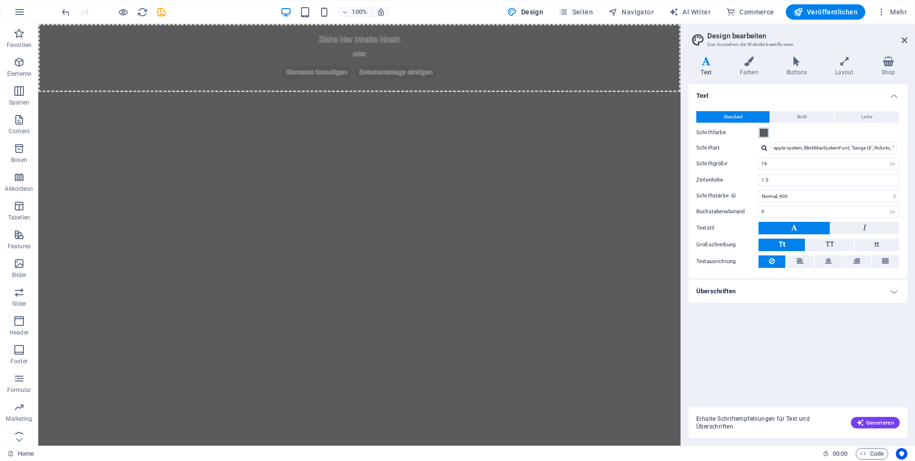
click at [764, 134] on span at bounding box center [764, 133] width 8 height 8
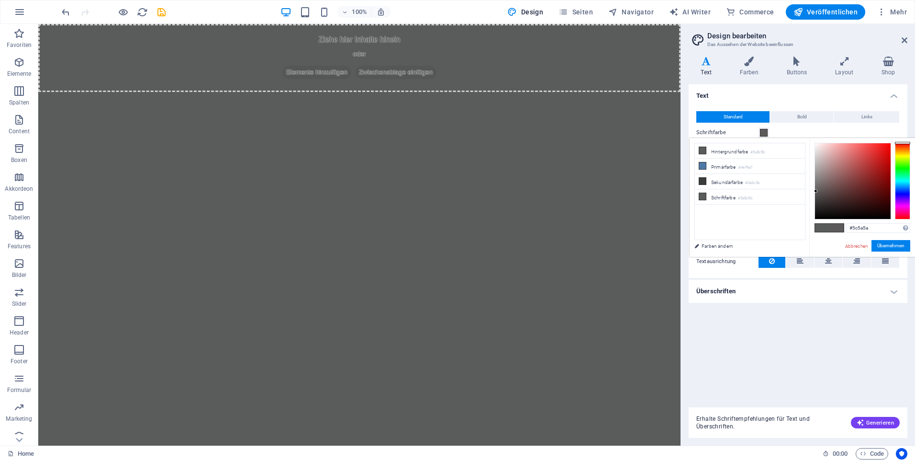
drag, startPoint x: 906, startPoint y: 174, endPoint x: 904, endPoint y: 141, distance: 33.1
click at [904, 141] on div "#5c5a5a Unterstützte Formate: #0852ed rgb(8, 82, 237) rgba(8, 82, 237, 90%) hsv…" at bounding box center [862, 267] width 106 height 258
type input "#ffffff"
drag, startPoint x: 820, startPoint y: 187, endPoint x: 811, endPoint y: 125, distance: 61.9
click at [811, 126] on body "capere.ch Home Favoriten Elemente Spalten Content Boxen Akkordeon Tabellen Feat…" at bounding box center [457, 230] width 915 height 461
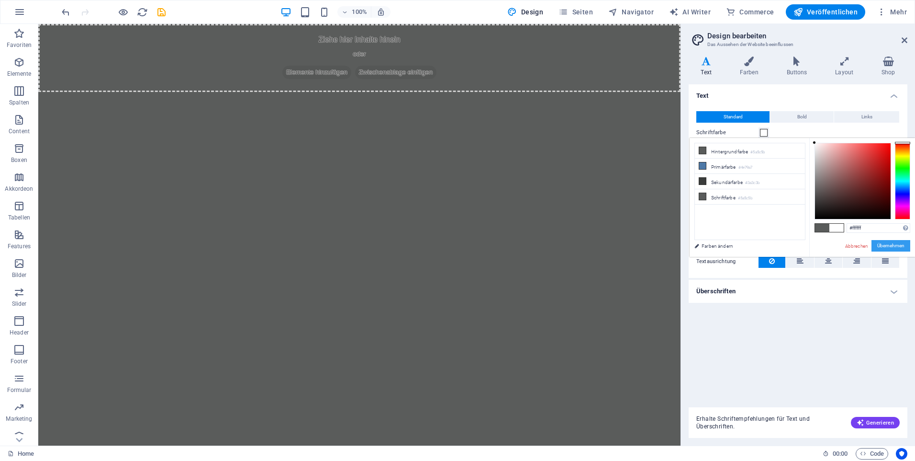
click at [898, 243] on button "Übernehmen" at bounding box center [891, 245] width 39 height 11
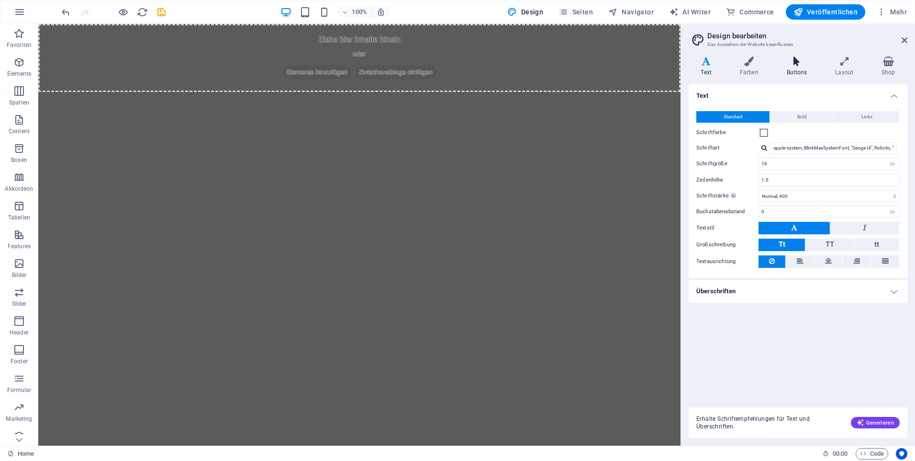
click at [798, 71] on h4 "Buttons" at bounding box center [799, 66] width 49 height 20
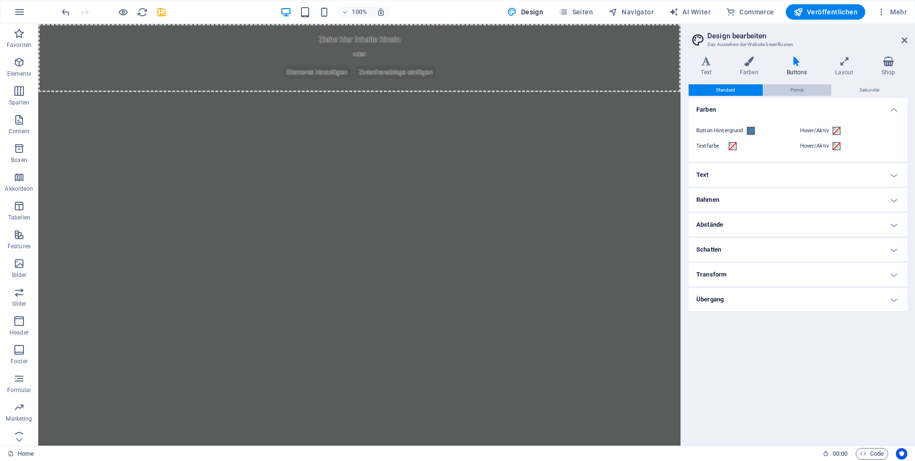
click at [813, 91] on button "Primär" at bounding box center [798, 89] width 68 height 11
click at [731, 96] on div "Standard Primär Sekundär Farben Button Hintergrund Hover/Aktiv Textfarbe Hover/…" at bounding box center [798, 260] width 219 height 353
click at [729, 93] on span "Standard" at bounding box center [725, 89] width 19 height 11
click at [16, 148] on icon "button" at bounding box center [18, 148] width 11 height 11
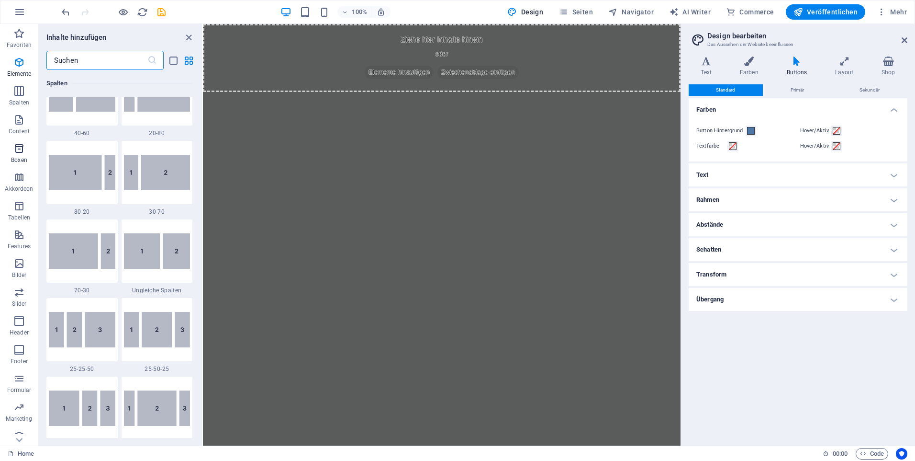
scroll to position [2640, 0]
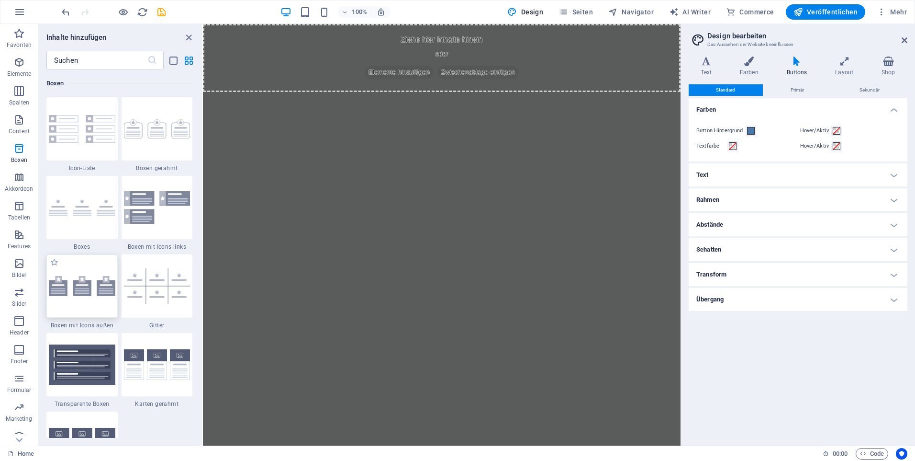
click at [87, 281] on img at bounding box center [82, 286] width 67 height 20
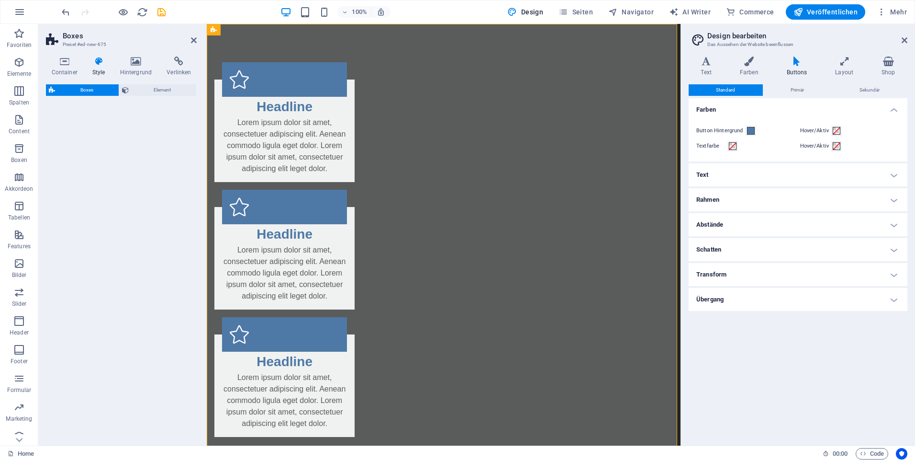
select select "rem"
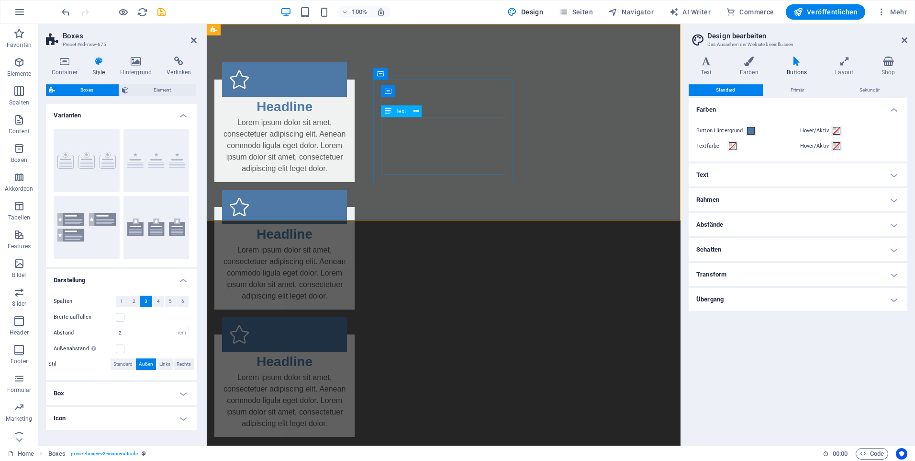
click at [347, 244] on div "Lorem ipsum dolor sit amet, consectetuer adipiscing elit. Aenean commodo ligula…" at bounding box center [284, 272] width 125 height 57
drag, startPoint x: 375, startPoint y: 90, endPoint x: 545, endPoint y: 90, distance: 169.9
click at [355, 207] on div "Headline Lorem ipsum dolor sit amet, consectetuer adipiscing elit. Aenean commo…" at bounding box center [284, 258] width 140 height 102
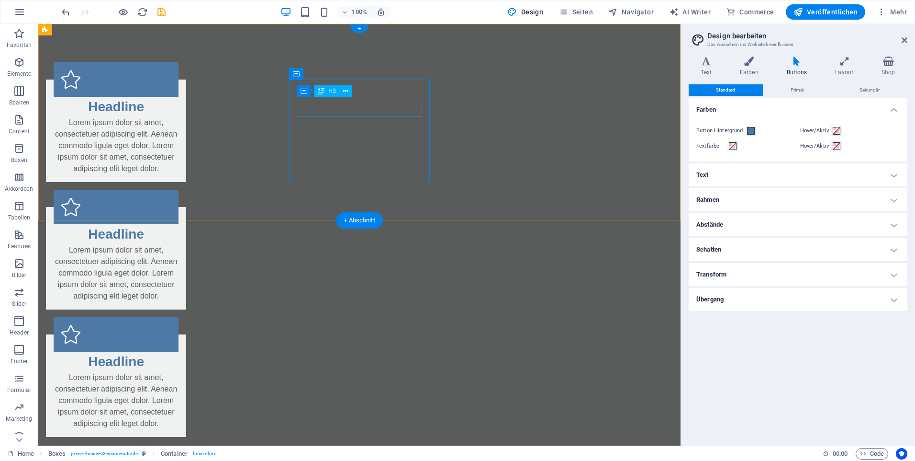
click at [179, 224] on div "Headline" at bounding box center [116, 234] width 125 height 20
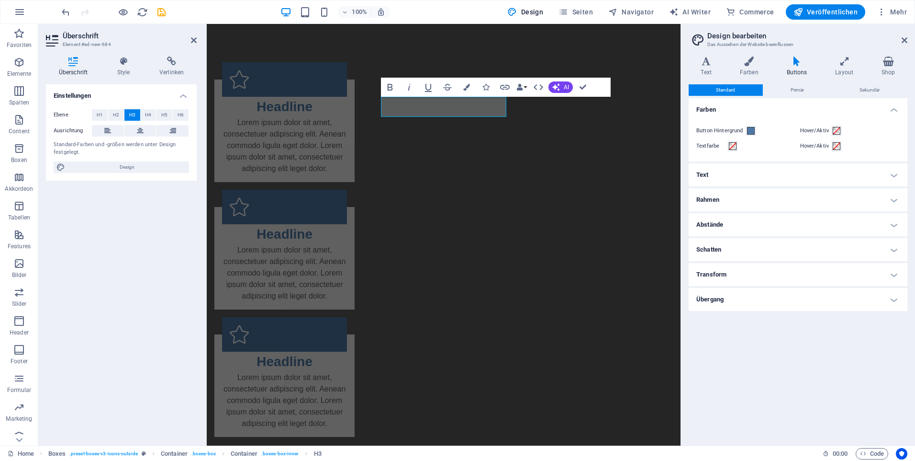
click at [521, 281] on html "Skip to main content Headline Lorem ipsum dolor sit amet, consectetuer adipisci…" at bounding box center [444, 249] width 474 height 451
click at [347, 244] on div "Lorem ipsum dolor sit amet, consectetuer adipiscing elit. Aenean commodo ligula…" at bounding box center [284, 272] width 125 height 57
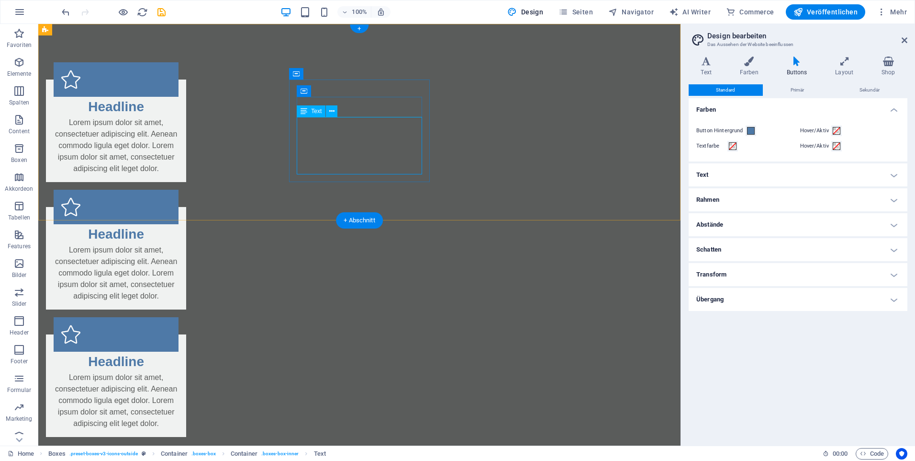
click at [179, 244] on div "Lorem ipsum dolor sit amet, consectetuer adipiscing elit. Aenean commodo ligula…" at bounding box center [116, 272] width 125 height 57
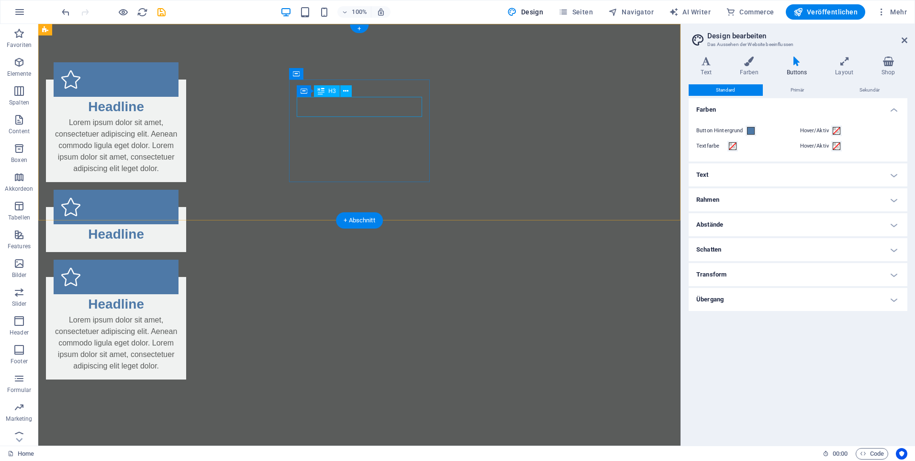
click at [179, 224] on div "Headline" at bounding box center [116, 234] width 125 height 20
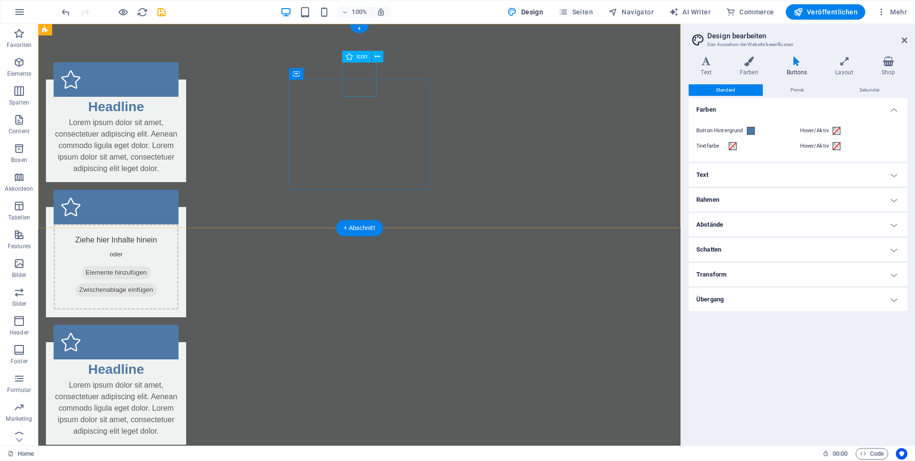
click at [179, 190] on figure at bounding box center [116, 207] width 125 height 34
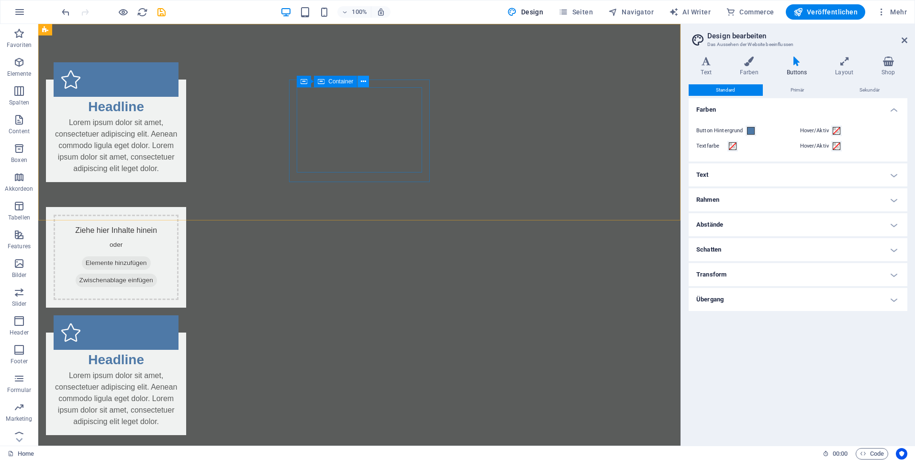
click at [368, 85] on button at bounding box center [363, 81] width 11 height 11
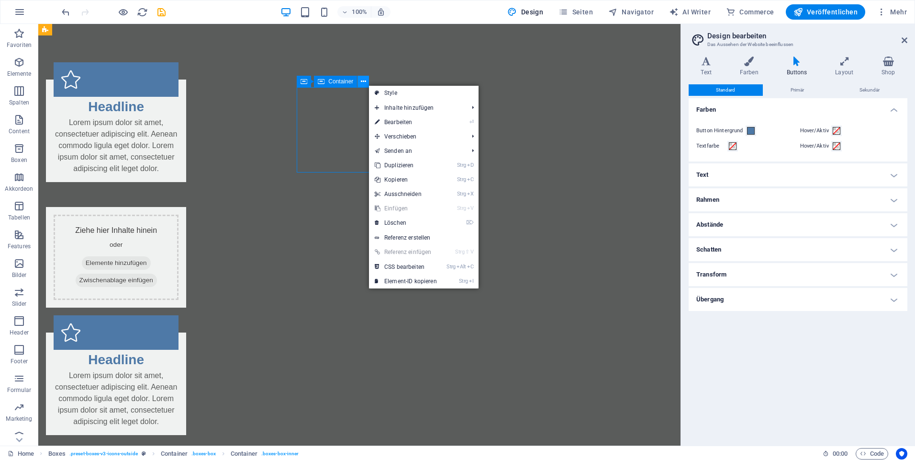
click at [365, 79] on icon at bounding box center [363, 82] width 5 height 10
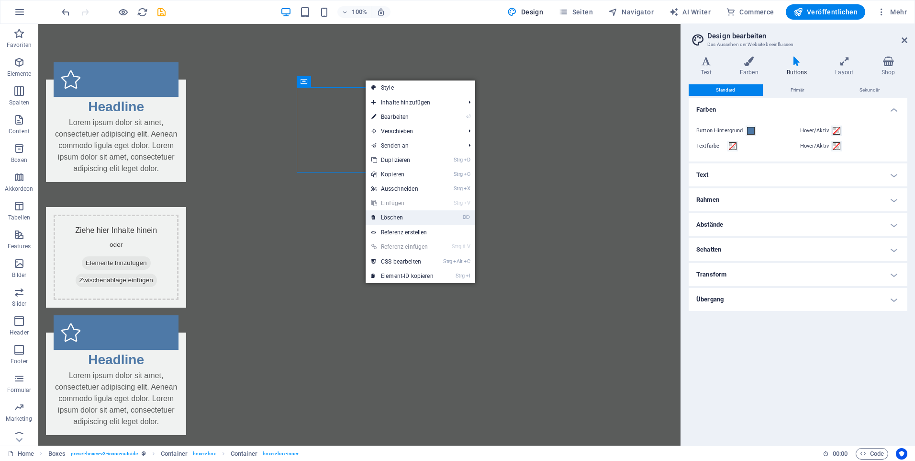
click at [405, 211] on link "⌦ Löschen" at bounding box center [403, 217] width 74 height 14
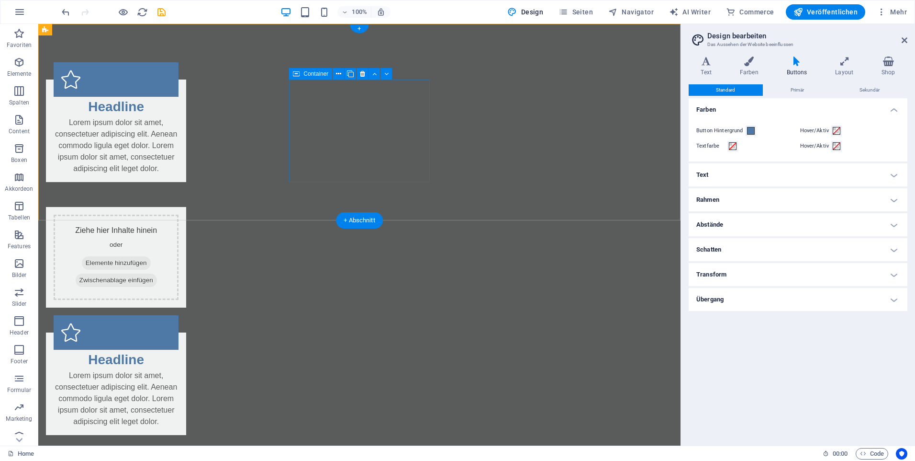
click at [186, 207] on div "Ziehe hier Inhalte hinein oder Elemente hinzufügen Zwischenablage einfügen" at bounding box center [116, 257] width 140 height 101
click at [361, 73] on icon at bounding box center [362, 74] width 5 height 10
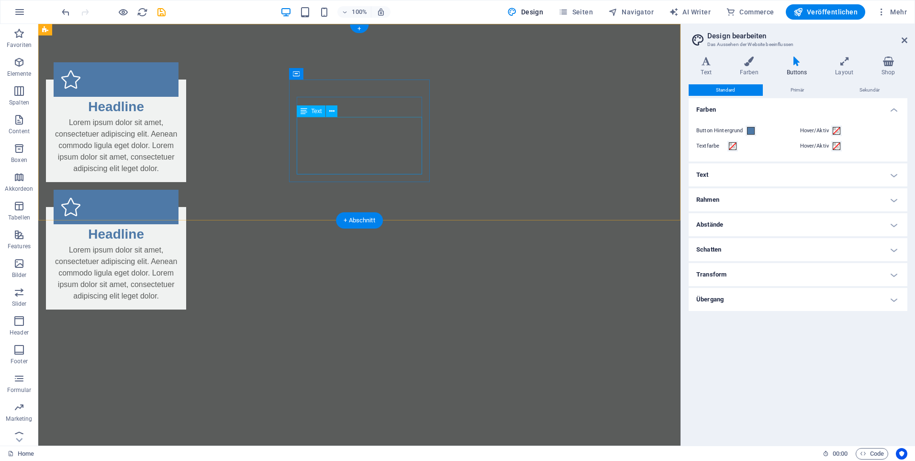
click at [179, 244] on div "Lorem ipsum dolor sit amet, consectetuer adipiscing elit. Aenean commodo ligula…" at bounding box center [116, 272] width 125 height 57
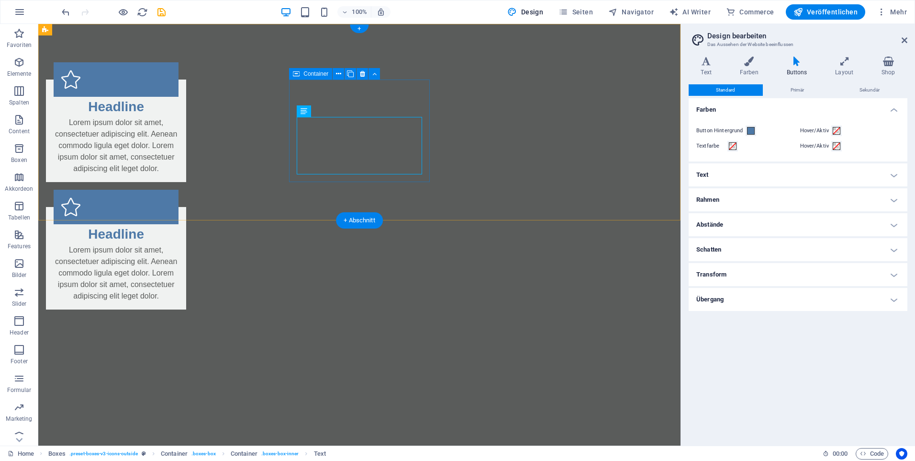
click at [186, 207] on div "Headline Lorem ipsum dolor sit amet, consectetuer adipiscing elit. Aenean commo…" at bounding box center [116, 258] width 140 height 102
drag, startPoint x: 357, startPoint y: 98, endPoint x: 575, endPoint y: 105, distance: 218.4
click at [179, 224] on div "Headline" at bounding box center [116, 234] width 125 height 20
drag, startPoint x: 424, startPoint y: 85, endPoint x: 435, endPoint y: 118, distance: 34.8
click at [590, 94] on div "Headline Lorem ipsum dolor sit amet, consectetuer adipiscing elit. Aenean commo…" at bounding box center [359, 186] width 642 height 324
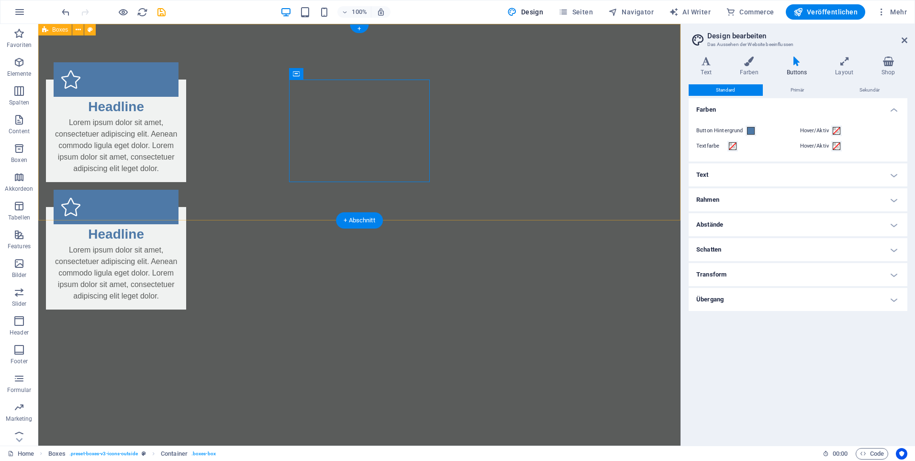
click at [278, 126] on div "Headline Lorem ipsum dolor sit amet, consectetuer adipiscing elit. Aenean commo…" at bounding box center [359, 186] width 642 height 324
click at [179, 69] on figure at bounding box center [116, 79] width 125 height 34
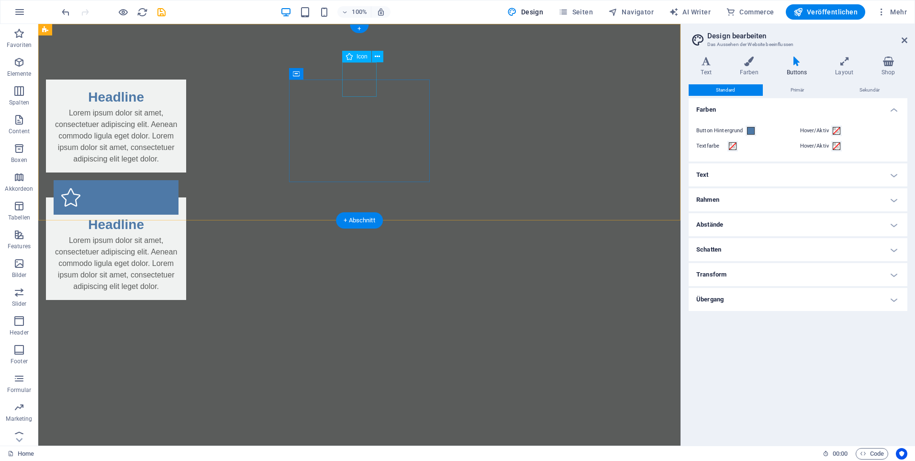
click at [179, 180] on figure at bounding box center [116, 197] width 125 height 34
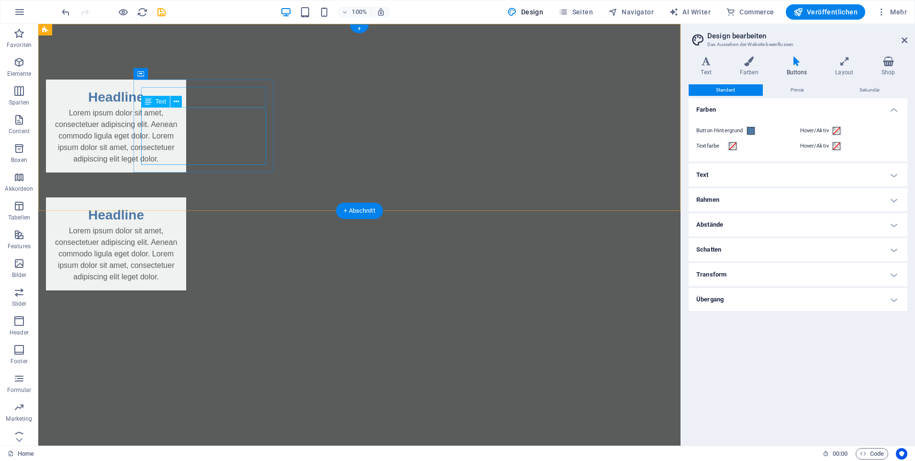
click at [179, 127] on div "Lorem ipsum dolor sit amet, consectetuer adipiscing elit. Aenean commodo ligula…" at bounding box center [116, 135] width 125 height 57
click at [179, 124] on div "Lorem ipsum dolor sit amet, consectetuer adipiscing elit. Aenean commodo ligula…" at bounding box center [116, 135] width 125 height 57
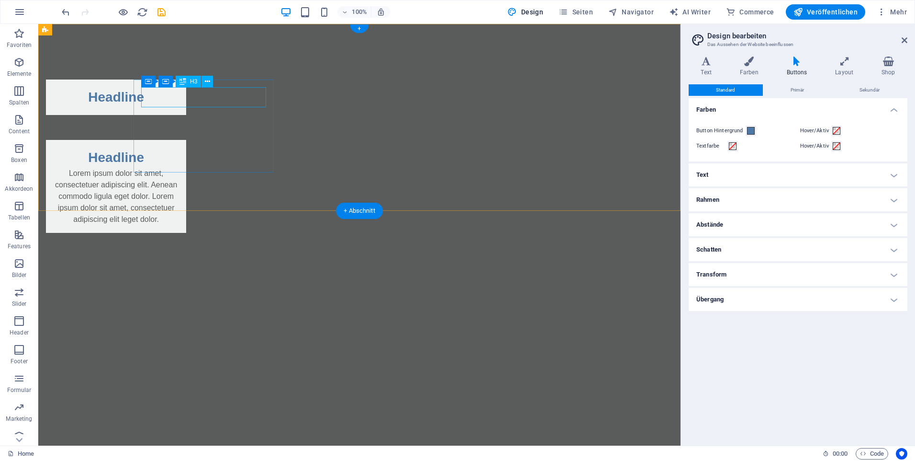
click at [179, 99] on div "Headline" at bounding box center [116, 97] width 125 height 20
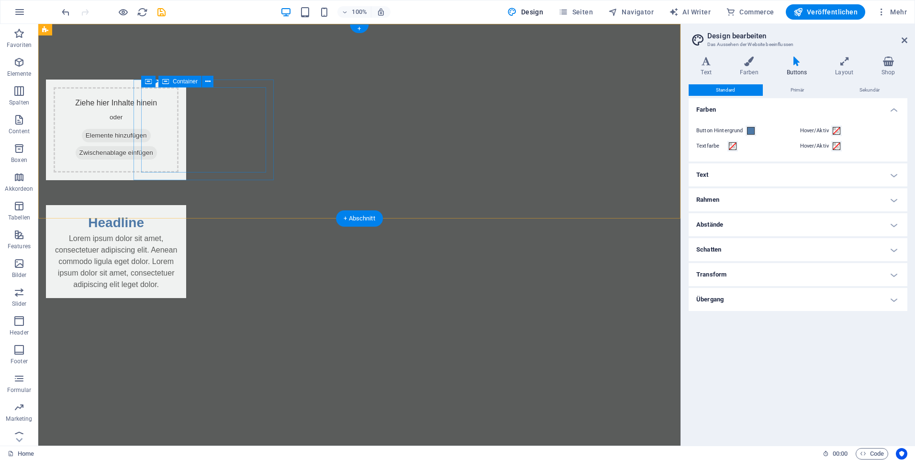
click at [151, 137] on span "Elemente hinzufügen" at bounding box center [116, 135] width 69 height 13
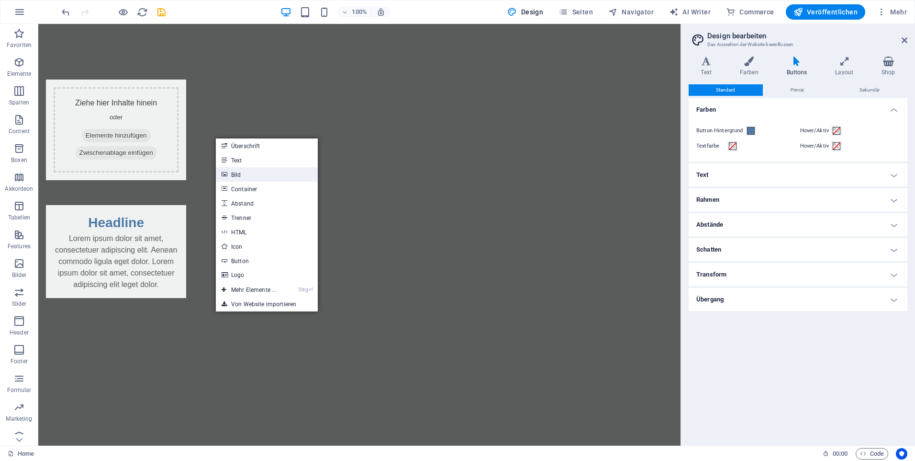
click at [245, 175] on link "Bild" at bounding box center [267, 174] width 102 height 14
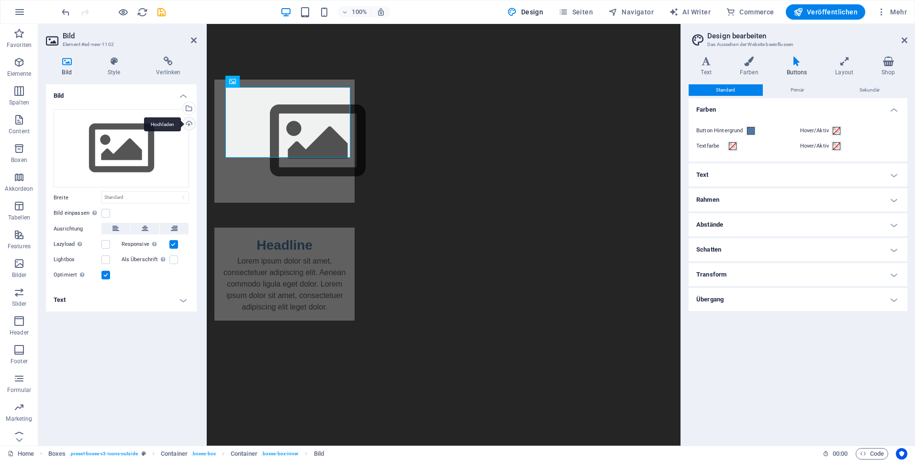
click at [191, 127] on div "Hochladen" at bounding box center [188, 124] width 14 height 14
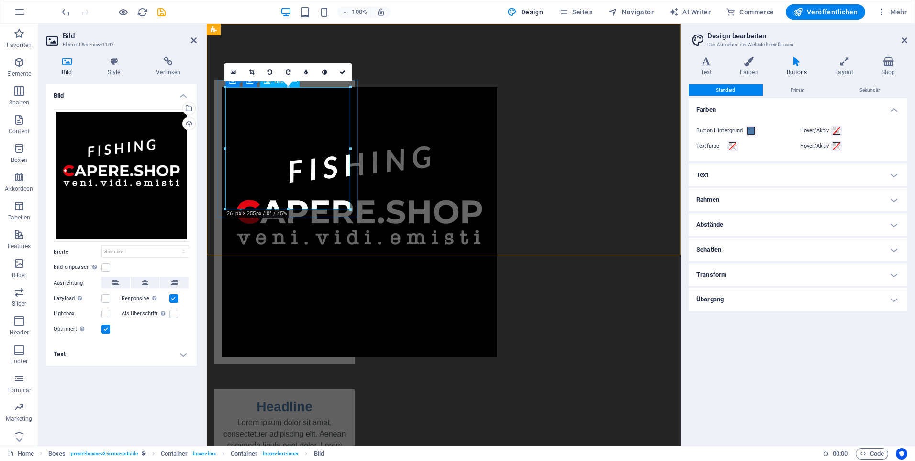
click at [333, 191] on figure at bounding box center [284, 221] width 125 height 269
click at [445, 326] on html "Skip to main content Headline Lorem ipsum dolor sit amet, consectetuer adipisci…" at bounding box center [444, 272] width 474 height 496
click at [347, 416] on div "Lorem ipsum dolor sit amet, consectetuer adipiscing elit. Aenean commodo ligula…" at bounding box center [284, 444] width 125 height 57
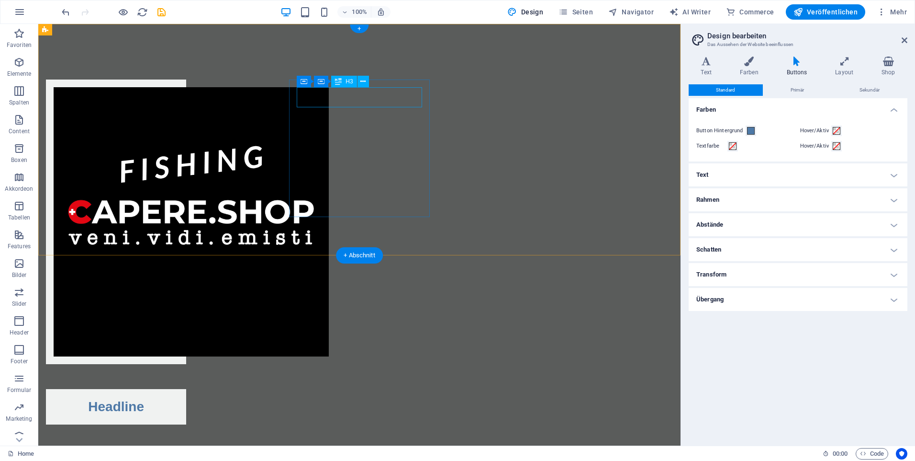
click at [179, 396] on div "Headline" at bounding box center [116, 406] width 125 height 20
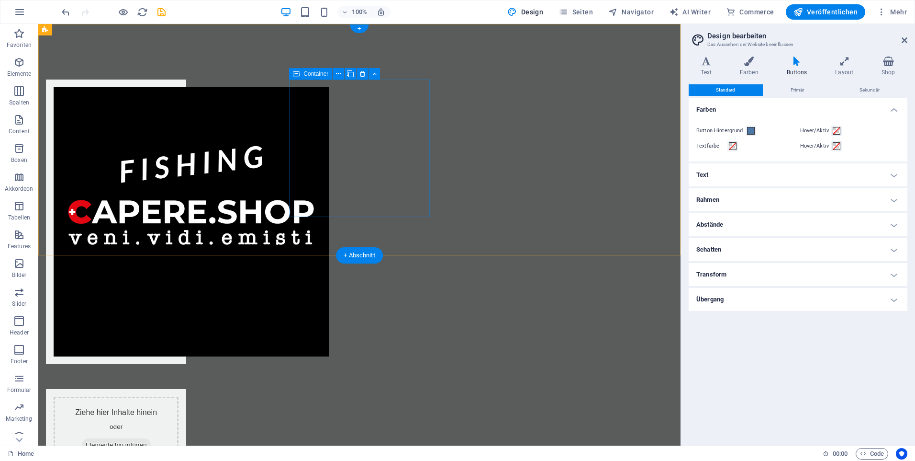
click at [186, 389] on div "Ziehe hier Inhalte hinein oder Elemente hinzufügen Zwischenablage einfügen" at bounding box center [116, 439] width 140 height 101
click at [430, 203] on div "Ziehe hier Inhalte hinein oder Elemente hinzufügen Zwischenablage einfügen" at bounding box center [359, 276] width 642 height 504
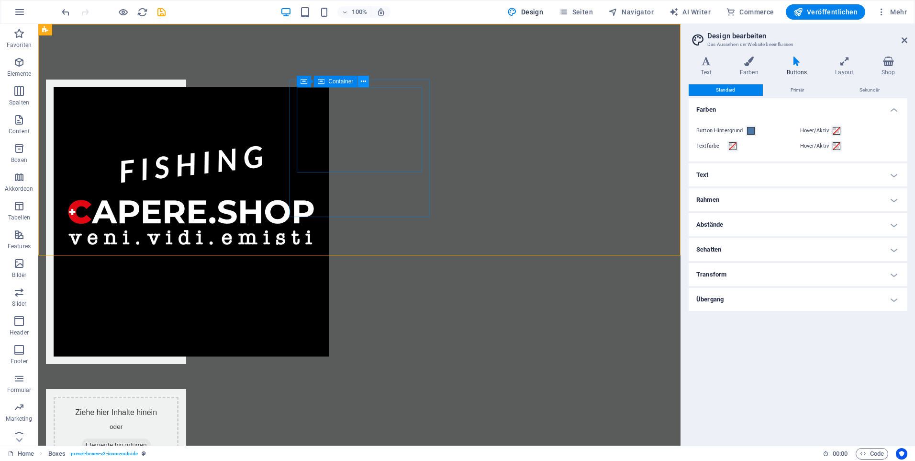
click at [361, 80] on icon at bounding box center [363, 82] width 5 height 10
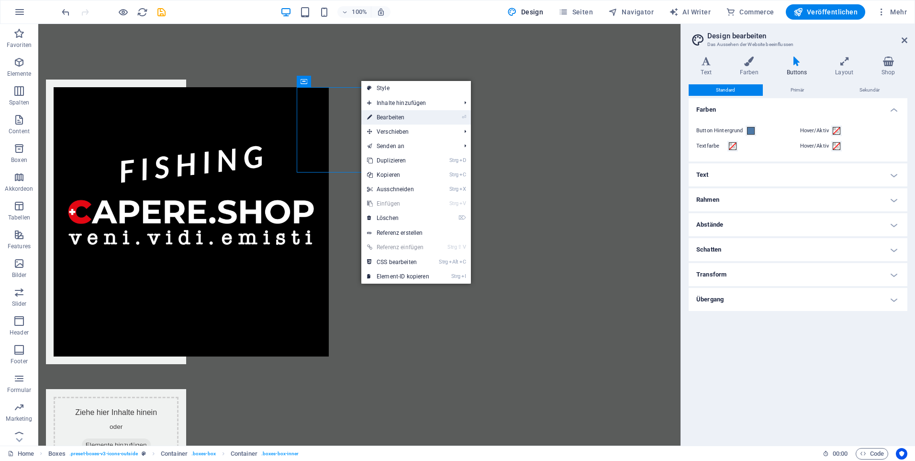
drag, startPoint x: 205, startPoint y: 97, endPoint x: 409, endPoint y: 121, distance: 205.3
click at [409, 121] on link "⏎ Bearbeiten" at bounding box center [398, 117] width 74 height 14
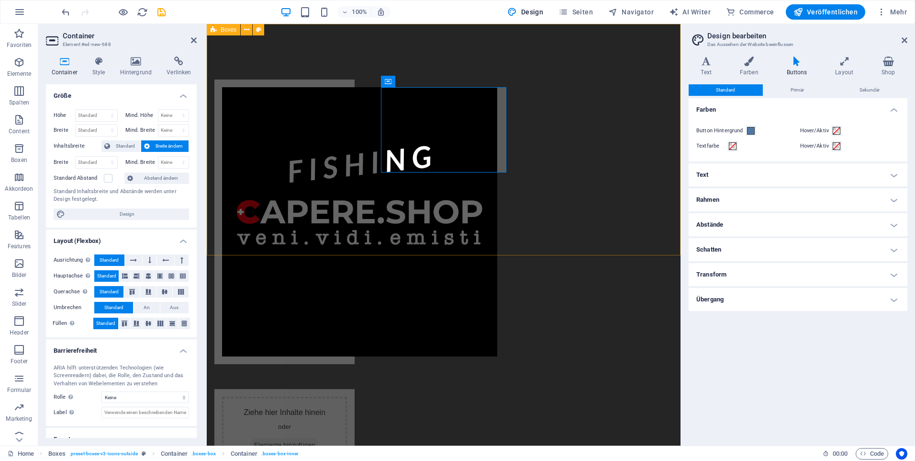
click at [637, 215] on div "Ziehe hier Inhalte hinein oder Elemente hinzufügen Zwischenablage einfügen" at bounding box center [444, 276] width 474 height 504
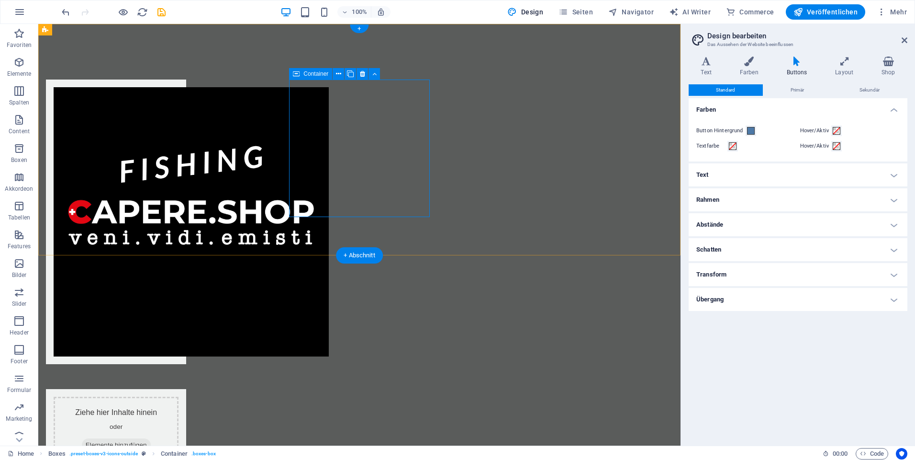
click at [186, 389] on div "Ziehe hier Inhalte hinein oder Elemente hinzufügen Zwischenablage einfügen" at bounding box center [116, 439] width 140 height 101
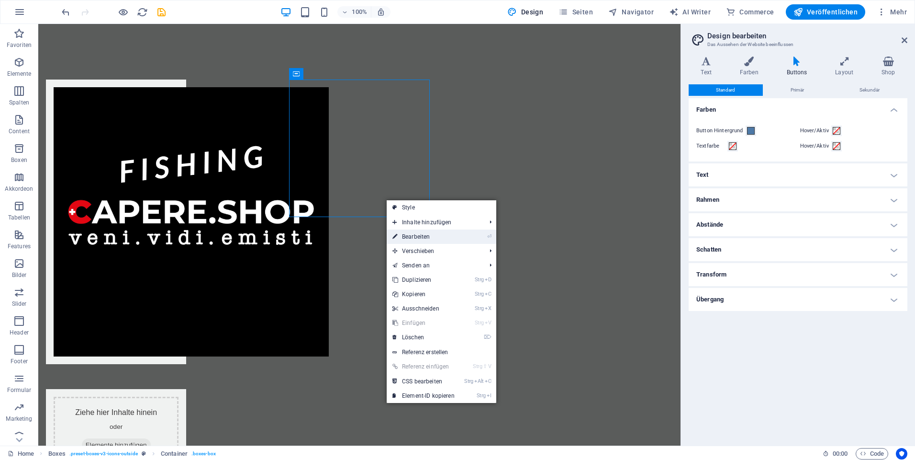
click at [456, 235] on link "⏎ Bearbeiten" at bounding box center [424, 236] width 74 height 14
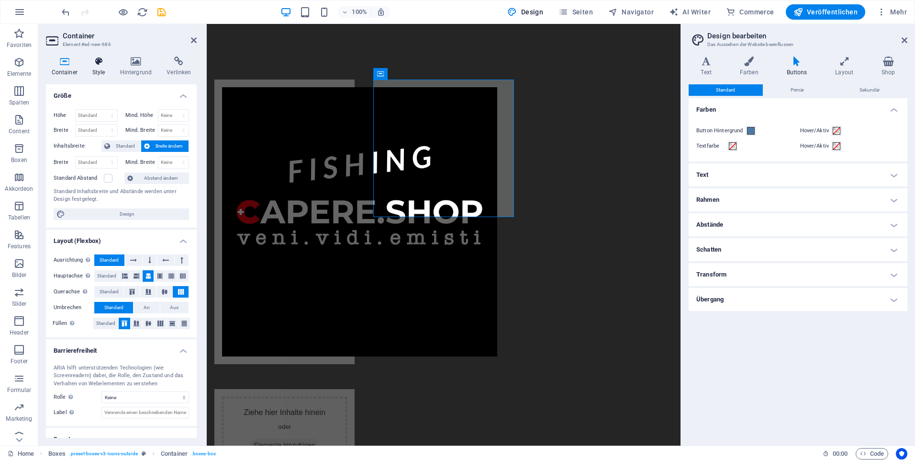
click at [97, 59] on icon at bounding box center [99, 61] width 24 height 10
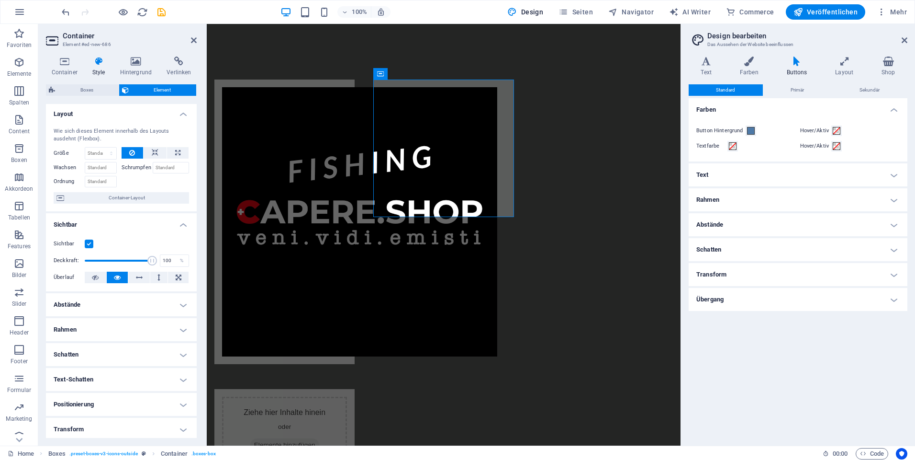
scroll to position [0, 0]
click at [142, 64] on icon at bounding box center [135, 61] width 43 height 10
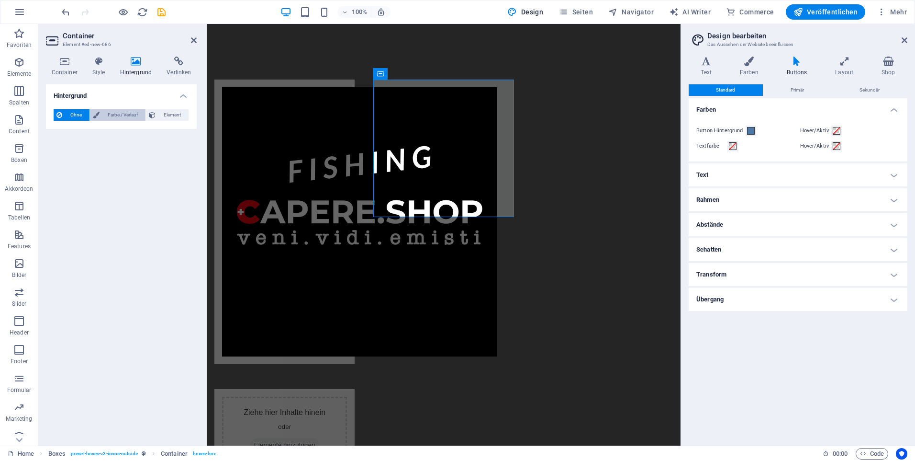
click at [112, 118] on span "Farbe / Verlauf" at bounding box center [122, 114] width 40 height 11
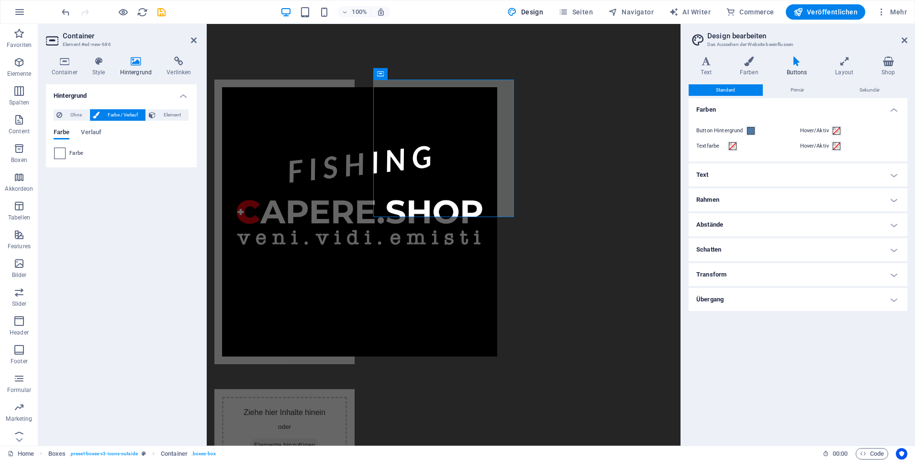
click at [62, 156] on span at bounding box center [60, 153] width 11 height 11
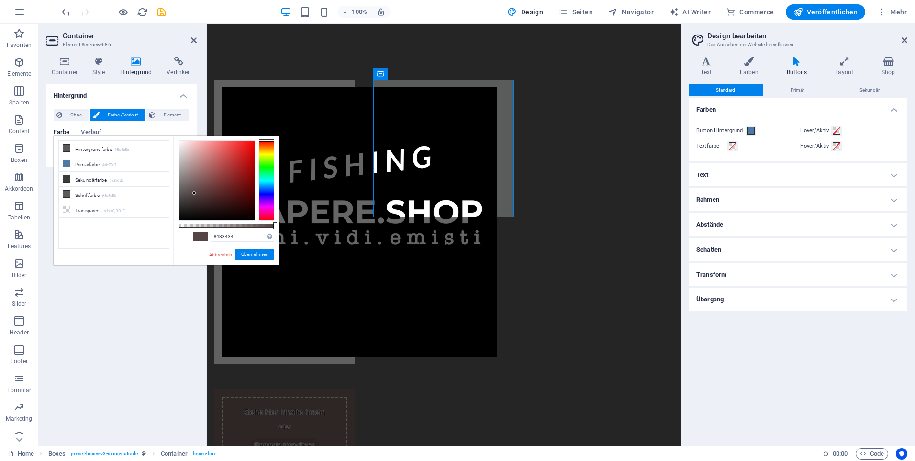
type input "#000000"
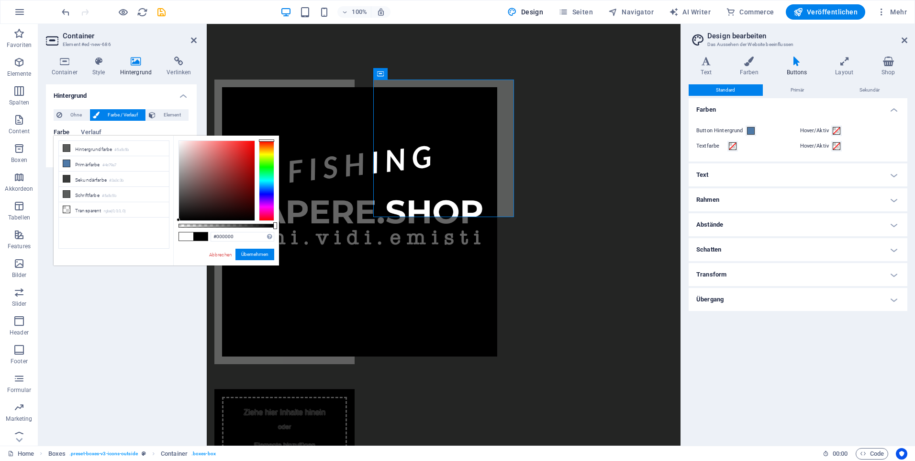
drag, startPoint x: 180, startPoint y: 142, endPoint x: 169, endPoint y: 229, distance: 87.8
click at [169, 229] on div "less Hintergrundfarbe #5a5c5b Primärfarbe #4e79a7 Sekundärfarbe #3a3c3b Schrift…" at bounding box center [166, 200] width 225 height 130
click at [258, 254] on button "Übernehmen" at bounding box center [255, 253] width 39 height 11
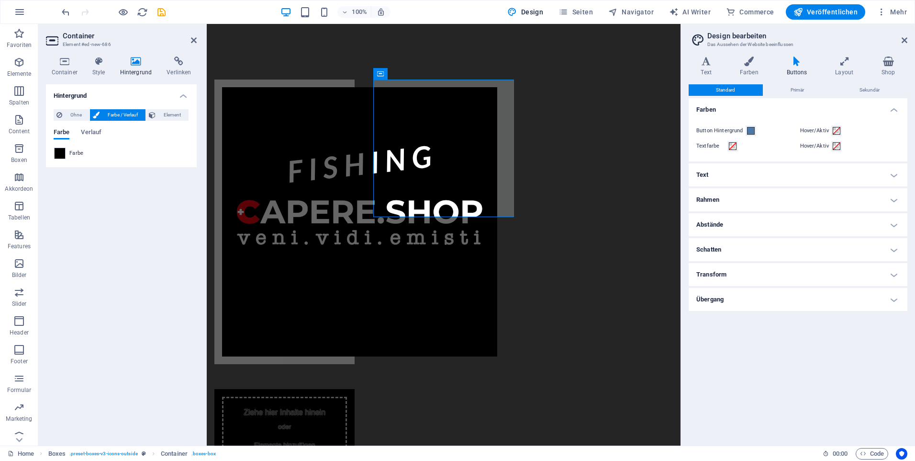
click at [120, 240] on div "Hintergrund Ohne Farbe / Verlauf Element Hintergrund über volle Breite strecken…" at bounding box center [121, 260] width 151 height 353
click at [326, 455] on span "Zwischenablage einfügen" at bounding box center [284, 461] width 81 height 13
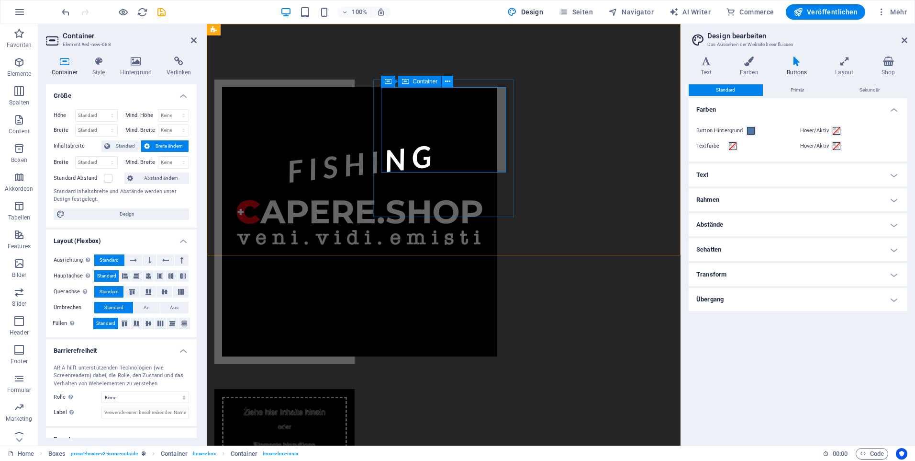
click at [449, 82] on icon at bounding box center [447, 82] width 5 height 10
click at [355, 389] on div "Ziehe hier Inhalte hinein oder Elemente hinzufügen Zwischenablage einfügen" at bounding box center [284, 439] width 140 height 101
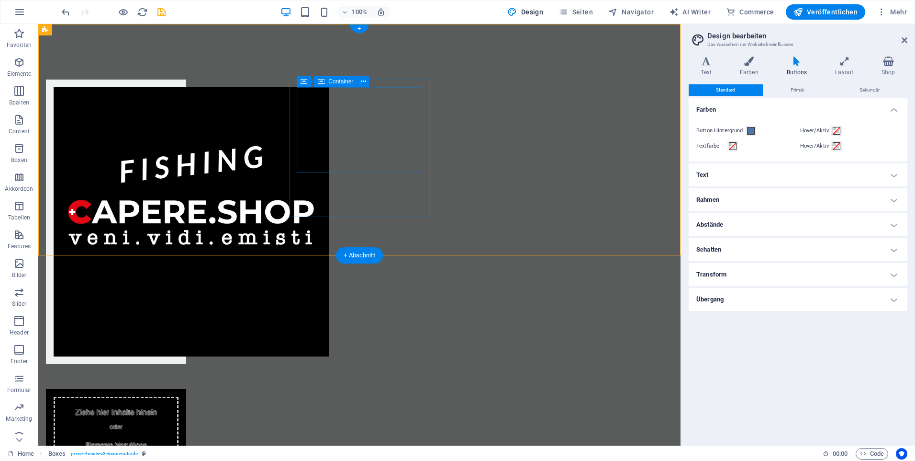
click at [179, 396] on div "Ziehe hier Inhalte hinein oder Elemente hinzufügen Zwischenablage einfügen" at bounding box center [116, 438] width 125 height 85
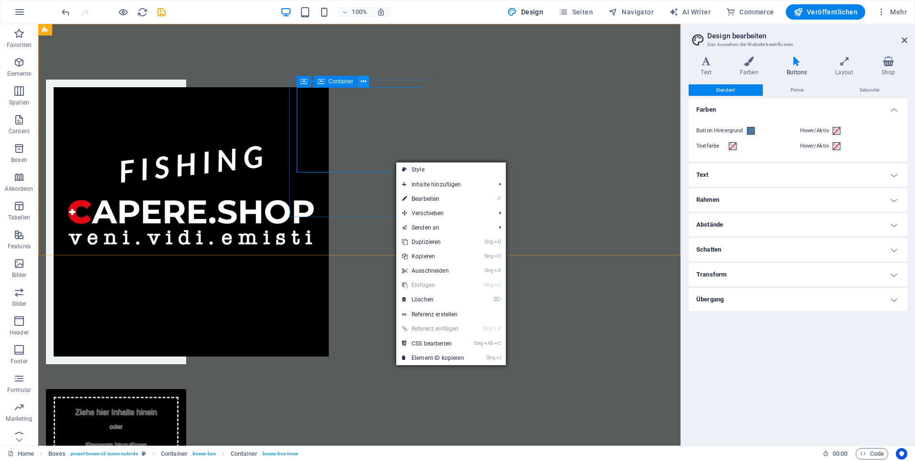
click at [362, 83] on icon at bounding box center [363, 82] width 5 height 10
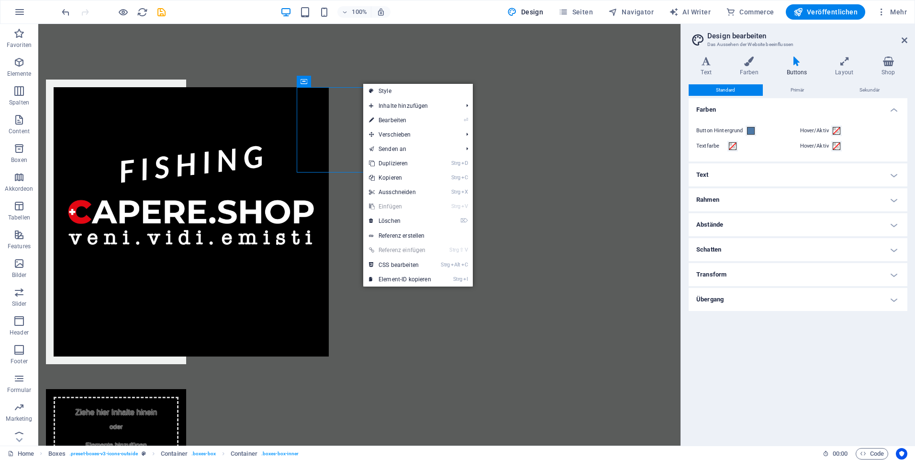
drag, startPoint x: 228, startPoint y: 358, endPoint x: 275, endPoint y: 275, distance: 95.2
click at [228, 358] on html "Skip to main content Ziehe hier Inhalte hinein oder Elemente hinzufügen Zwische…" at bounding box center [359, 276] width 642 height 504
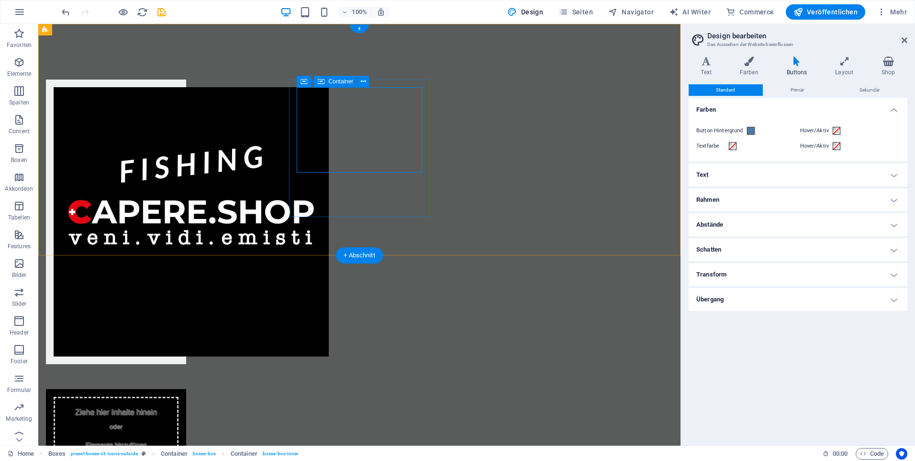
click at [179, 396] on div "Ziehe hier Inhalte hinein oder Elemente hinzufügen Zwischenablage einfügen" at bounding box center [116, 438] width 125 height 85
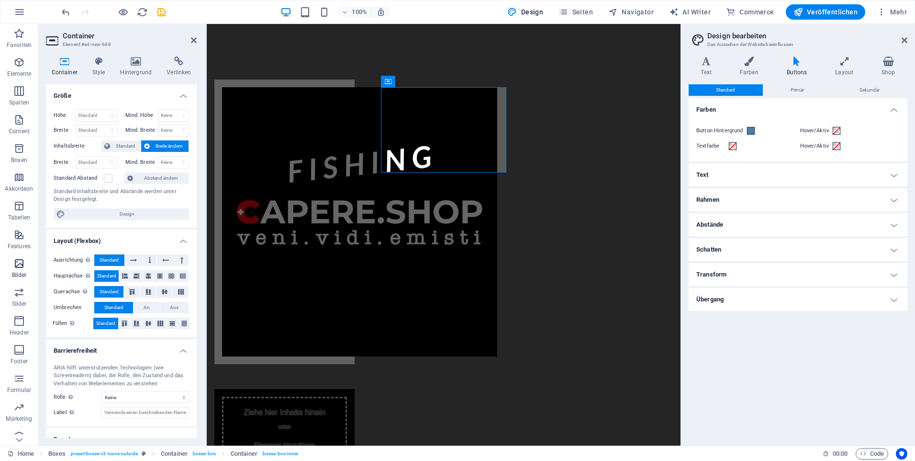
click at [17, 265] on icon "button" at bounding box center [18, 263] width 11 height 11
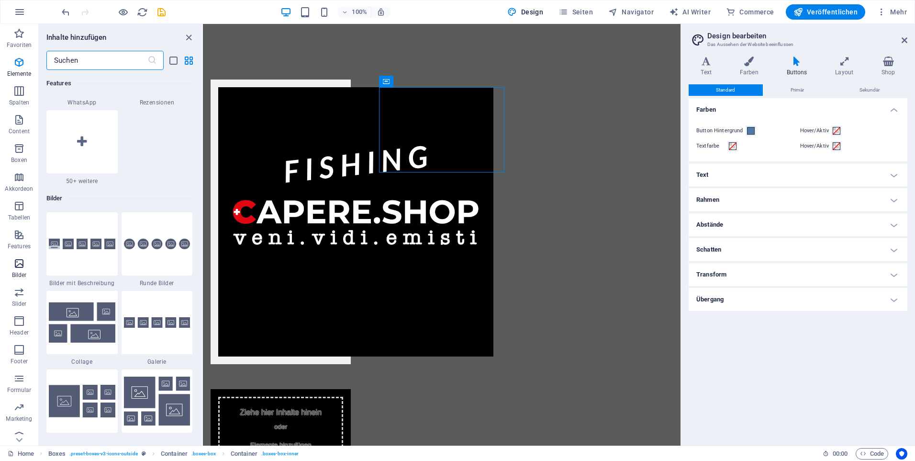
scroll to position [4854, 0]
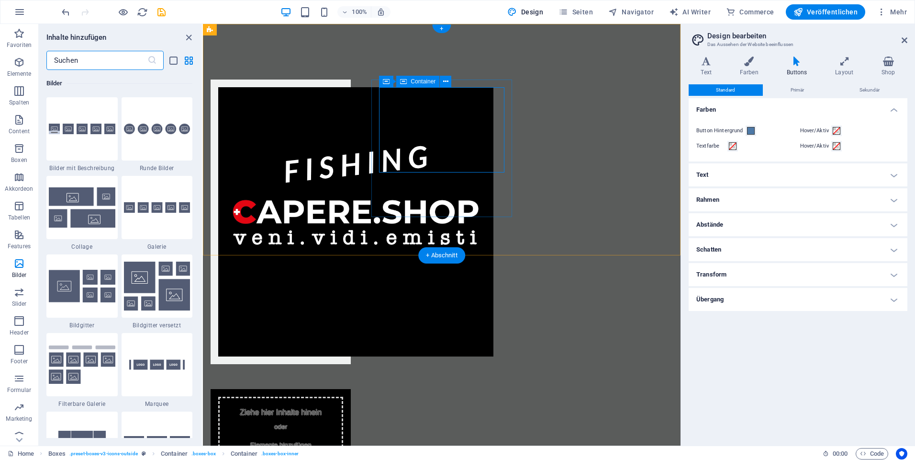
click at [315, 438] on span "Elemente hinzufügen" at bounding box center [281, 444] width 69 height 13
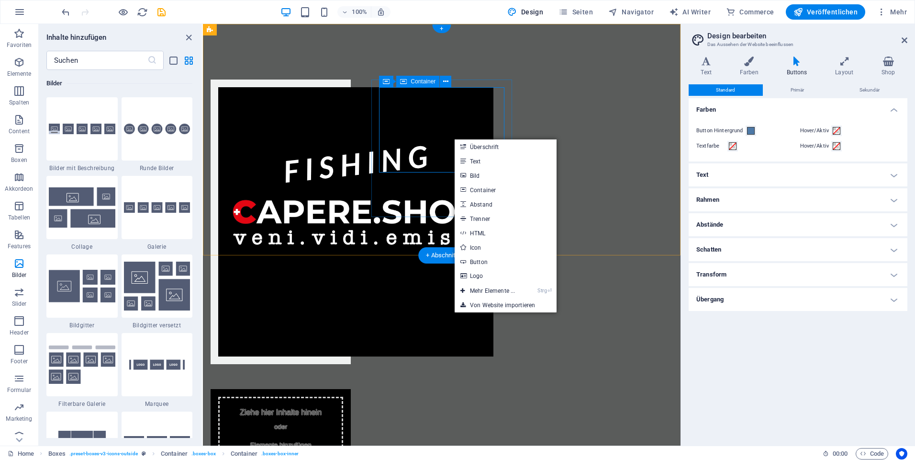
click at [315, 438] on span "Elemente hinzufügen" at bounding box center [281, 444] width 69 height 13
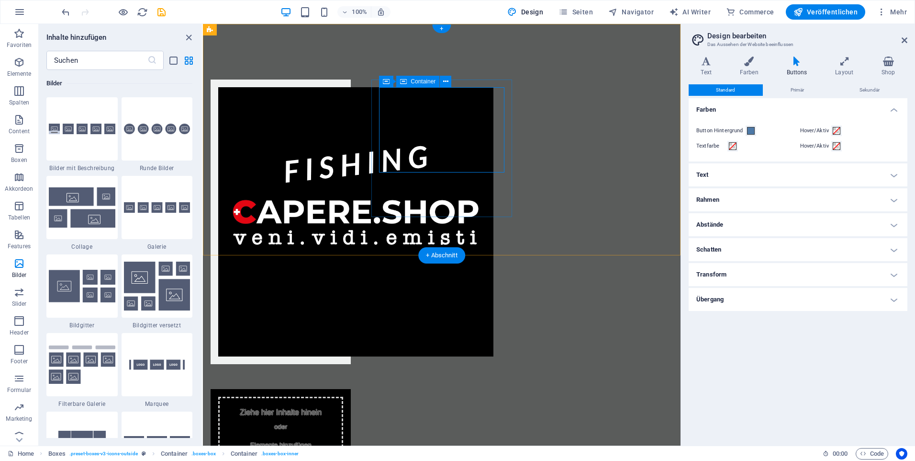
click at [315, 438] on span "Elemente hinzufügen" at bounding box center [281, 444] width 69 height 13
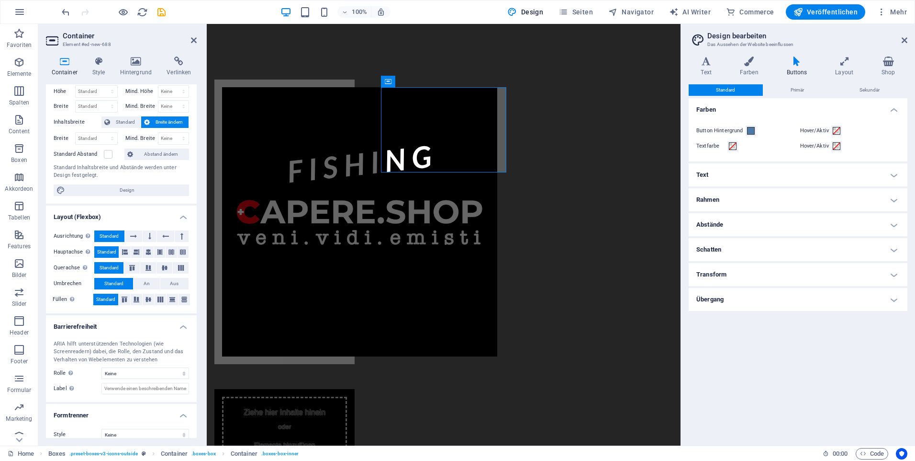
scroll to position [34, 0]
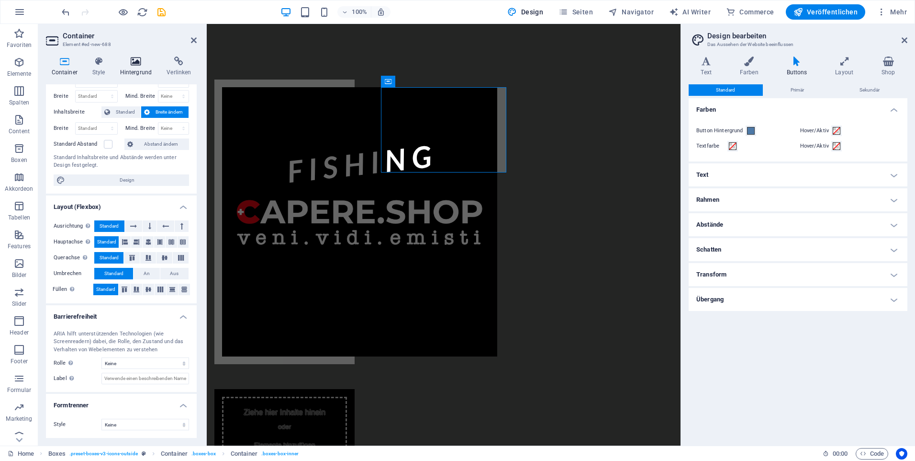
click at [136, 64] on icon at bounding box center [135, 61] width 43 height 10
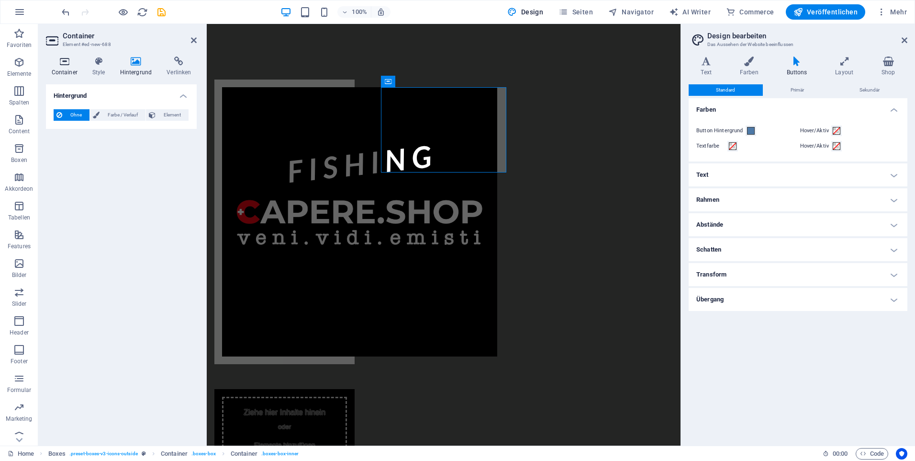
click at [64, 63] on icon at bounding box center [64, 61] width 37 height 10
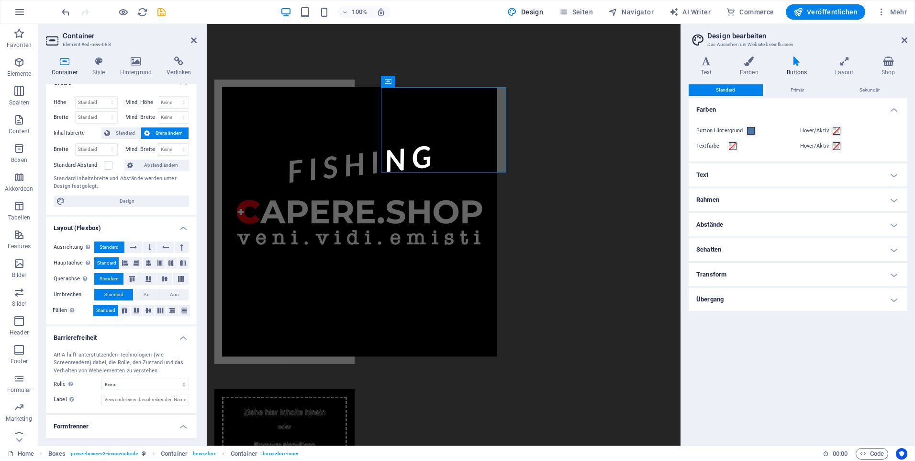
scroll to position [0, 0]
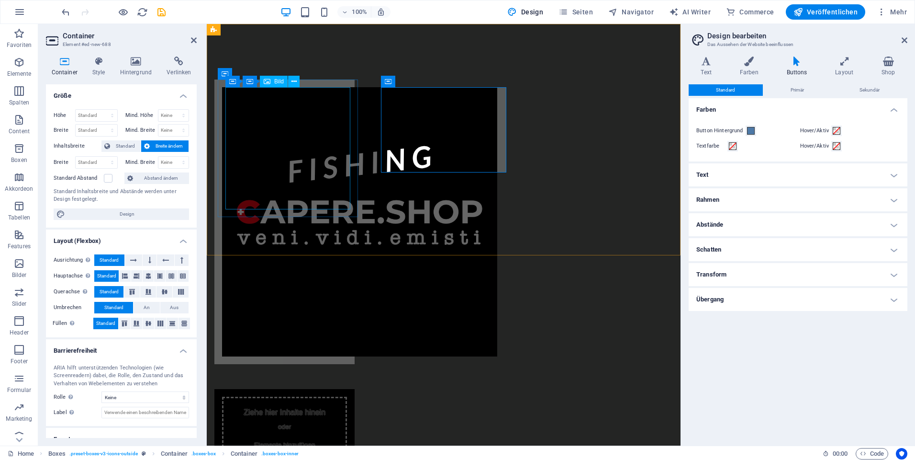
click at [263, 123] on figure at bounding box center [284, 221] width 125 height 269
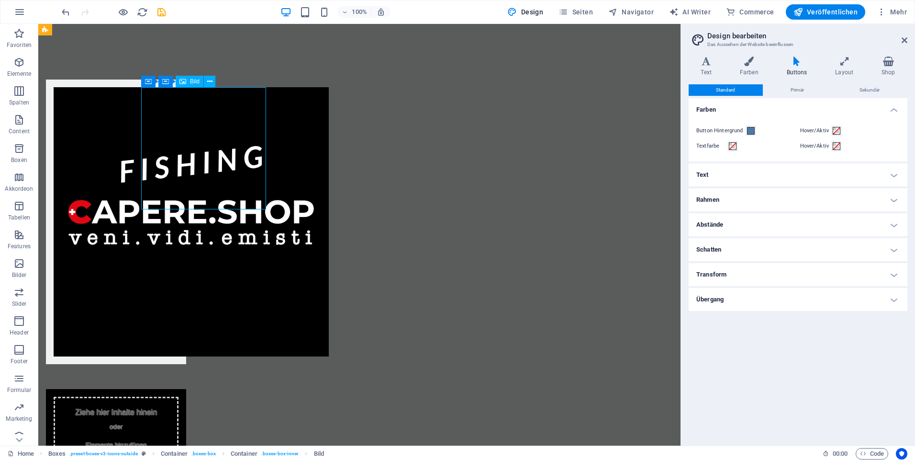
click at [179, 126] on figure at bounding box center [116, 221] width 125 height 269
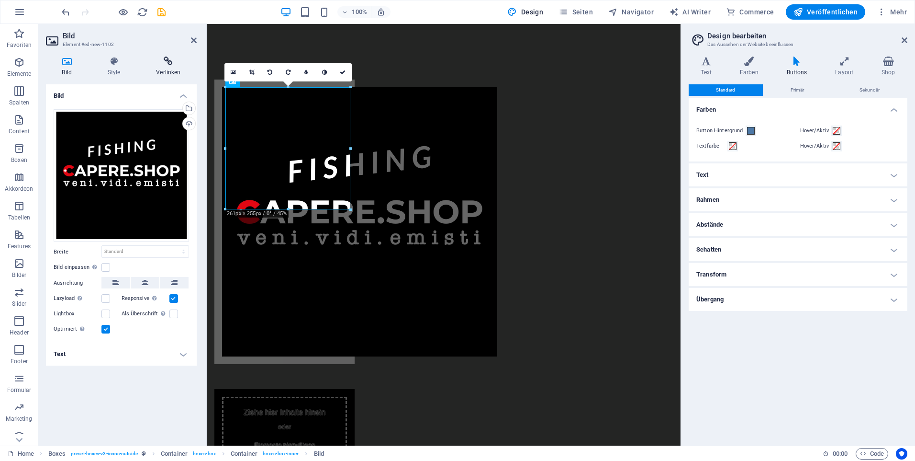
click at [168, 67] on h4 "Verlinken" at bounding box center [168, 66] width 56 height 20
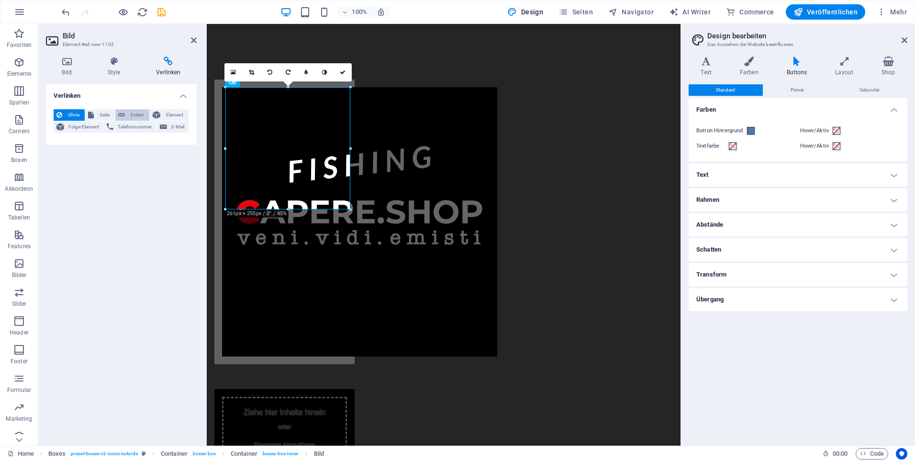
click at [144, 111] on span "Extern" at bounding box center [137, 114] width 19 height 11
select select "blank"
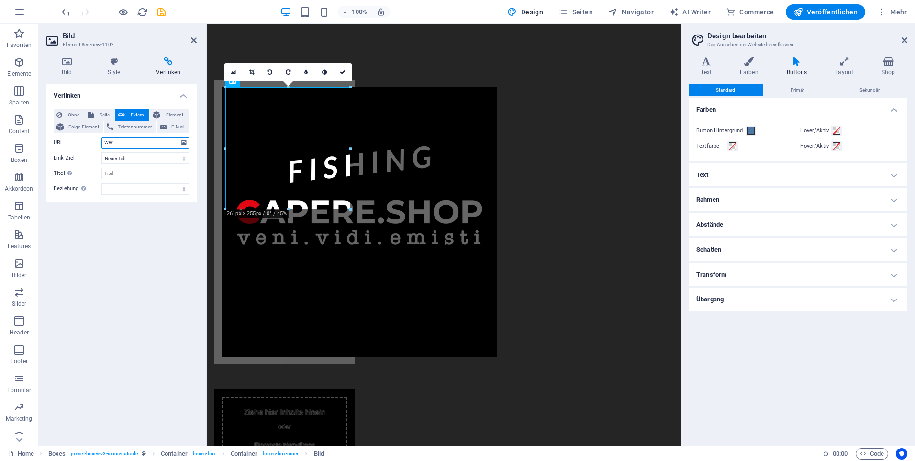
type input "W"
type input "www.capere.shop"
click at [126, 172] on input "Titel Zusätzliche Linkbeschreibung, sollte nicht mit dem Linktext identisch sei…" at bounding box center [145, 173] width 88 height 11
type input "Fishing"
click at [102, 230] on div "Verlinken Ohne Seite Extern Element Folge-Element Telefonnummer E-Mail Seite Ho…" at bounding box center [121, 260] width 151 height 353
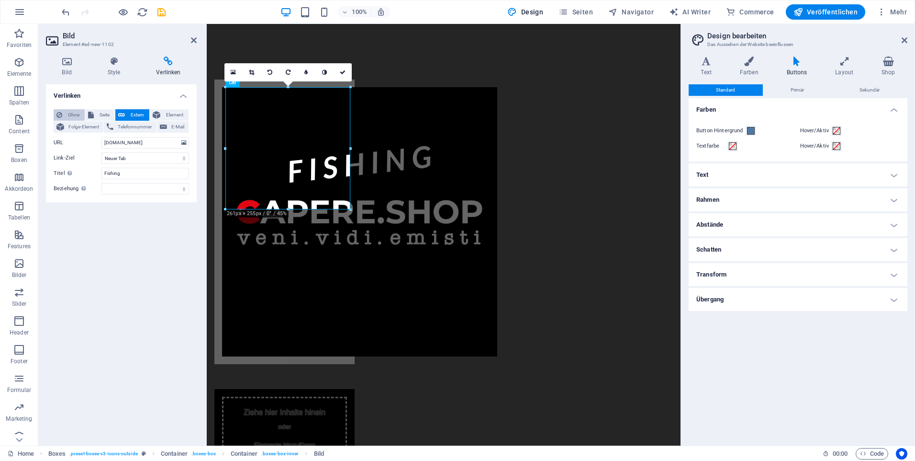
click at [69, 115] on span "Ohne" at bounding box center [73, 114] width 17 height 11
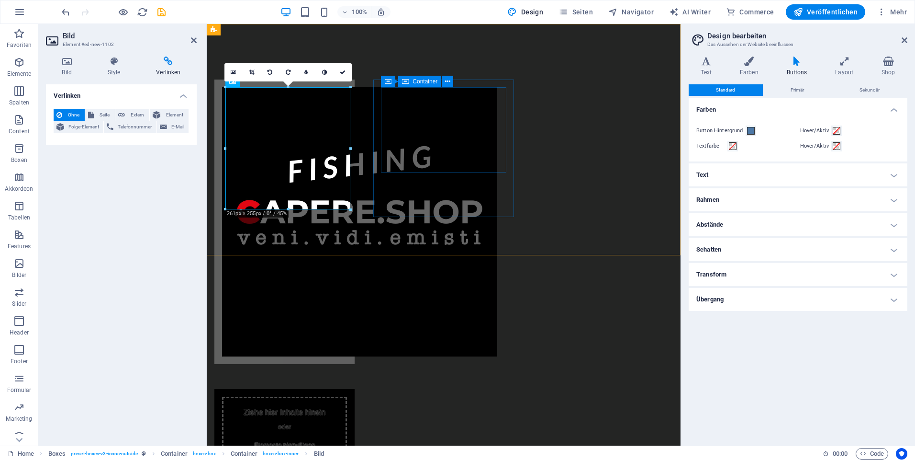
click at [347, 396] on div "Ziehe hier Inhalte hinein oder Elemente hinzufügen Zwischenablage einfügen" at bounding box center [284, 438] width 125 height 85
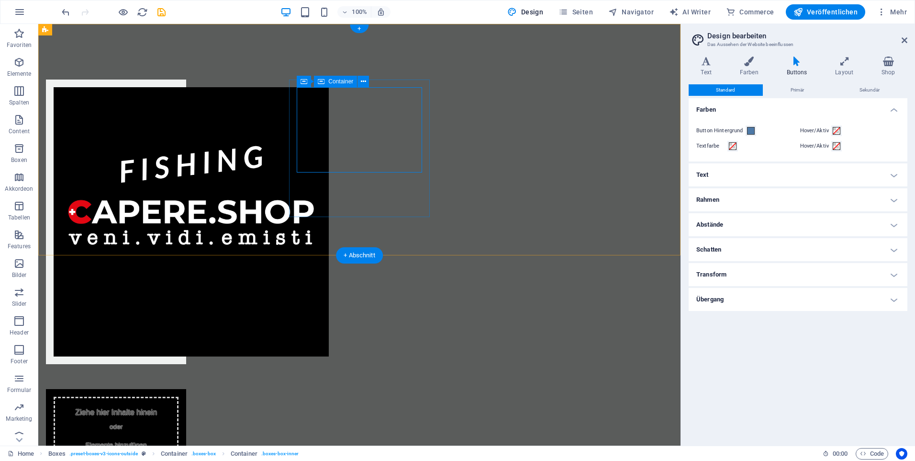
click at [151, 438] on span "Elemente hinzufügen" at bounding box center [116, 444] width 69 height 13
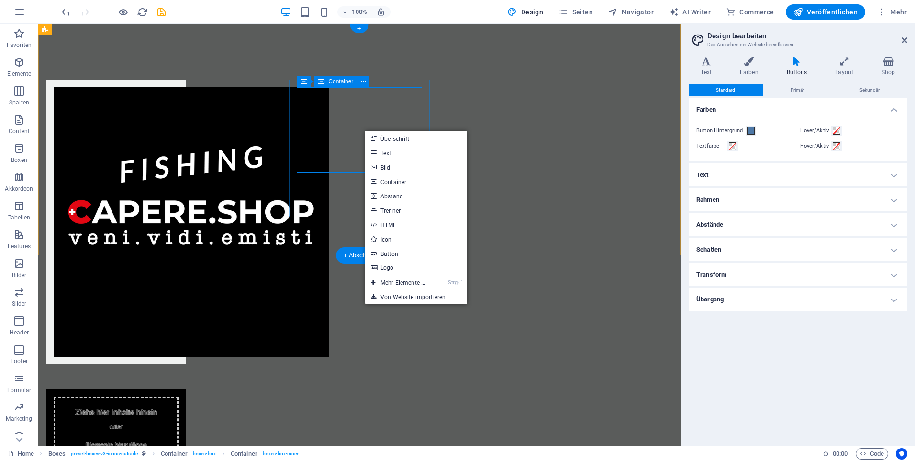
click at [151, 438] on span "Elemente hinzufügen" at bounding box center [116, 444] width 69 height 13
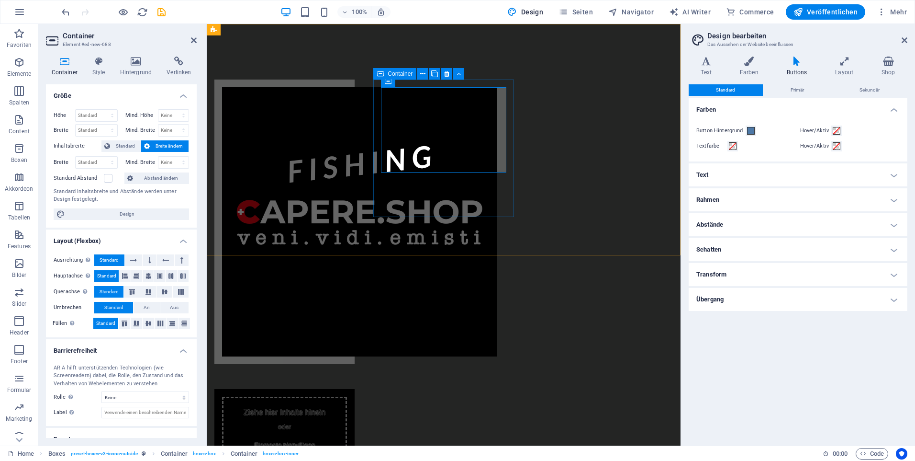
click at [355, 389] on div "Ziehe hier Inhalte hinein oder Elemente hinzufügen Zwischenablage einfügen" at bounding box center [284, 439] width 140 height 101
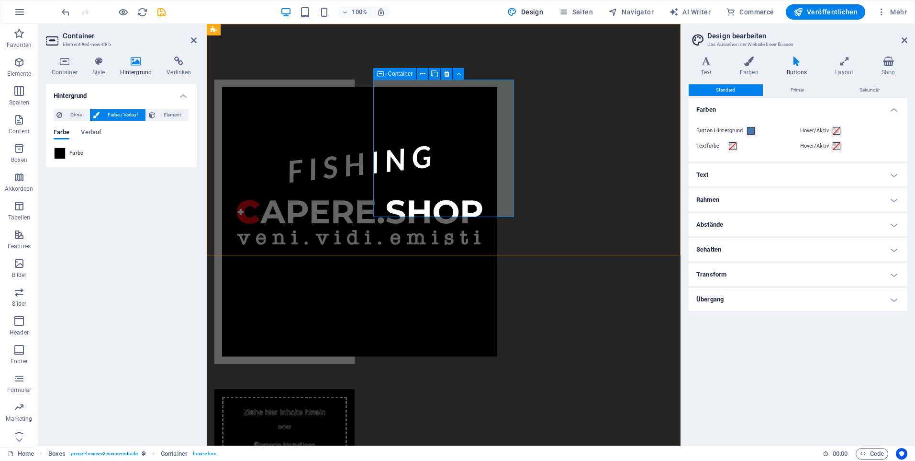
click at [355, 389] on div "Ziehe hier Inhalte hinein oder Elemente hinzufügen Zwischenablage einfügen" at bounding box center [284, 439] width 140 height 101
click at [326, 455] on span "Zwischenablage einfügen" at bounding box center [284, 461] width 81 height 13
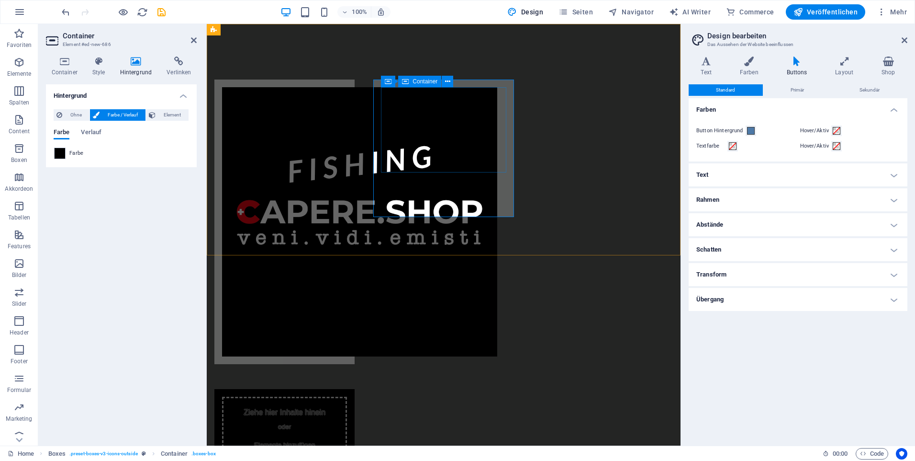
click at [326, 455] on span "Zwischenablage einfügen" at bounding box center [284, 461] width 81 height 13
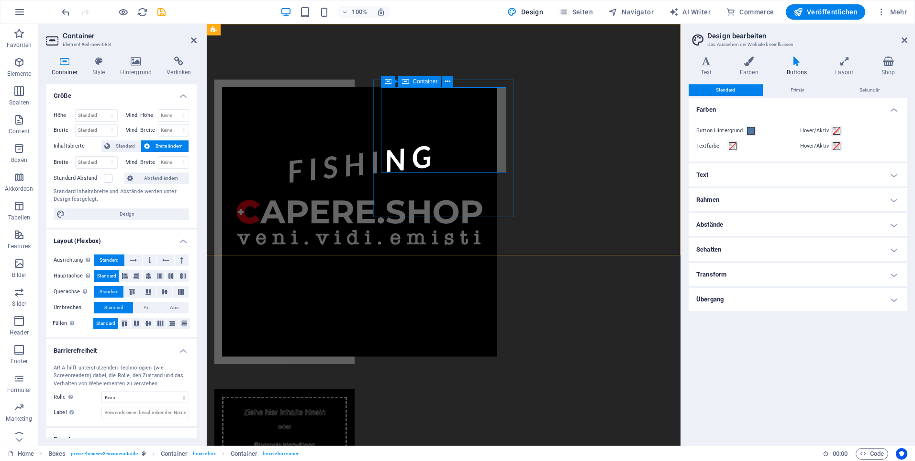
click at [326, 455] on span "Zwischenablage einfügen" at bounding box center [284, 461] width 81 height 13
click at [428, 84] on span "Container" at bounding box center [425, 82] width 25 height 6
click at [451, 81] on button at bounding box center [447, 81] width 11 height 11
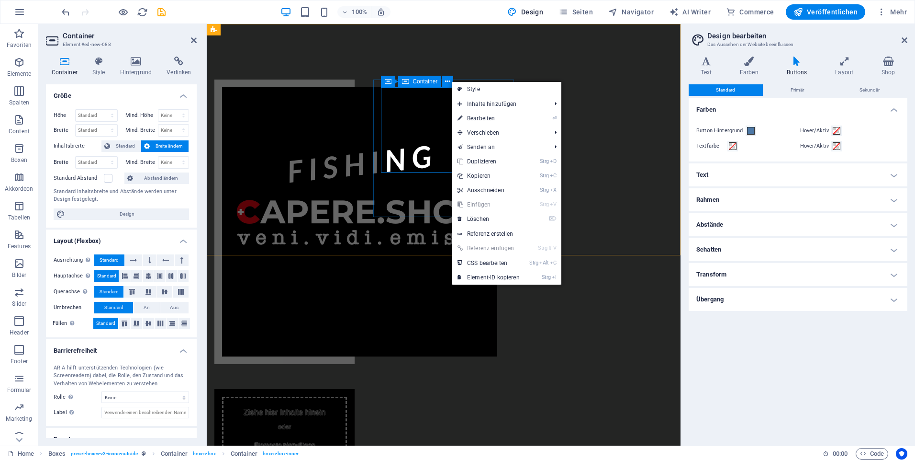
click at [347, 396] on div "Ziehe hier Inhalte hinein oder Elemente hinzufügen Zwischenablage einfügen" at bounding box center [284, 438] width 125 height 85
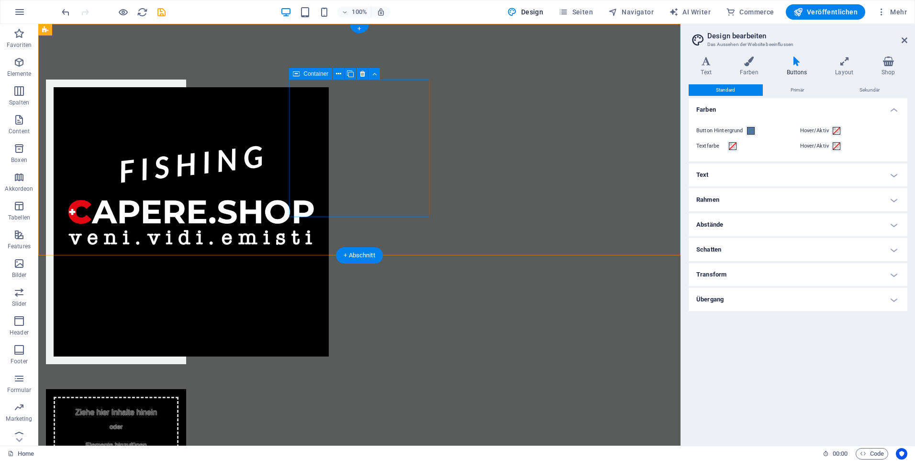
click at [157, 455] on span "Zwischenablage einfügen" at bounding box center [116, 461] width 81 height 13
click at [186, 389] on div "Ziehe hier Inhalte hinein oder Elemente hinzufügen Zwischenablage einfügen" at bounding box center [116, 439] width 140 height 101
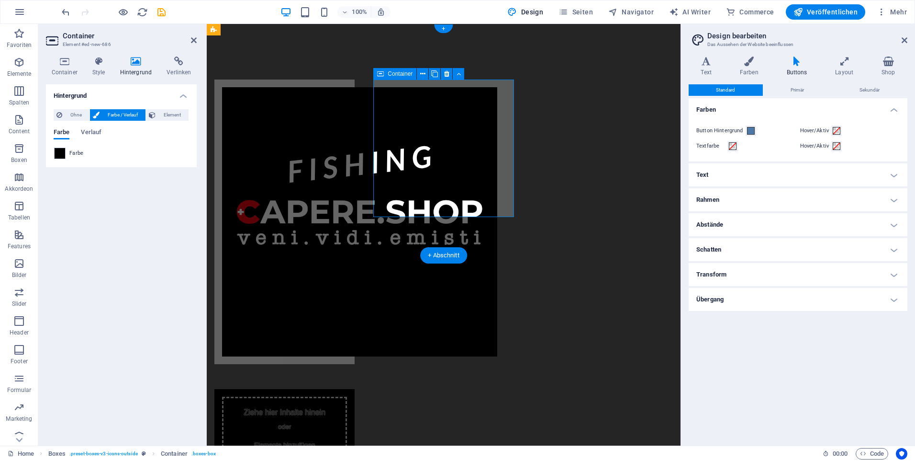
click at [355, 389] on div "Ziehe hier Inhalte hinein oder Elemente hinzufügen Zwischenablage einfügen" at bounding box center [284, 439] width 140 height 101
click at [319, 438] on span "Elemente hinzufügen" at bounding box center [284, 444] width 69 height 13
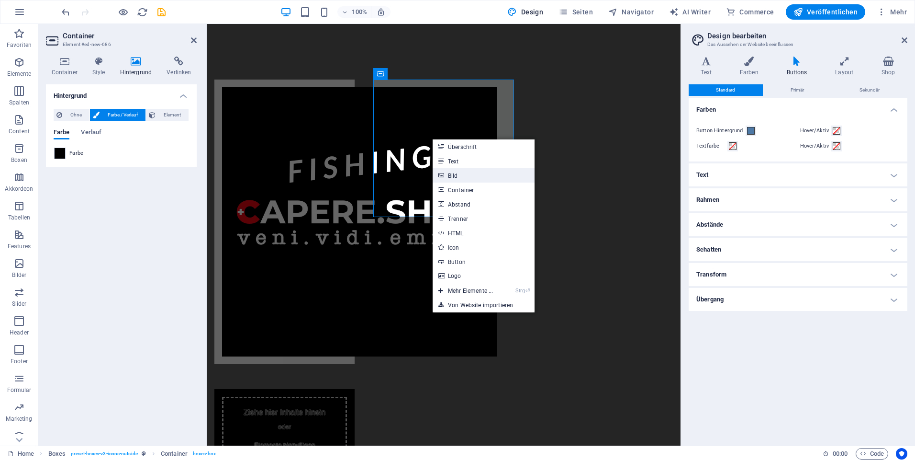
click at [453, 174] on link "Bild" at bounding box center [484, 175] width 102 height 14
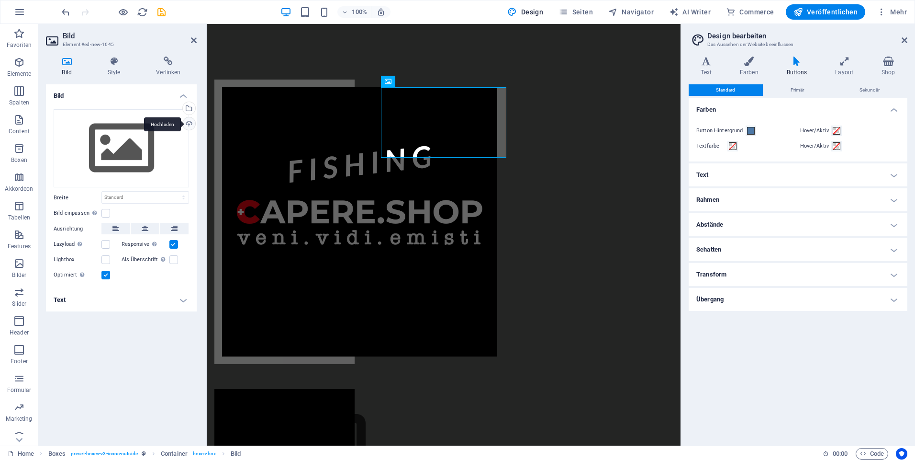
click at [187, 124] on div "Hochladen" at bounding box center [188, 124] width 14 height 14
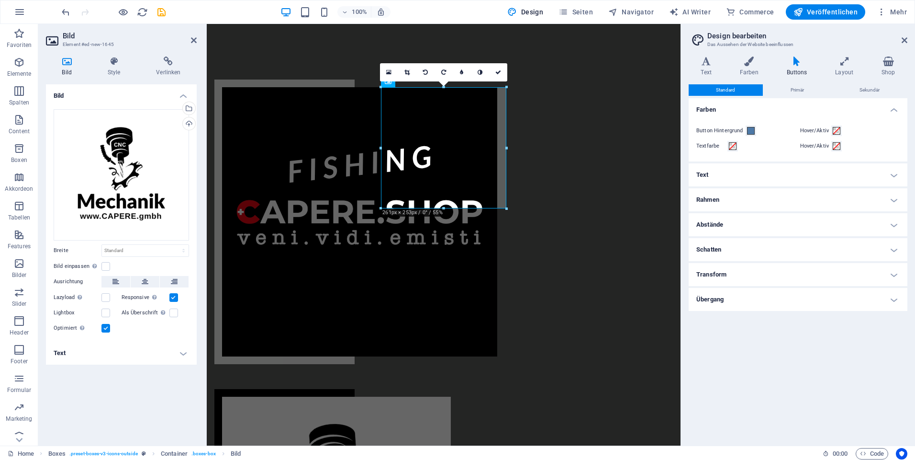
click at [400, 267] on html "Skip to main content" at bounding box center [444, 344] width 474 height 640
click at [525, 291] on html "Skip to main content" at bounding box center [444, 344] width 474 height 640
click at [458, 301] on html "Skip to main content" at bounding box center [444, 344] width 474 height 640
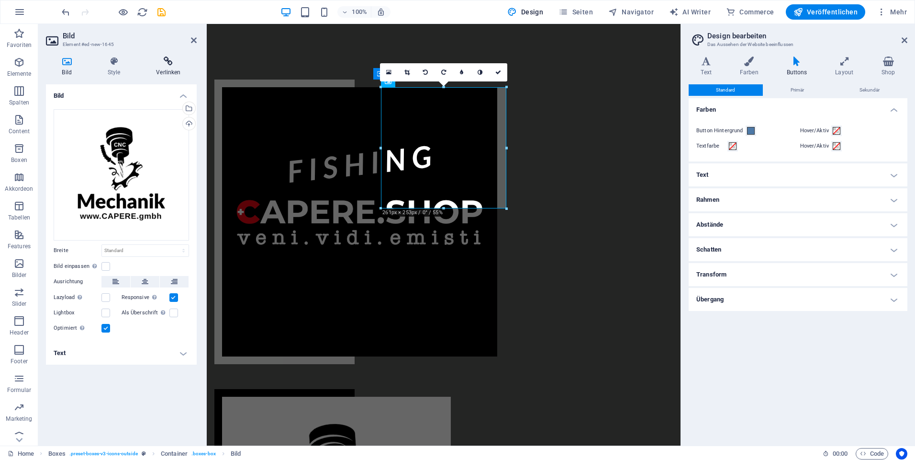
click at [168, 58] on icon at bounding box center [168, 61] width 56 height 10
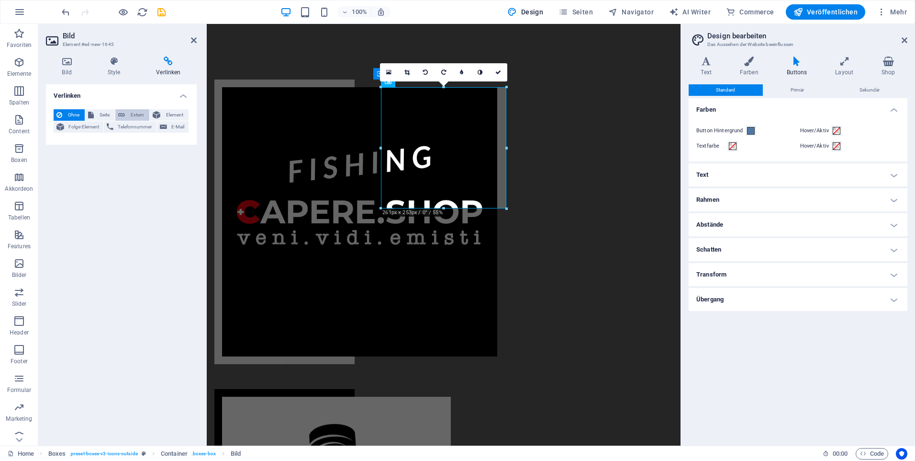
click at [130, 112] on span "Extern" at bounding box center [137, 114] width 19 height 11
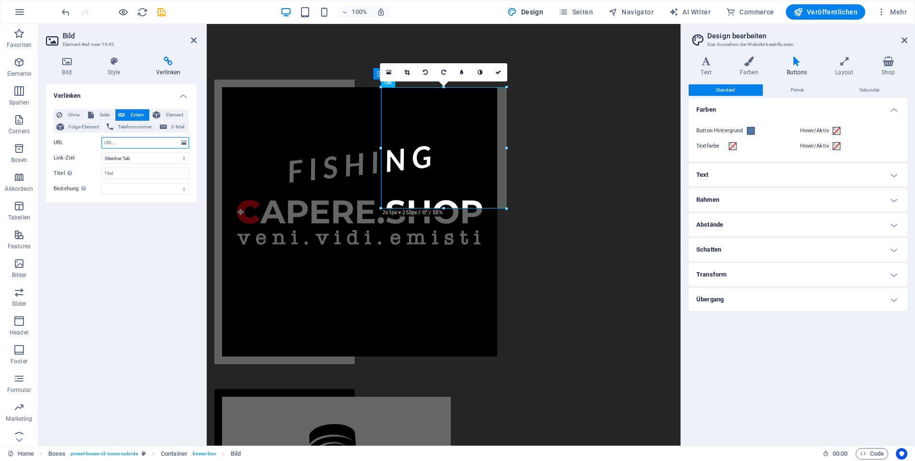
select select "blank"
click at [154, 142] on input "URL" at bounding box center [145, 142] width 88 height 11
type input "www.capere.gmbh"
click at [384, 348] on html "Skip to main content" at bounding box center [444, 344] width 474 height 640
click at [135, 157] on select "Neuer Tab Gleicher Tab Overlay" at bounding box center [145, 157] width 88 height 11
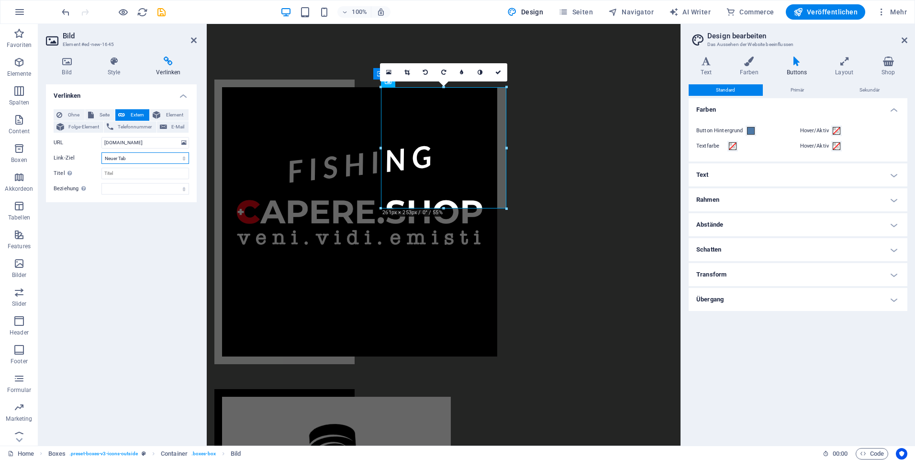
click at [135, 157] on select "Neuer Tab Gleicher Tab Overlay" at bounding box center [145, 157] width 88 height 11
click at [101, 152] on select "Neuer Tab Gleicher Tab Overlay" at bounding box center [145, 157] width 88 height 11
click at [148, 156] on select "Neuer Tab Gleicher Tab Overlay" at bounding box center [145, 157] width 88 height 11
select select
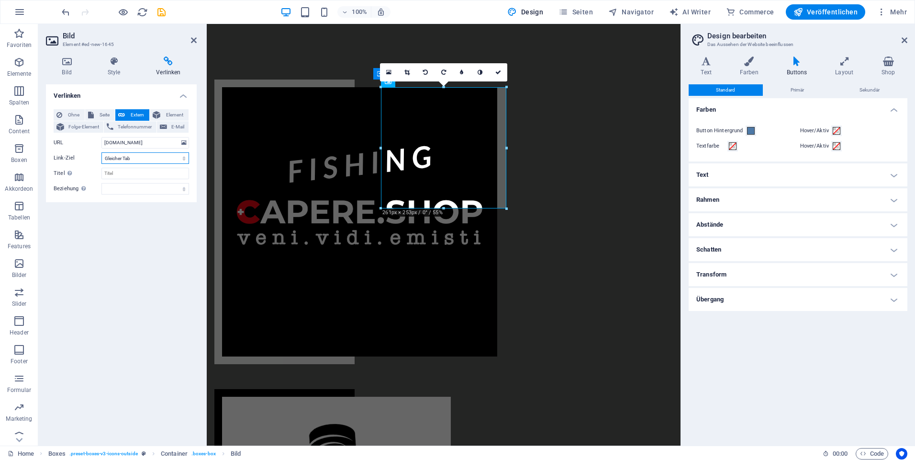
click at [101, 152] on select "Neuer Tab Gleicher Tab Overlay" at bounding box center [145, 157] width 88 height 11
click at [136, 192] on select "alternate author bookmark external help license next nofollow noreferrer noopen…" at bounding box center [145, 188] width 88 height 11
click at [138, 175] on input "Titel Zusätzliche Linkbeschreibung, sollte nicht mit dem Linktext identisch sei…" at bounding box center [145, 173] width 88 height 11
type input "Mechanik"
click at [354, 347] on html "Skip to main content" at bounding box center [444, 344] width 474 height 640
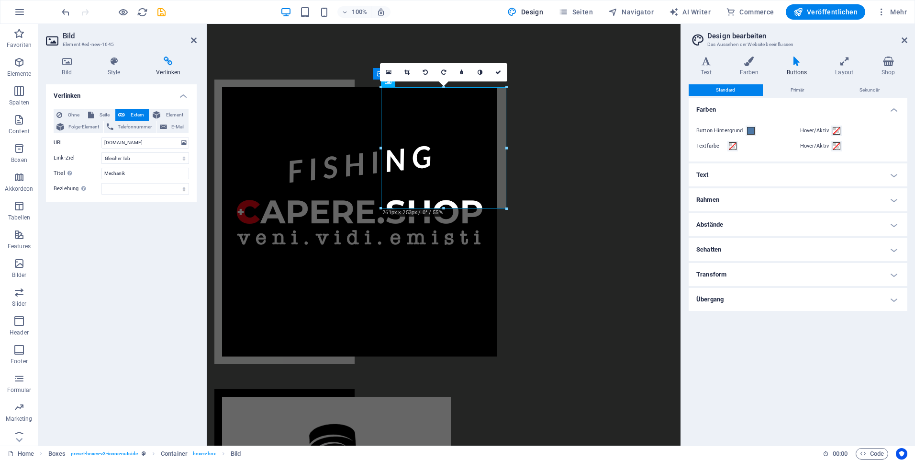
click at [173, 280] on div "Verlinken Ohne Seite Extern Element Folge-Element Telefonnummer E-Mail Seite Ho…" at bounding box center [121, 260] width 151 height 353
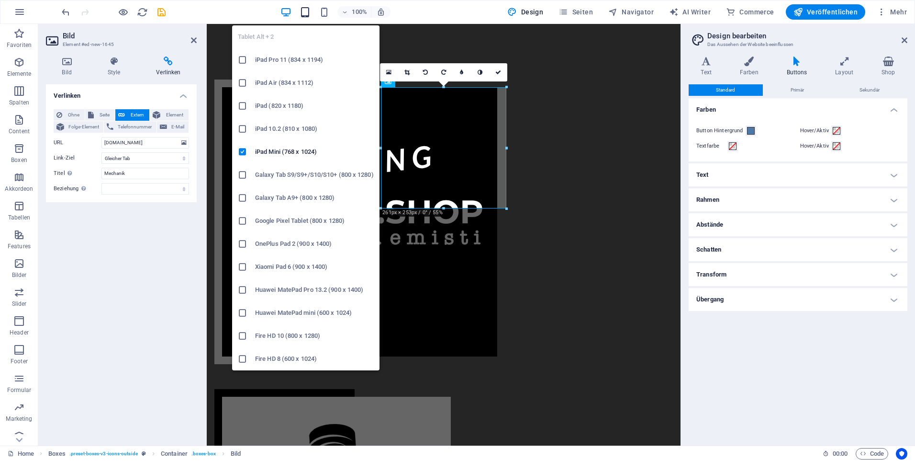
click at [304, 10] on icon "button" at bounding box center [305, 12] width 11 height 11
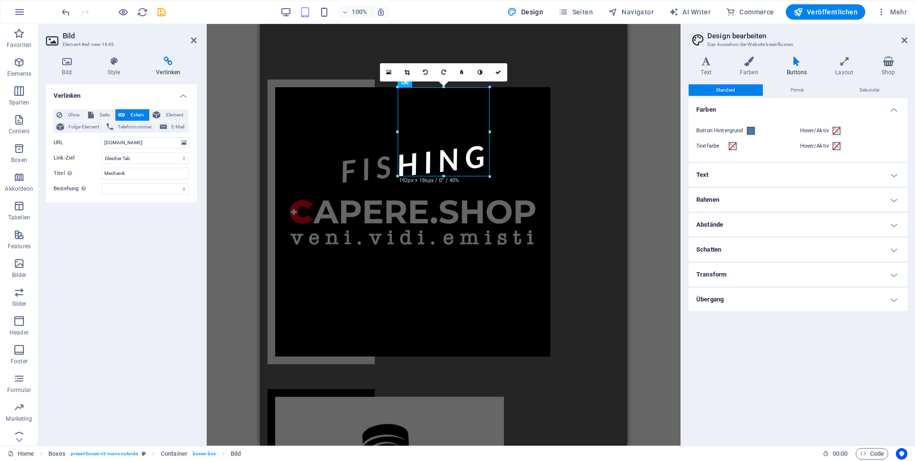
click at [394, 307] on html "Skip to main content" at bounding box center [444, 344] width 368 height 640
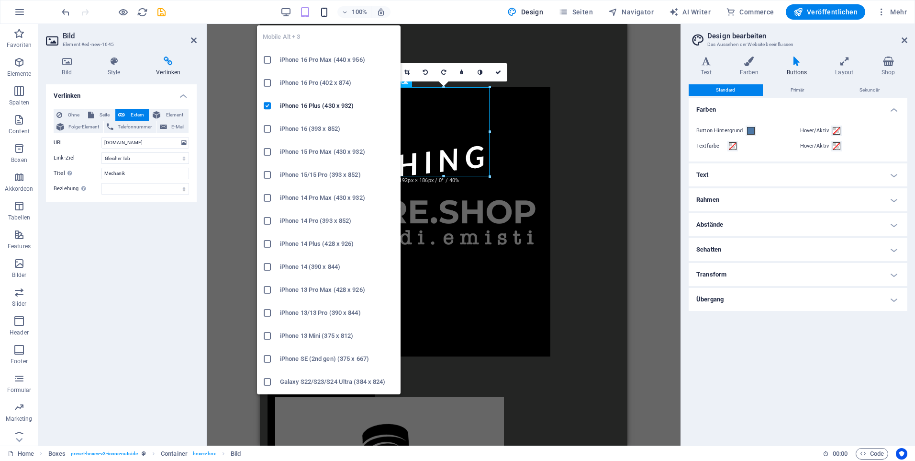
click at [330, 16] on icon "button" at bounding box center [324, 12] width 11 height 11
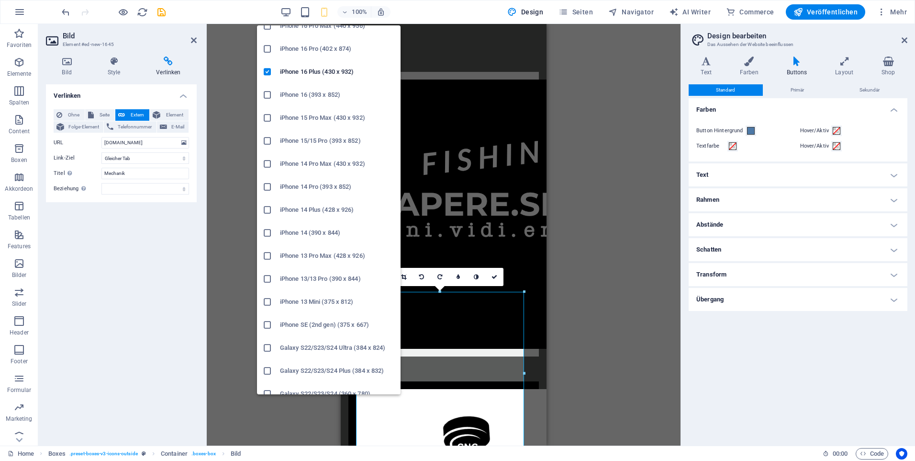
scroll to position [287, 0]
click at [270, 207] on icon at bounding box center [268, 209] width 10 height 10
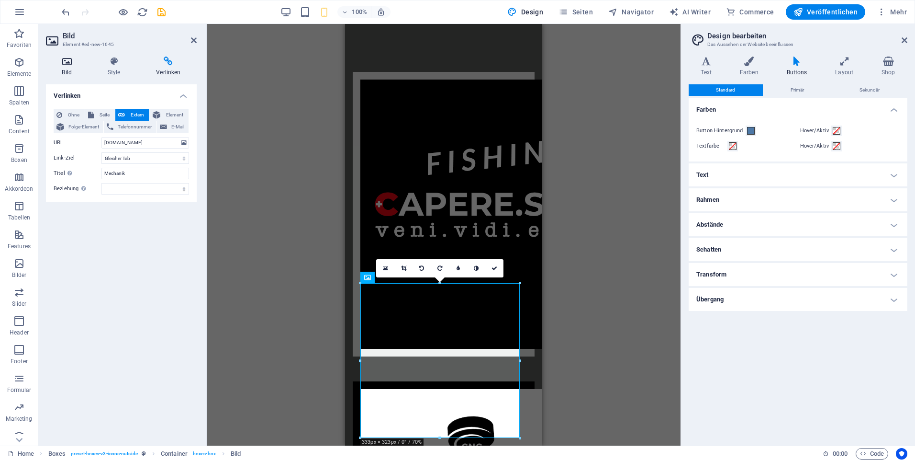
click at [63, 63] on icon at bounding box center [67, 61] width 42 height 10
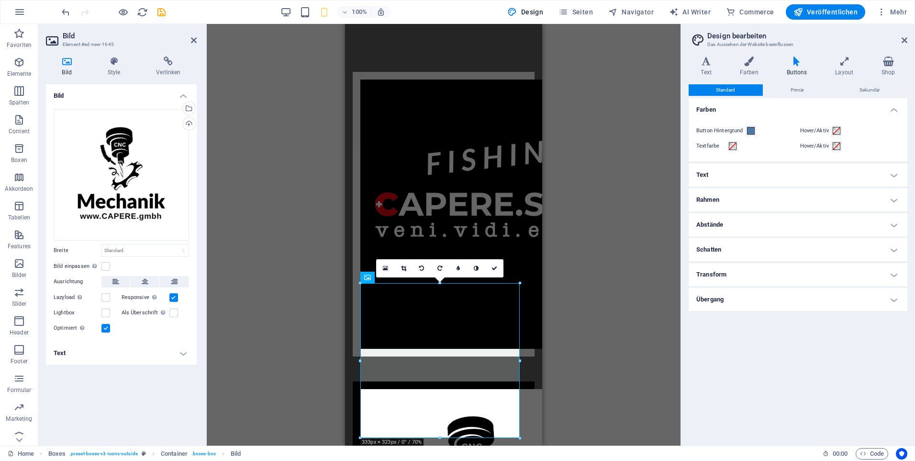
click at [251, 205] on div "Ziehe hier rein, um den vorhandenen Inhalt zu ersetzen. Drücke "Strg", wenn du …" at bounding box center [444, 234] width 474 height 421
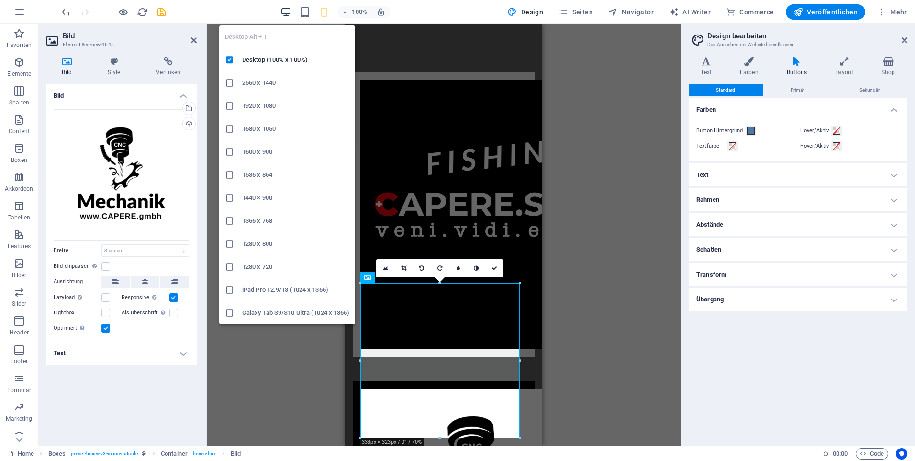
click at [288, 8] on icon "button" at bounding box center [286, 12] width 11 height 11
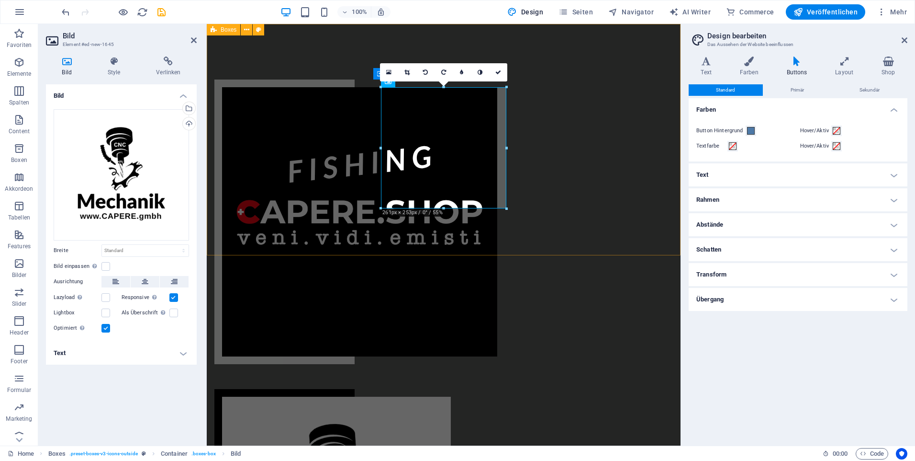
click at [363, 144] on div at bounding box center [444, 344] width 474 height 640
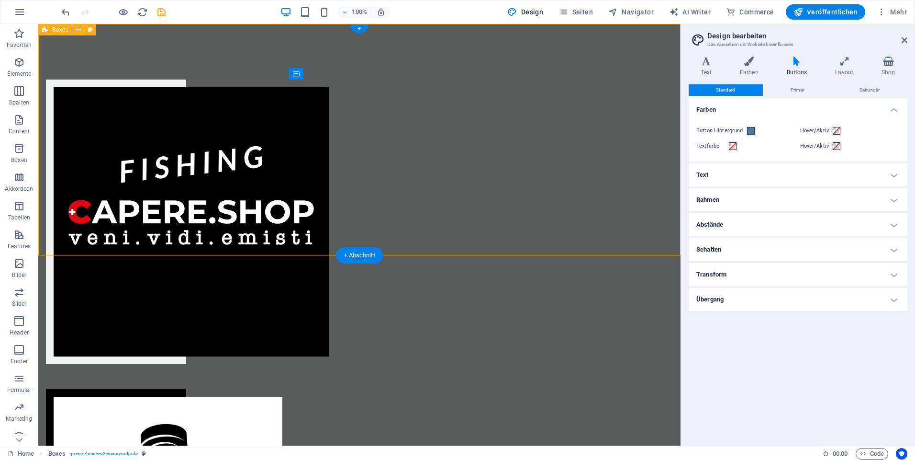
click at [596, 99] on div at bounding box center [359, 344] width 642 height 640
click at [598, 98] on div at bounding box center [359, 344] width 642 height 640
click at [845, 12] on span "Veröffentlichen" at bounding box center [826, 12] width 64 height 10
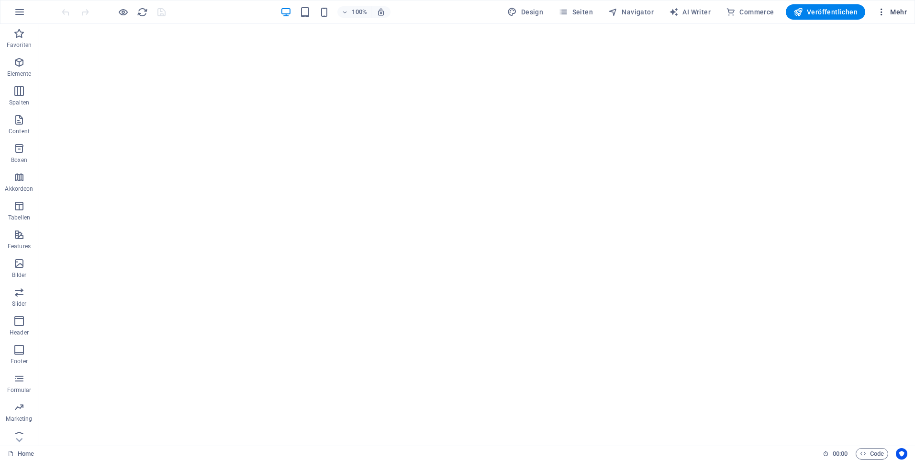
click at [895, 9] on span "Mehr" at bounding box center [892, 12] width 30 height 10
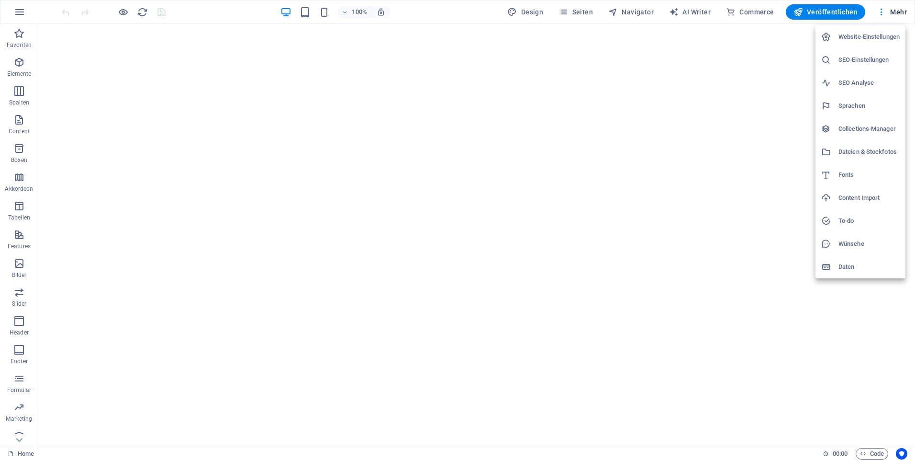
click at [877, 35] on h6 "Website-Einstellungen" at bounding box center [869, 36] width 61 height 11
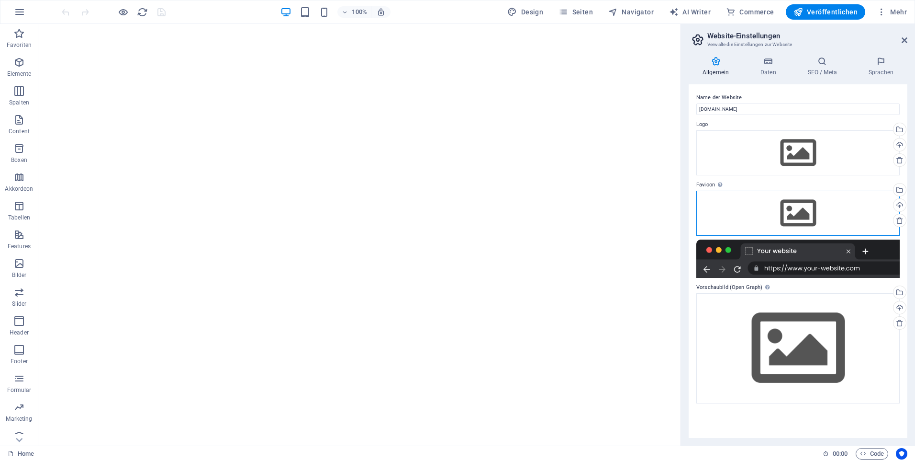
click at [795, 213] on div "Ziehe Dateien zum Hochladen hierher oder klicke hier, um aus Dateien oder koste…" at bounding box center [798, 213] width 203 height 45
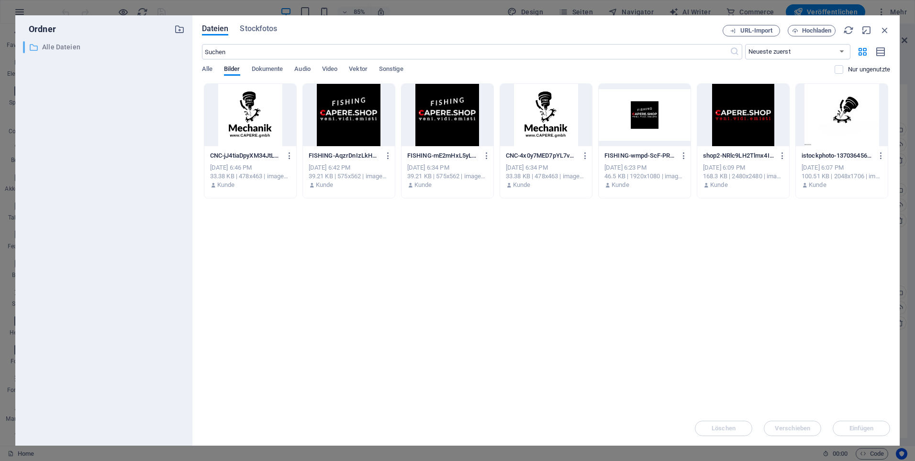
click at [69, 47] on p "Alle Dateien" at bounding box center [104, 47] width 125 height 11
click at [229, 67] on span "Bilder" at bounding box center [232, 69] width 16 height 13
click at [183, 29] on icon "button" at bounding box center [179, 29] width 11 height 11
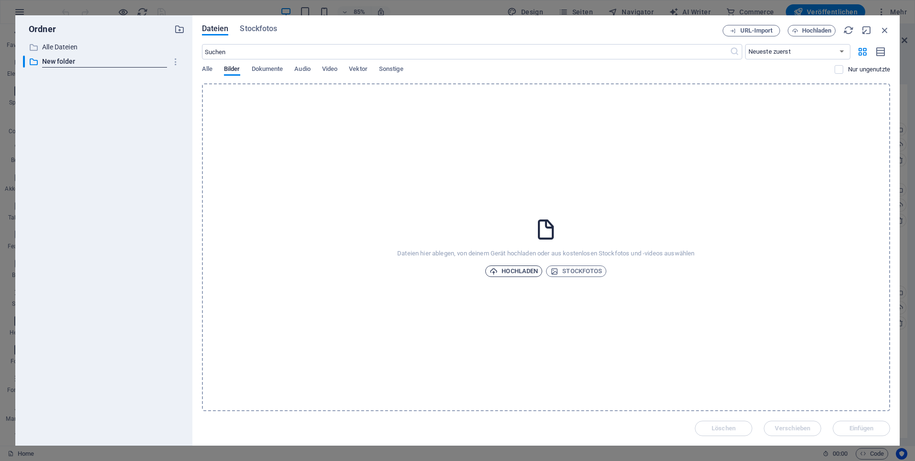
click at [535, 274] on span "Hochladen" at bounding box center [514, 270] width 48 height 11
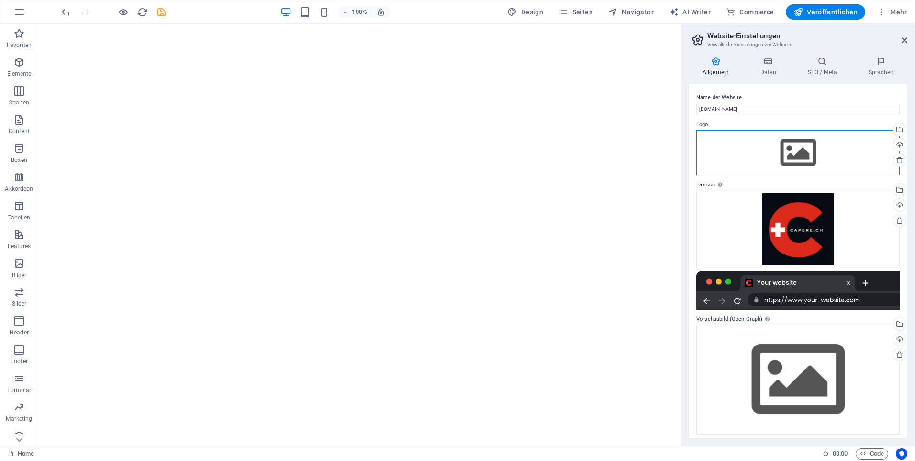
click at [823, 154] on div "Ziehe Dateien zum Hochladen hierher oder klicke hier, um aus Dateien oder koste…" at bounding box center [798, 152] width 203 height 45
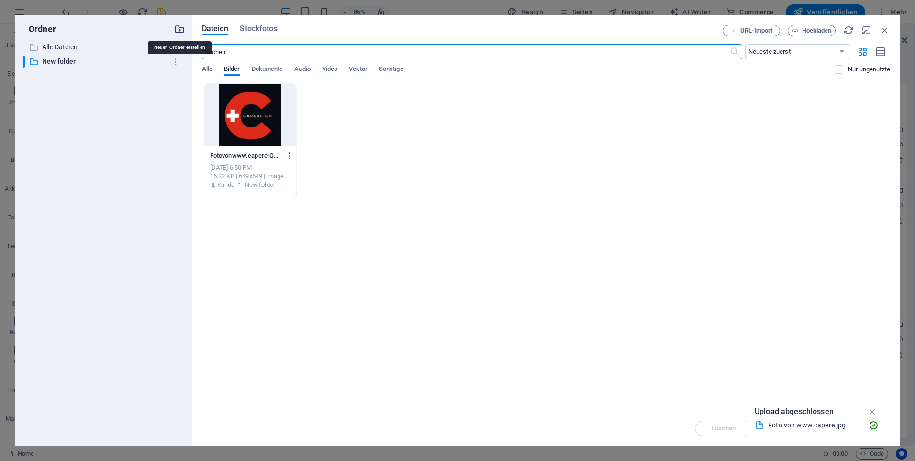
click at [178, 29] on icon "button" at bounding box center [179, 29] width 11 height 11
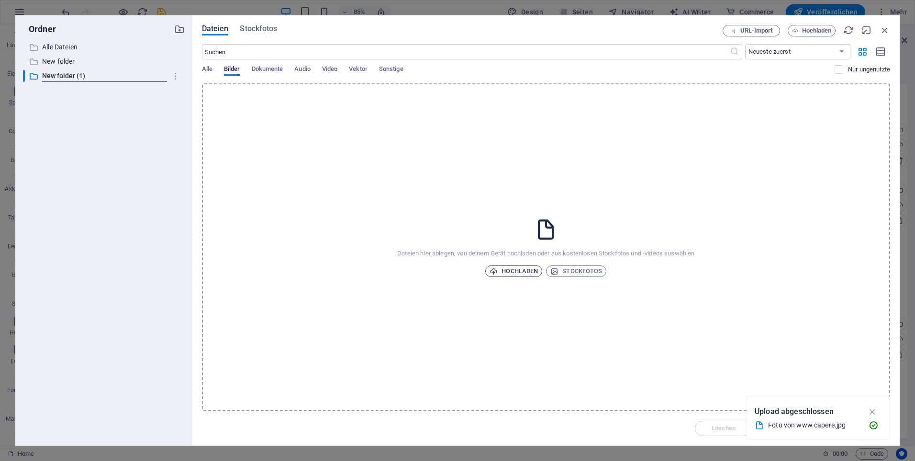
click at [526, 273] on span "Hochladen" at bounding box center [514, 270] width 48 height 11
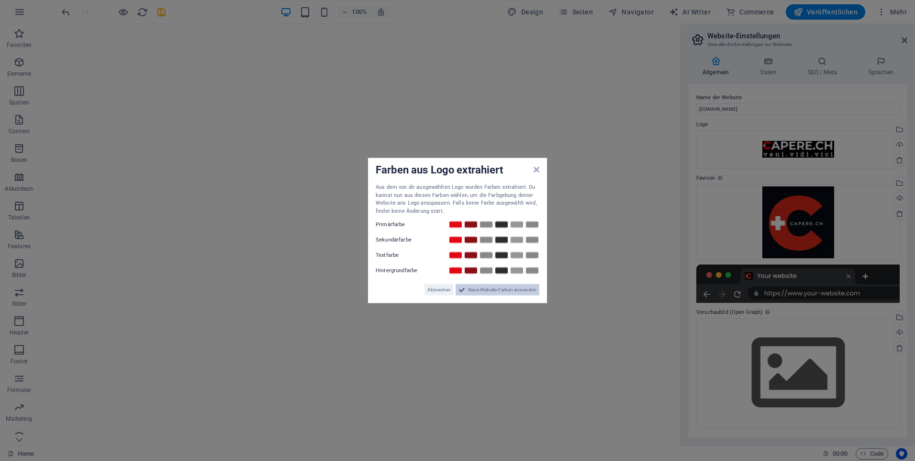
click at [501, 289] on span "Neue Website-Farben anwenden" at bounding box center [502, 289] width 68 height 11
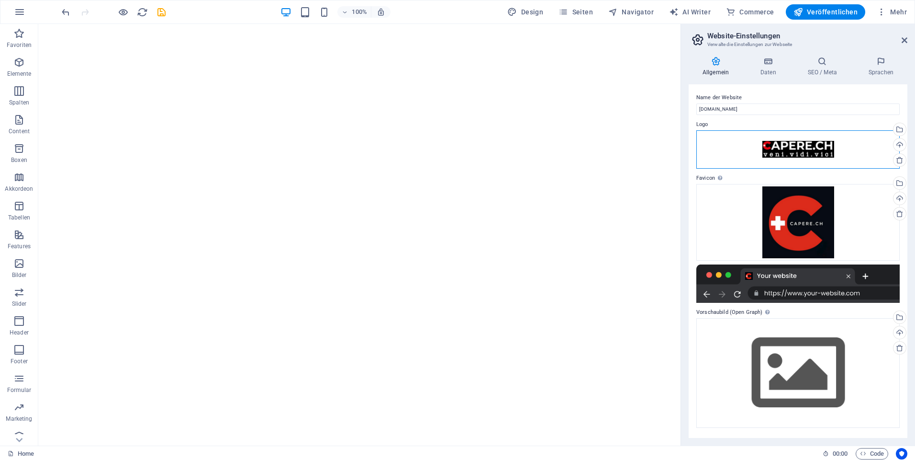
click at [785, 152] on div "Ziehe Dateien zum Hochladen hierher oder klicke hier, um aus Dateien oder koste…" at bounding box center [798, 149] width 203 height 38
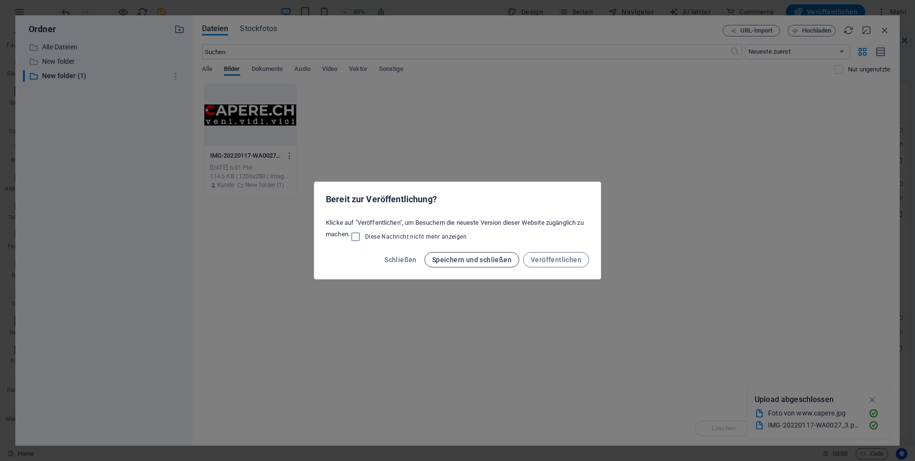
click at [515, 257] on button "Speichern und schließen" at bounding box center [472, 259] width 95 height 15
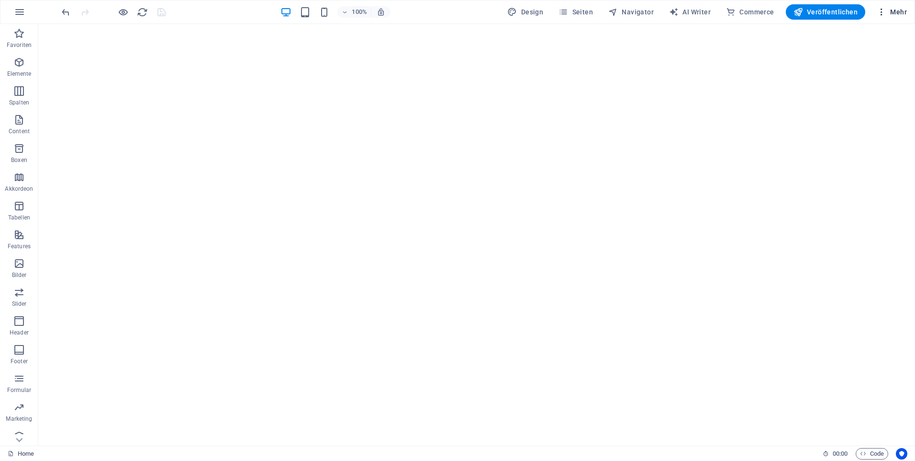
click at [889, 16] on span "Mehr" at bounding box center [892, 12] width 30 height 10
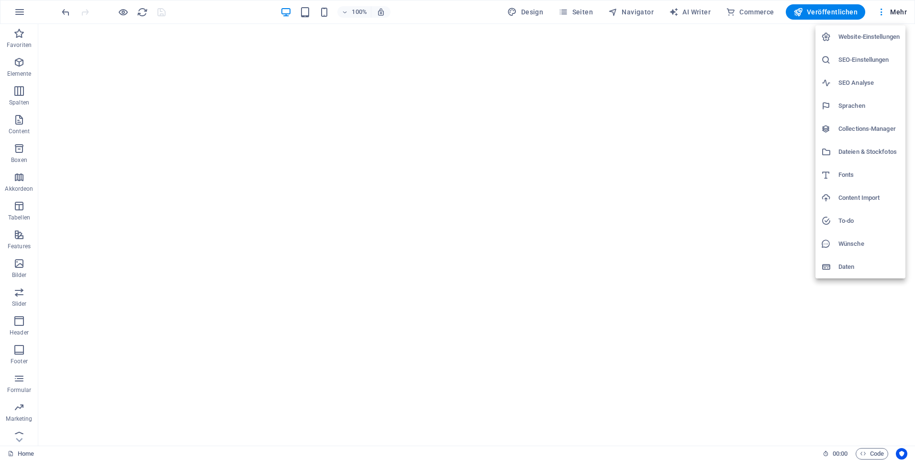
click at [847, 38] on h6 "Website-Einstellungen" at bounding box center [869, 36] width 61 height 11
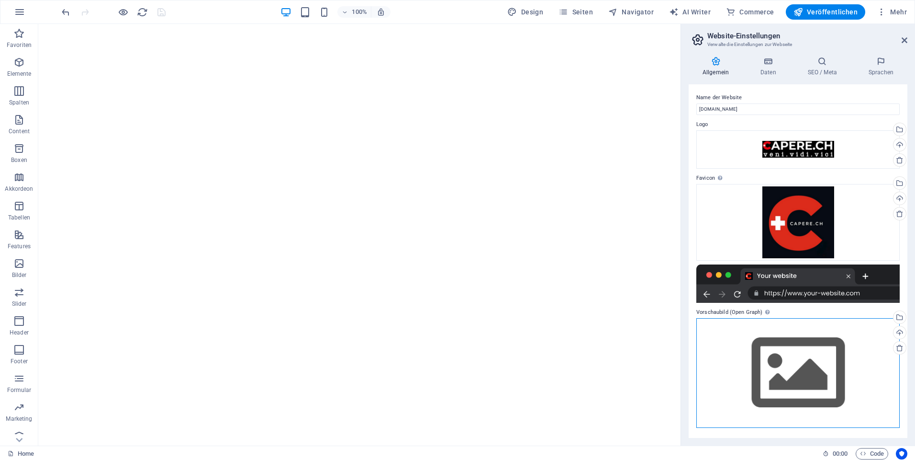
click at [729, 345] on div "Ziehe Dateien zum Hochladen hierher oder klicke hier, um aus Dateien oder koste…" at bounding box center [798, 373] width 203 height 110
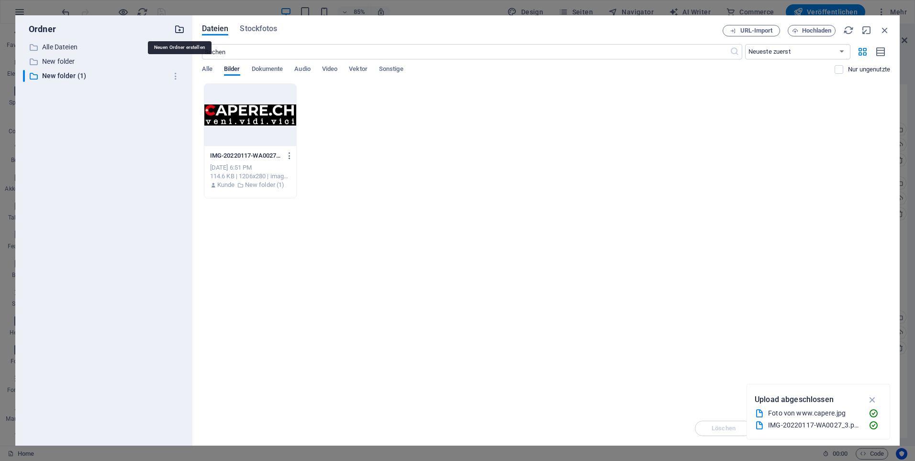
click at [182, 30] on icon "button" at bounding box center [179, 29] width 11 height 11
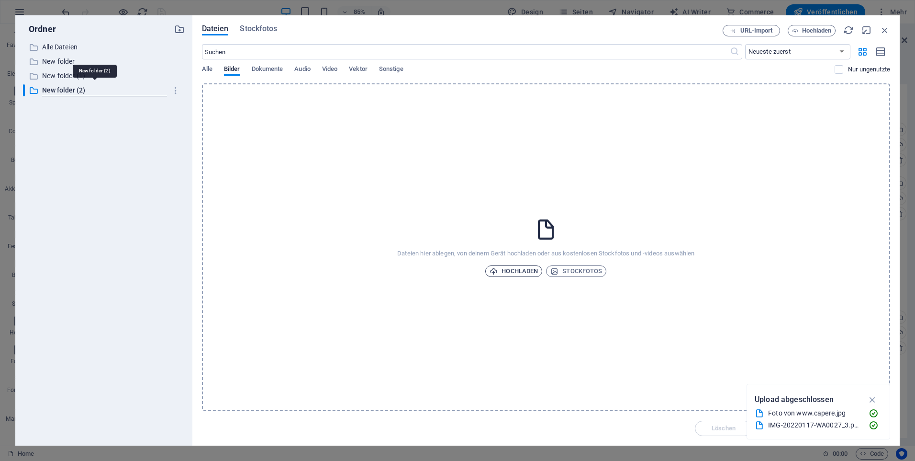
click at [518, 271] on span "Hochladen" at bounding box center [514, 270] width 48 height 11
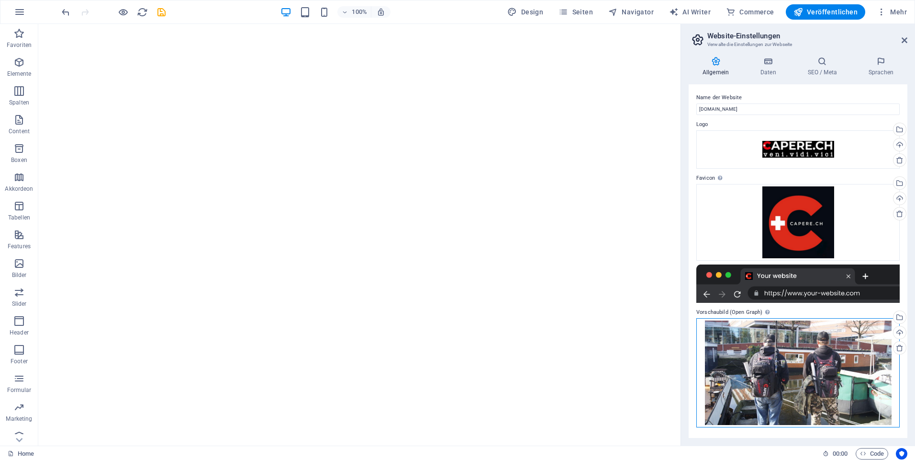
click at [840, 349] on div "Ziehe Dateien zum Hochladen hierher oder klicke hier, um aus Dateien oder koste…" at bounding box center [798, 372] width 203 height 109
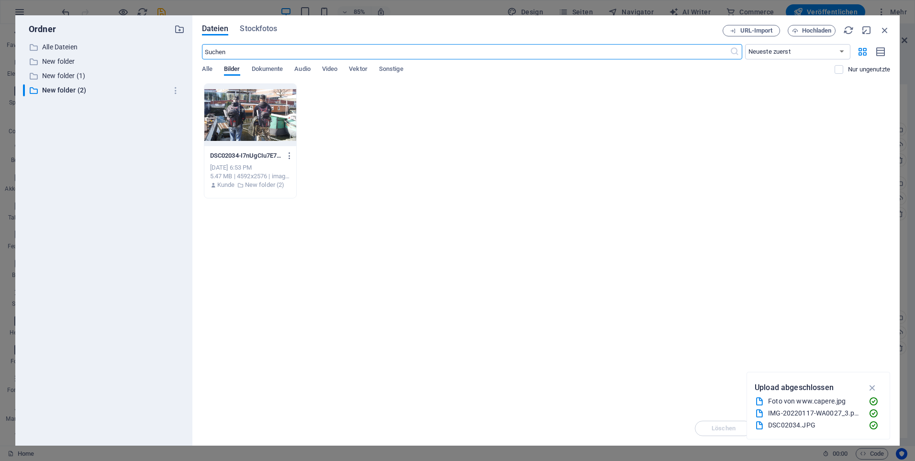
click at [500, 216] on div "Lege Dateien hier ab, um sie sofort hochzuladen DSC02034-I7nUgCIu7E7jxKntzo7qtw…" at bounding box center [546, 246] width 688 height 327
click at [888, 30] on icon "button" at bounding box center [885, 30] width 11 height 11
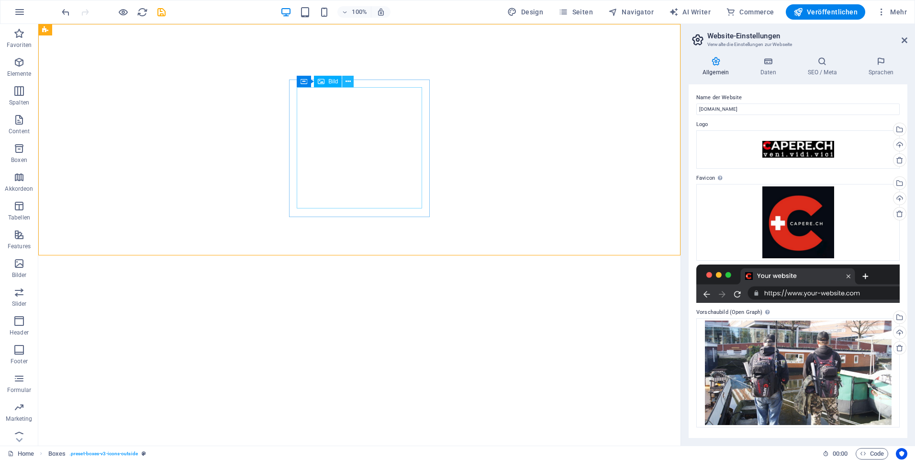
click at [347, 80] on icon at bounding box center [348, 82] width 5 height 10
click at [842, 9] on span "Veröffentlichen" at bounding box center [826, 12] width 64 height 10
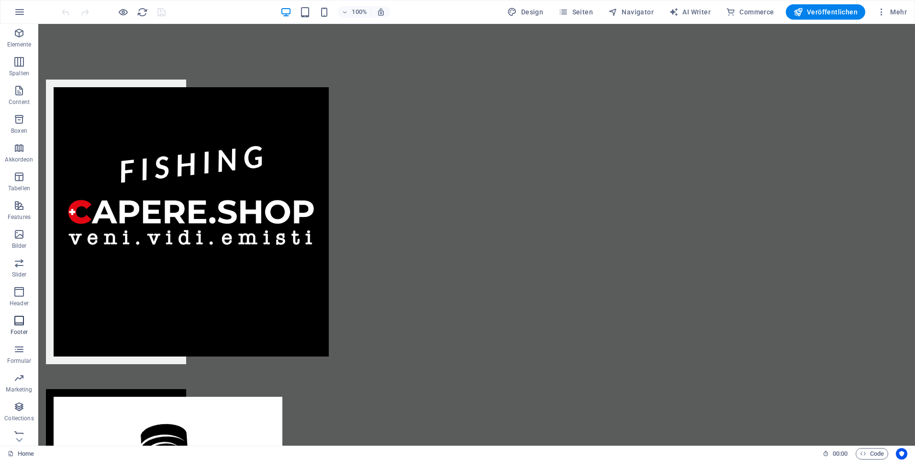
scroll to position [38, 0]
click at [888, 11] on span "Mehr" at bounding box center [892, 12] width 30 height 10
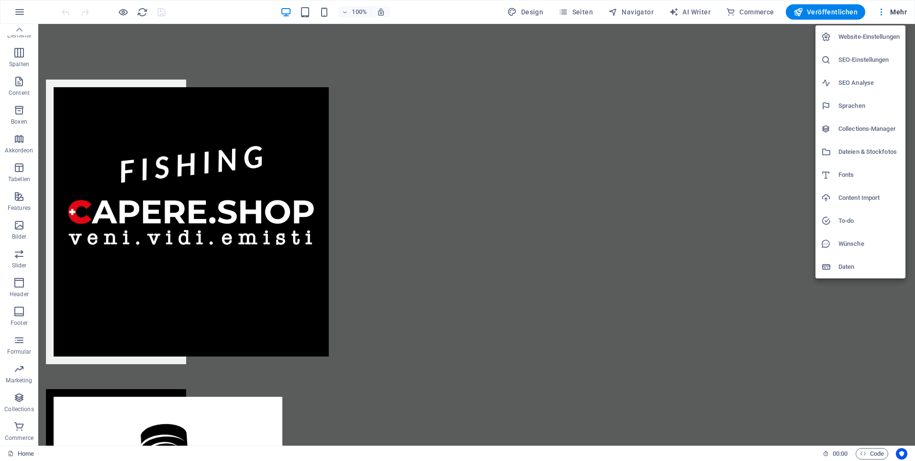
click at [879, 36] on h6 "Website-Einstellungen" at bounding box center [869, 36] width 61 height 11
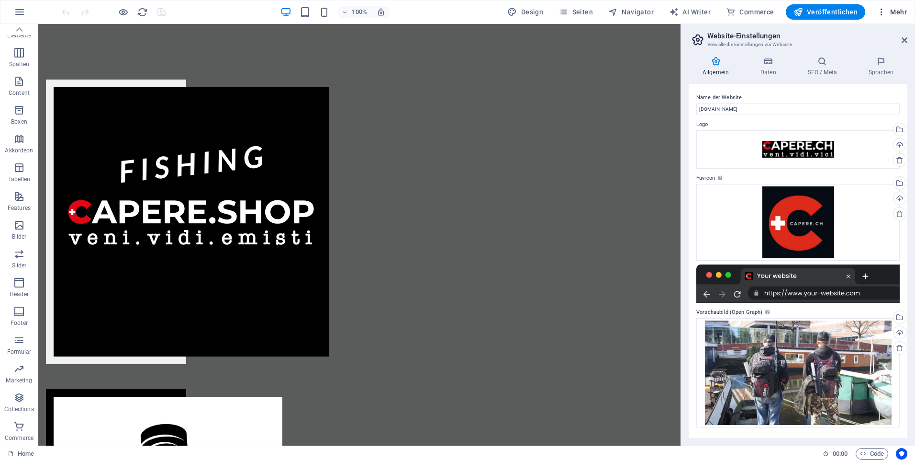
click at [889, 19] on button "Mehr" at bounding box center [892, 11] width 38 height 15
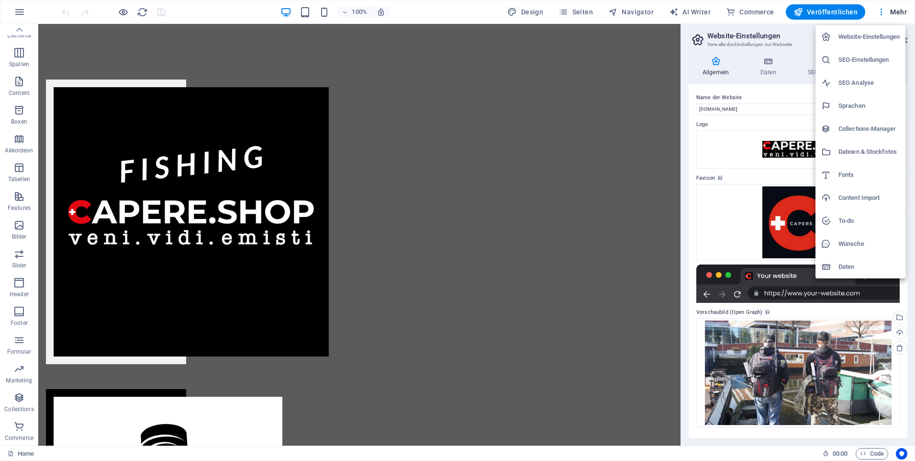
click at [861, 40] on h6 "Website-Einstellungen" at bounding box center [869, 36] width 61 height 11
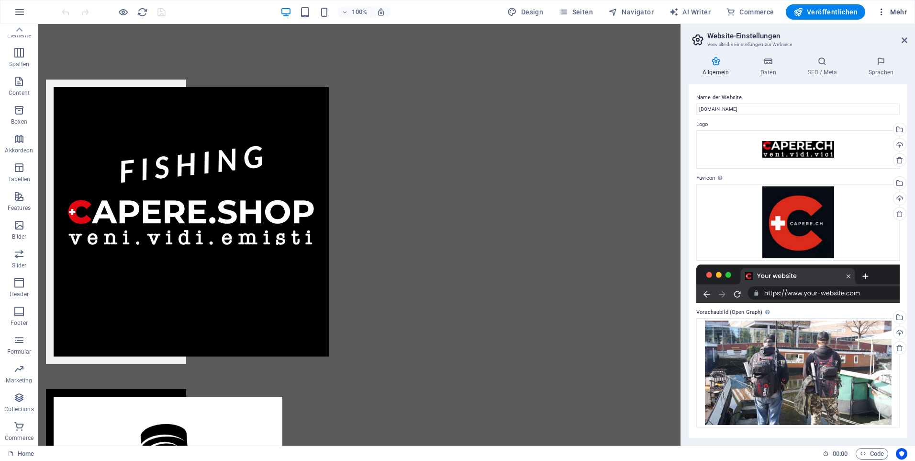
click at [885, 11] on icon "button" at bounding box center [882, 12] width 10 height 10
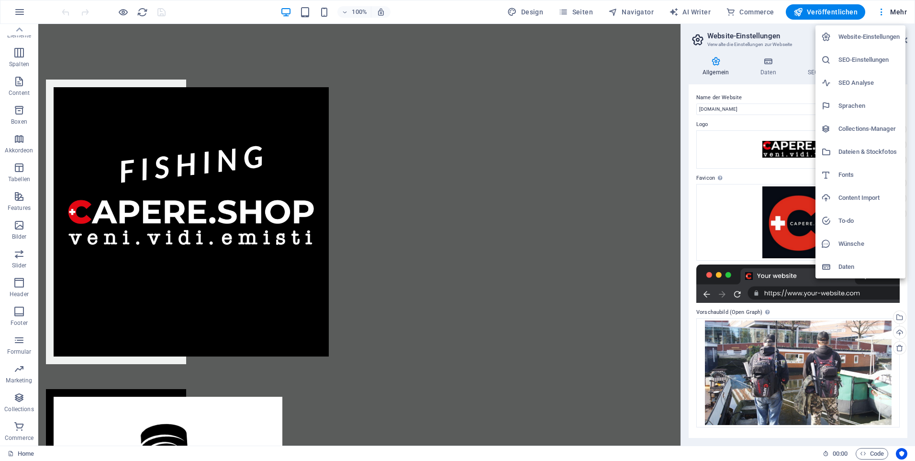
click at [841, 269] on h6 "Daten" at bounding box center [869, 266] width 61 height 11
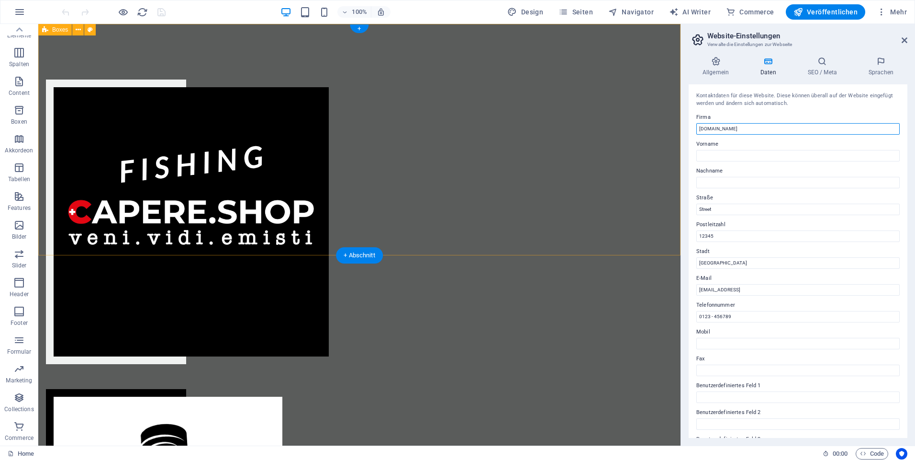
drag, startPoint x: 794, startPoint y: 154, endPoint x: 668, endPoint y: 135, distance: 127.2
click at [736, 132] on input "[DOMAIN_NAME]" at bounding box center [798, 128] width 203 height 11
drag, startPoint x: 774, startPoint y: 156, endPoint x: 673, endPoint y: 128, distance: 105.2
type input "d"
type input "Capere GmbH"
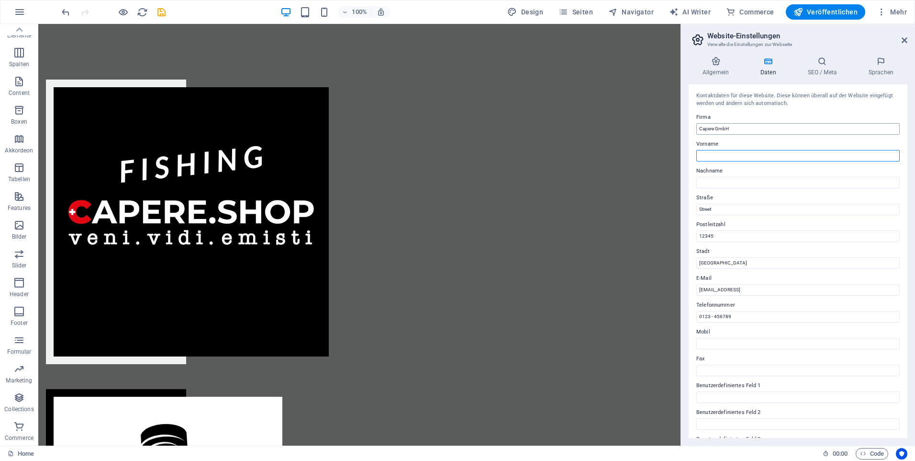
type input "[PERSON_NAME]"
type input "Moser"
drag, startPoint x: 733, startPoint y: 156, endPoint x: 690, endPoint y: 156, distance: 42.6
click at [690, 156] on div "Kontaktdaten für diese Website. Diese können überall auf der Website eingefügt …" at bounding box center [798, 260] width 219 height 353
type input "[PERSON_NAME]"
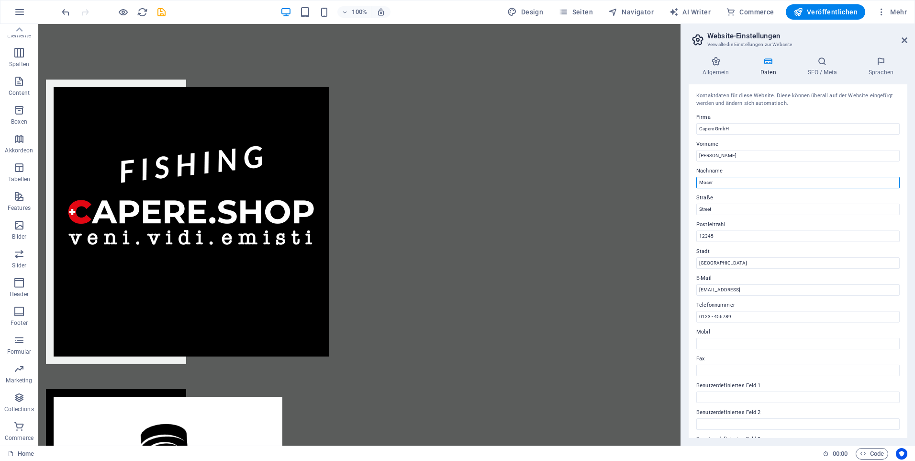
click at [708, 183] on input "Moser" at bounding box center [798, 182] width 203 height 11
drag, startPoint x: 717, startPoint y: 183, endPoint x: 692, endPoint y: 183, distance: 24.9
click at [692, 183] on div "Kontaktdaten für diese Website. Diese können überall auf der Website eingefügt …" at bounding box center [798, 260] width 219 height 353
type input "Venzin"
click at [705, 213] on input "Street" at bounding box center [798, 208] width 203 height 11
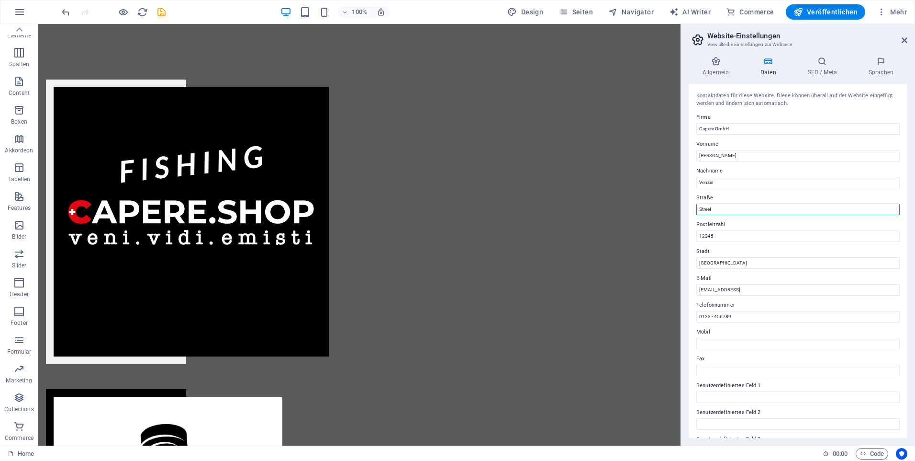
drag, startPoint x: 728, startPoint y: 210, endPoint x: 690, endPoint y: 209, distance: 38.3
click at [690, 209] on div "Kontaktdaten für diese Website. Diese können überall auf der Website eingefügt …" at bounding box center [798, 260] width 219 height 353
type input "[STREET_ADDRESS]"
click at [752, 239] on input "12345" at bounding box center [798, 235] width 203 height 11
drag, startPoint x: 752, startPoint y: 239, endPoint x: 686, endPoint y: 239, distance: 65.6
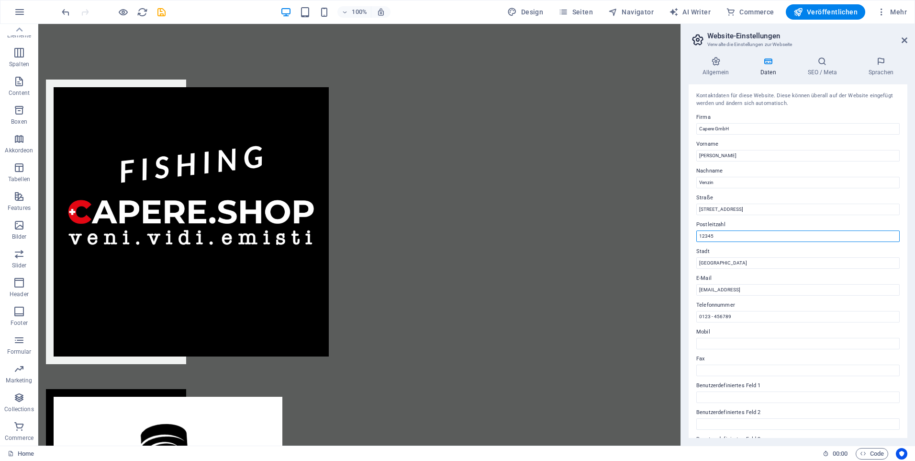
click at [686, 239] on div "Allgemein Daten SEO / Meta Sprachen Name der Website [DOMAIN_NAME] Logo Ziehe D…" at bounding box center [798, 247] width 234 height 396
type input "9430"
click at [694, 245] on div "Kontaktdaten für diese Website. Diese können überall auf der Website eingefügt …" at bounding box center [798, 260] width 219 height 353
drag, startPoint x: 720, startPoint y: 266, endPoint x: 691, endPoint y: 265, distance: 29.7
click at [692, 265] on div "Kontaktdaten für diese Website. Diese können überall auf der Website eingefügt …" at bounding box center [798, 260] width 219 height 353
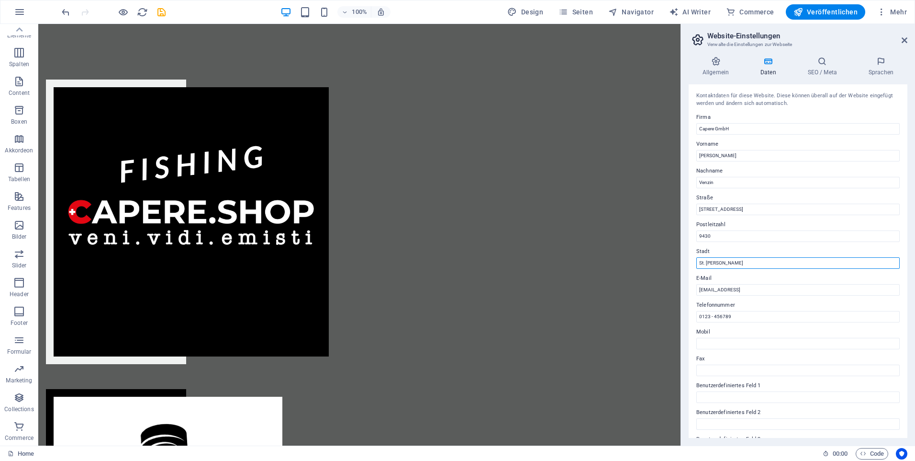
type input "St. Margrethen SG"
click at [748, 289] on input "[EMAIL_ADDRESS]" at bounding box center [798, 289] width 203 height 11
drag, startPoint x: 844, startPoint y: 313, endPoint x: 630, endPoint y: 302, distance: 214.3
type input "[EMAIL_ADDRESS][DOMAIN_NAME]"
drag, startPoint x: 665, startPoint y: 316, endPoint x: 637, endPoint y: 316, distance: 28.2
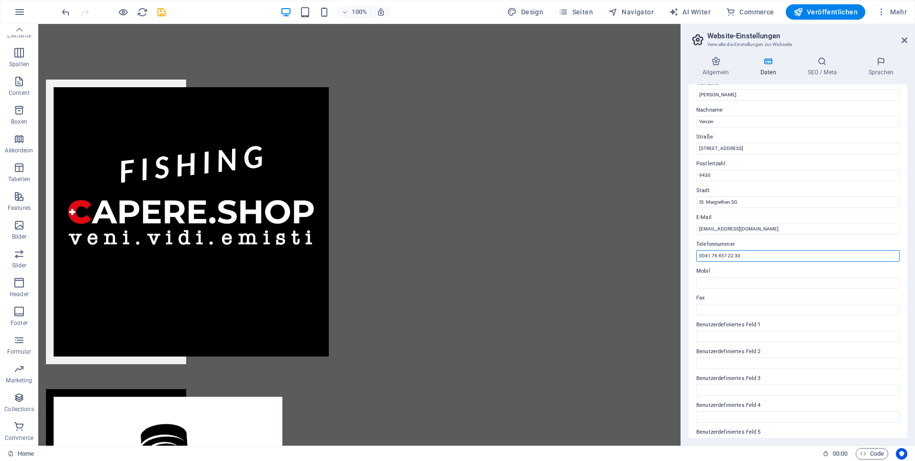
scroll to position [107, 0]
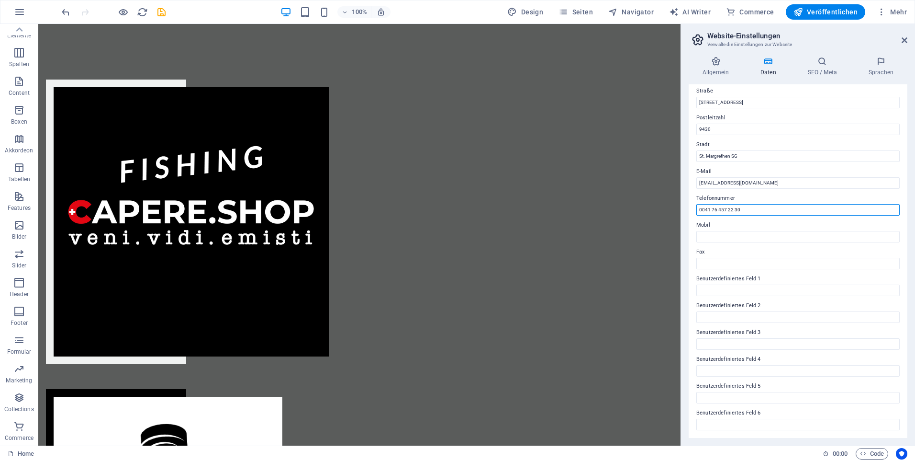
type input "0041 76 457 22 30"
click at [776, 115] on label "Postleitzahl" at bounding box center [798, 117] width 203 height 11
click at [776, 124] on input "9430" at bounding box center [798, 129] width 203 height 11
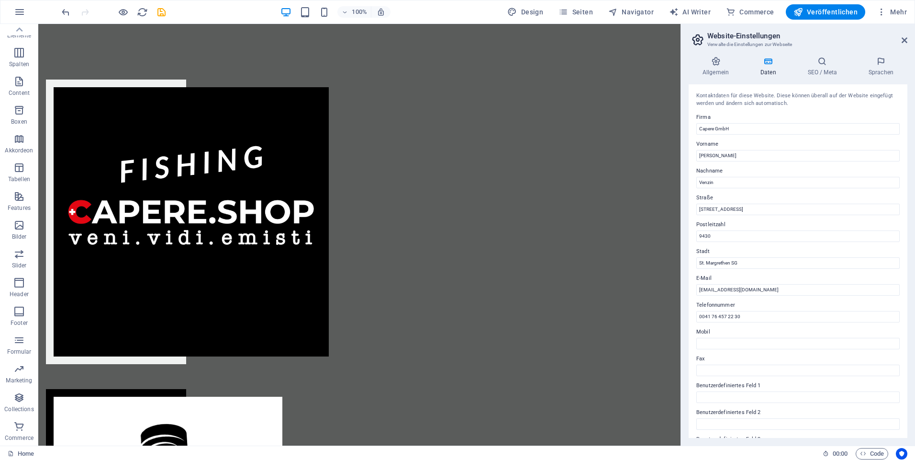
click at [772, 61] on icon at bounding box center [769, 61] width 44 height 10
click at [711, 60] on icon at bounding box center [716, 61] width 54 height 10
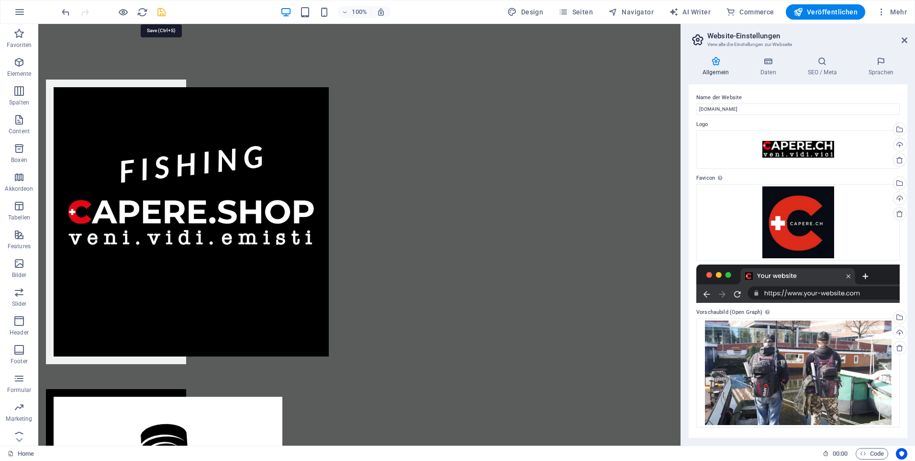
click at [166, 11] on icon "save" at bounding box center [161, 12] width 11 height 11
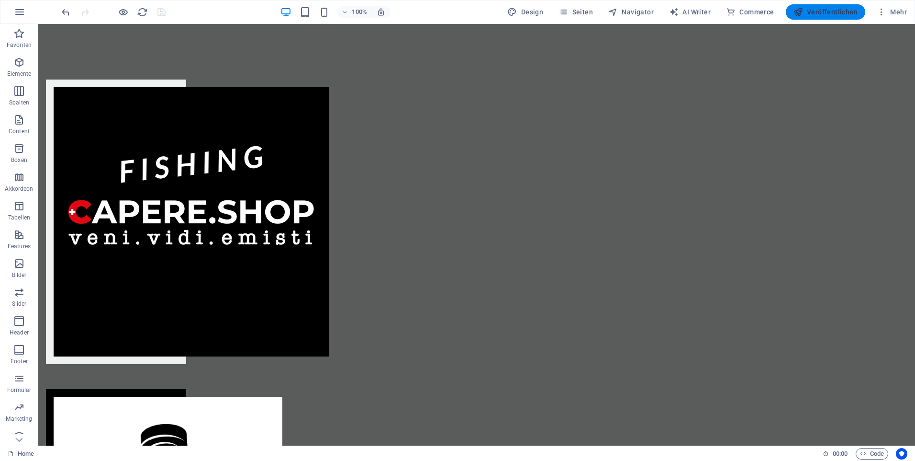
click at [809, 9] on span "Veröffentlichen" at bounding box center [826, 12] width 64 height 10
